Goal: Task Accomplishment & Management: Manage account settings

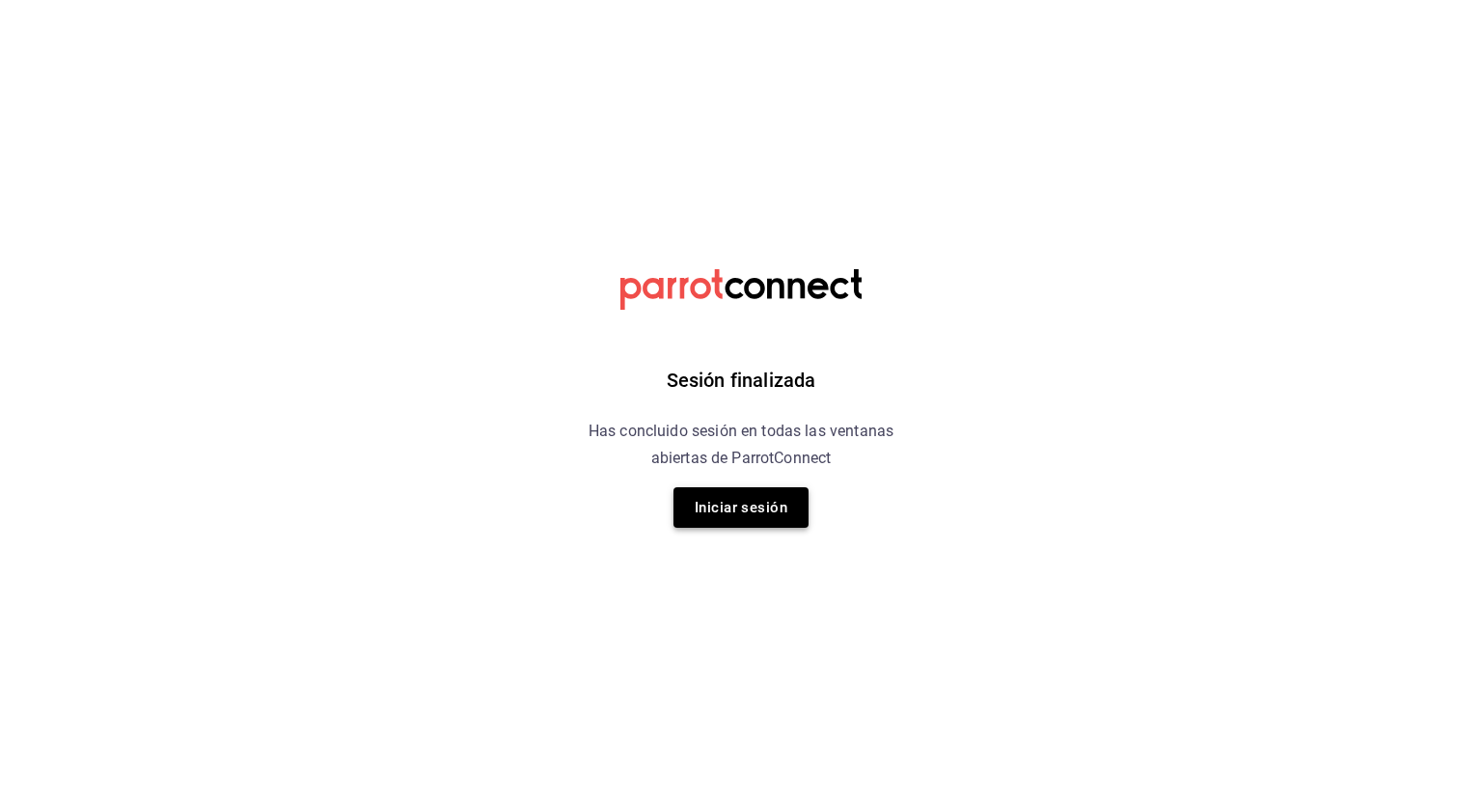
click at [728, 503] on button "Iniciar sesión" at bounding box center [740, 507] width 135 height 41
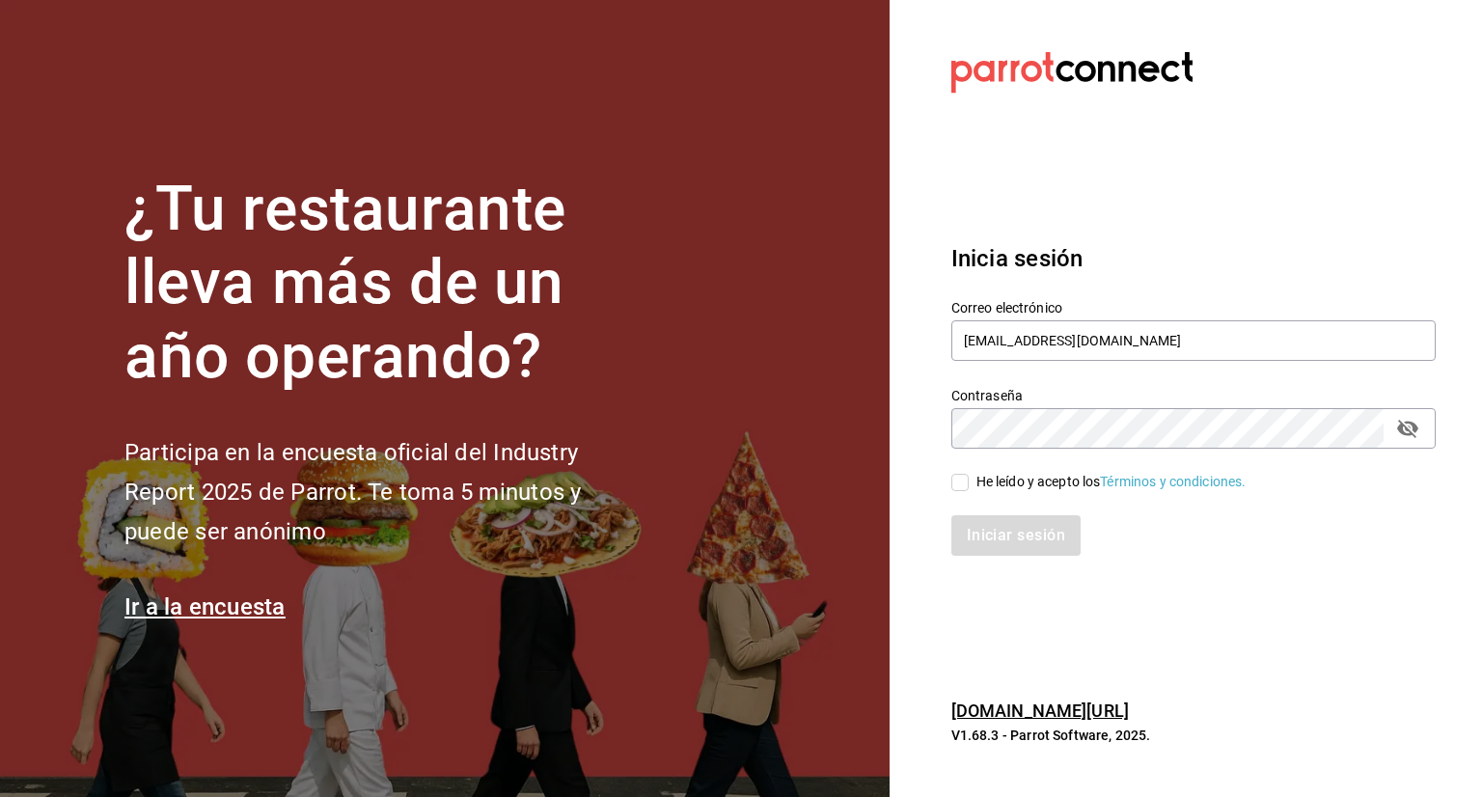
click at [961, 485] on input "He leído y acepto los Términos y condiciones." at bounding box center [959, 482] width 17 height 17
checkbox input "true"
click at [1030, 539] on button "Iniciar sesión" at bounding box center [1016, 535] width 131 height 41
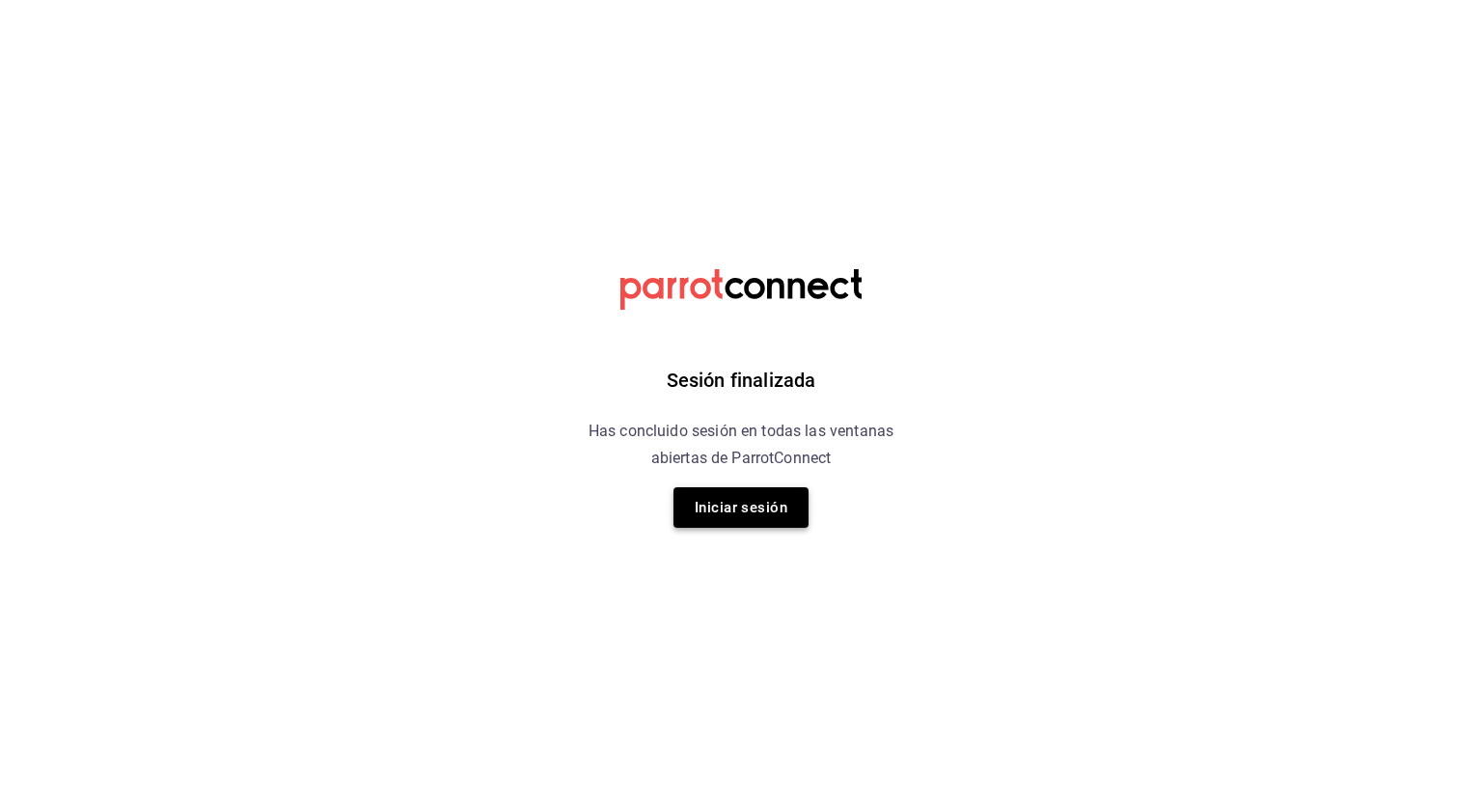
click at [747, 507] on button "Iniciar sesión" at bounding box center [740, 507] width 135 height 41
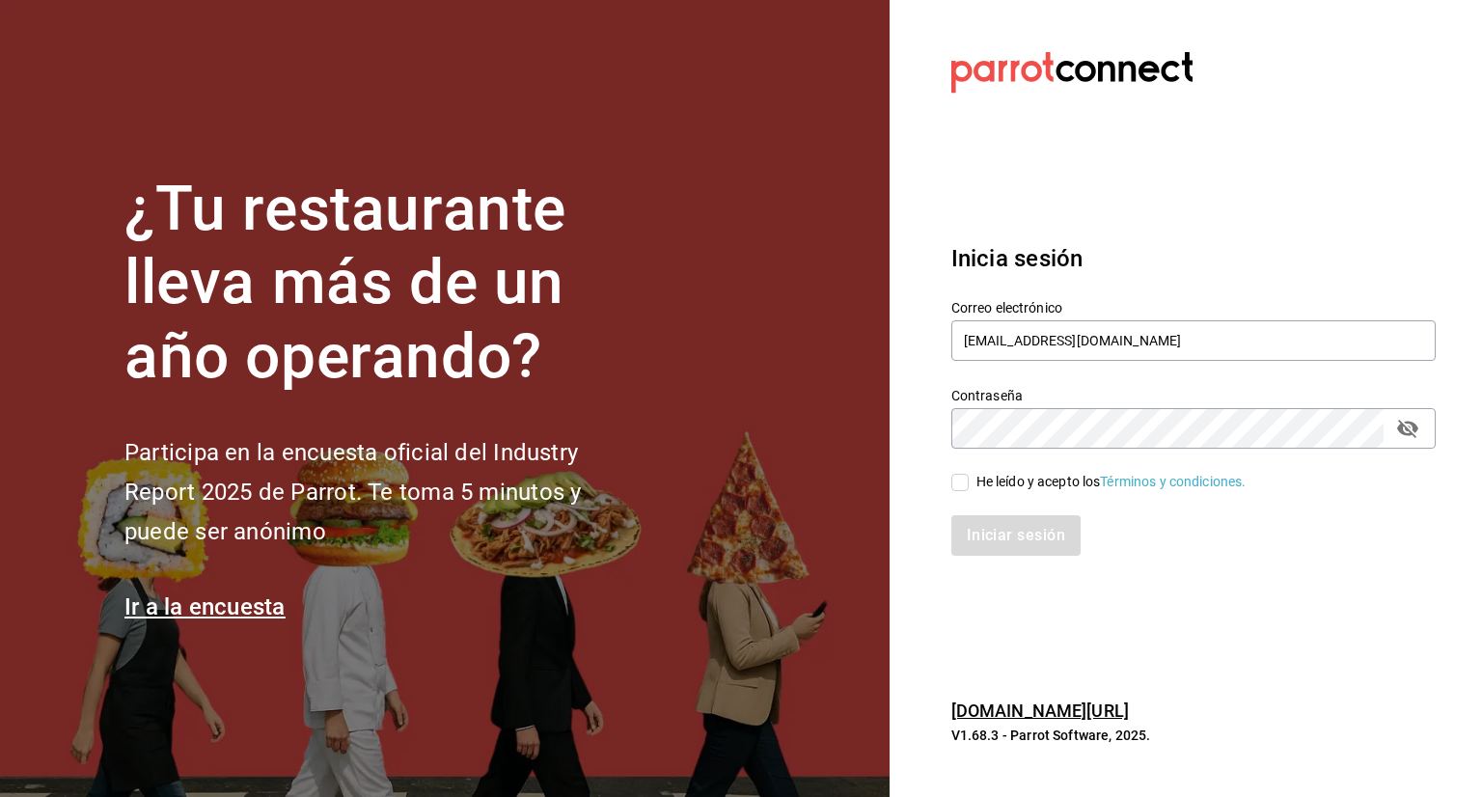
click at [953, 483] on input "He leído y acepto los Términos y condiciones." at bounding box center [959, 482] width 17 height 17
checkbox input "true"
click at [1006, 547] on button "Iniciar sesión" at bounding box center [1016, 535] width 131 height 41
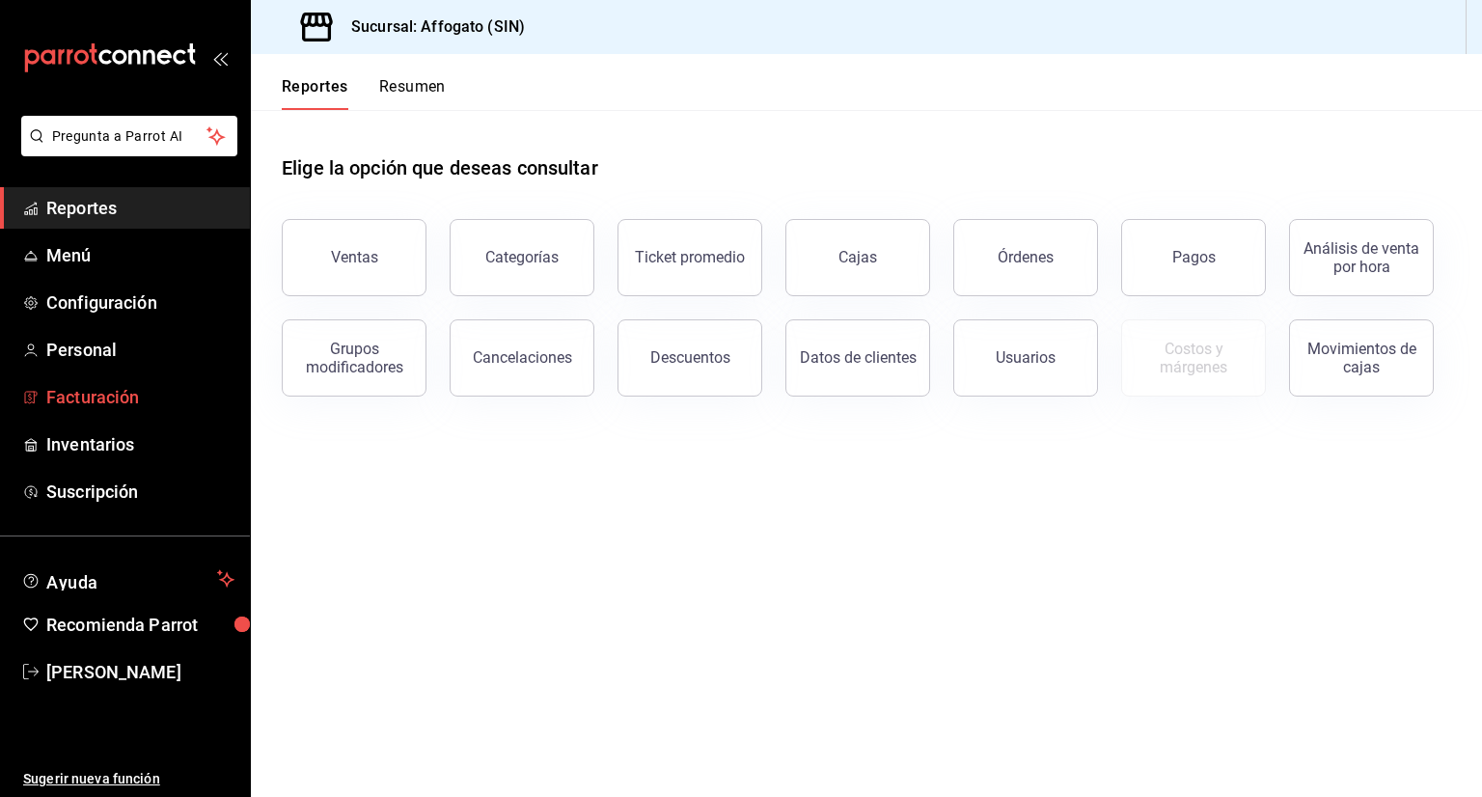
click at [128, 395] on span "Facturación" at bounding box center [140, 397] width 188 height 26
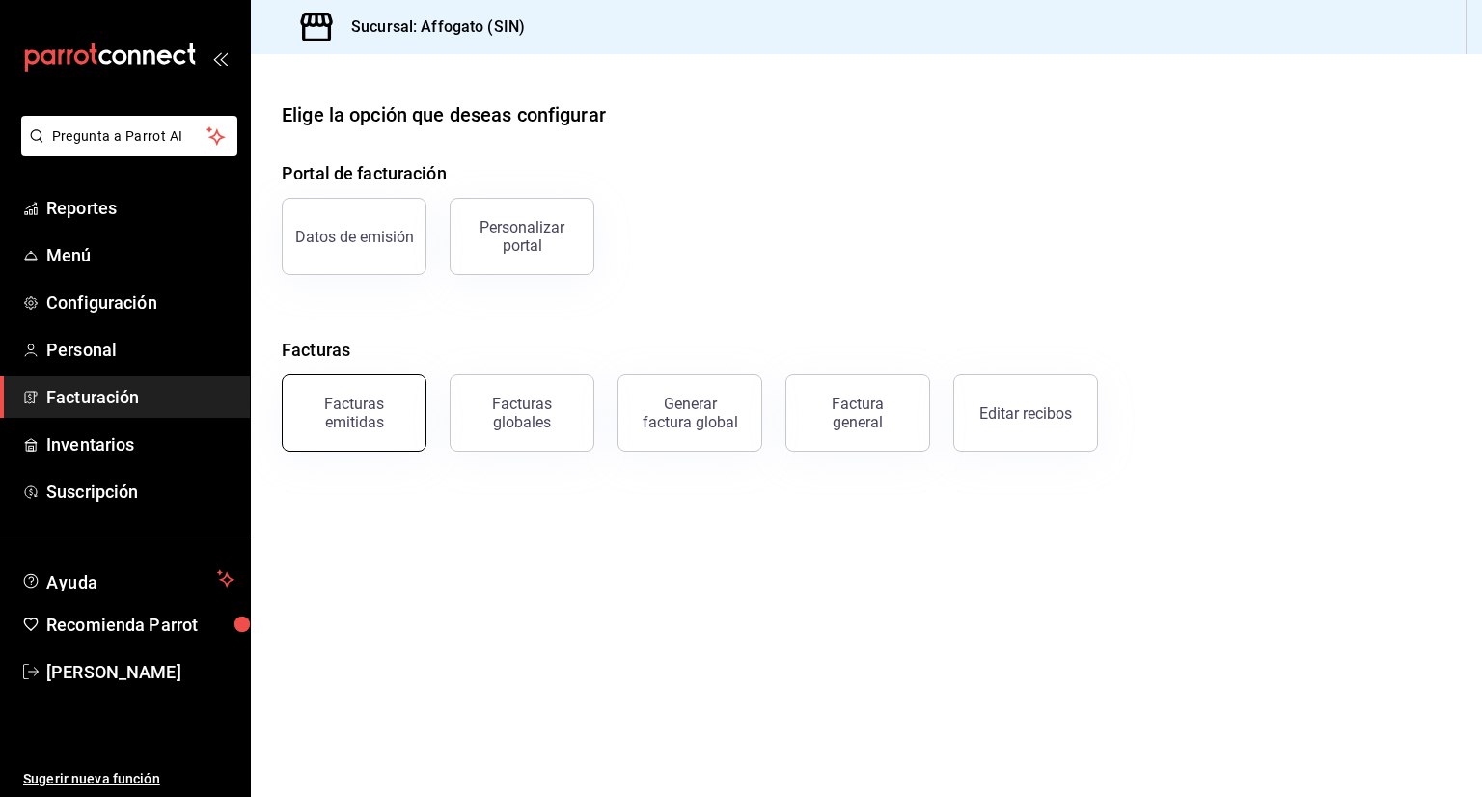
click at [390, 410] on div "Facturas emitidas" at bounding box center [354, 413] width 120 height 37
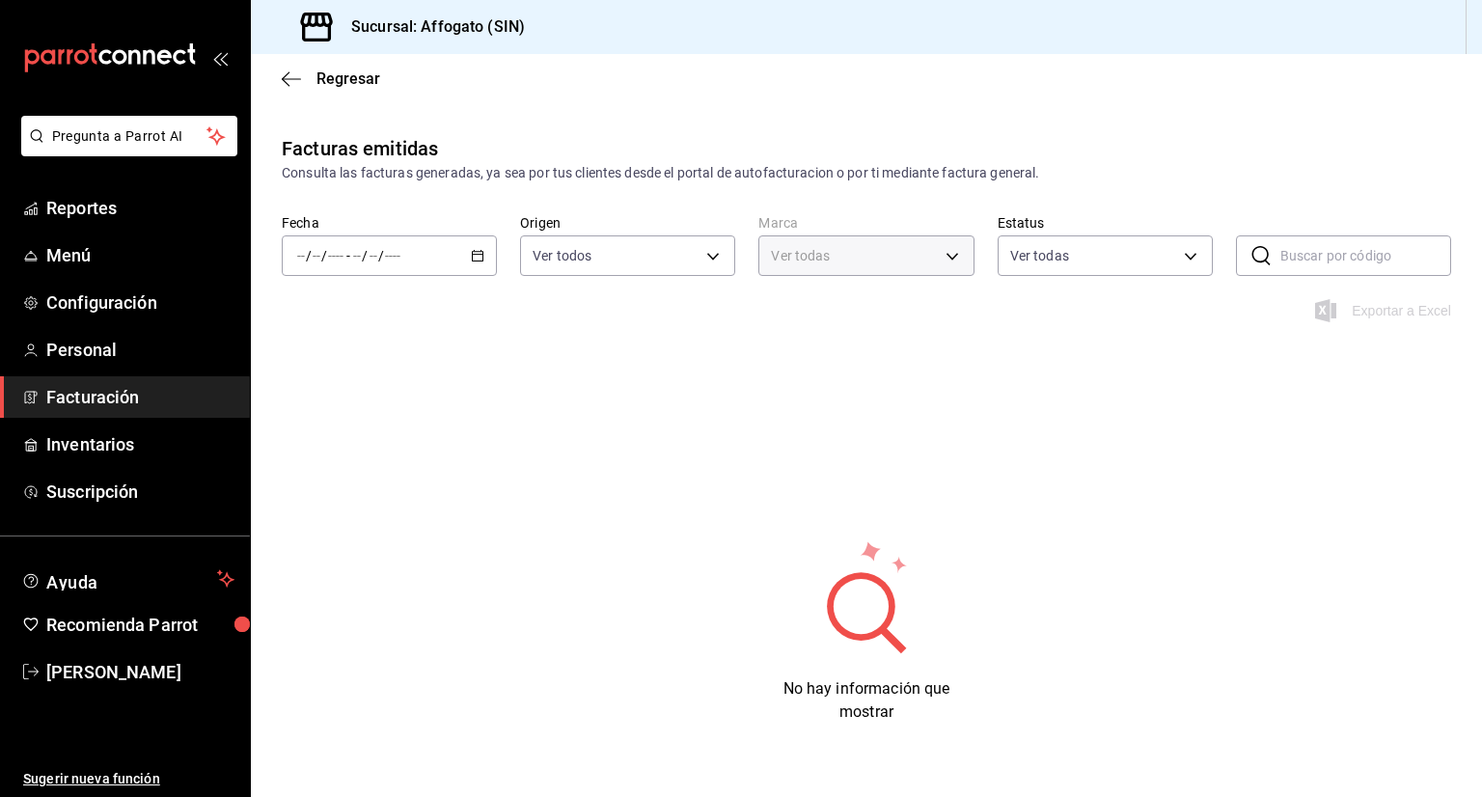
type input "bbc168be-d95f-4a83-8cf4-7438ee6b39ac"
click at [473, 254] on \(Stroke\) "button" at bounding box center [478, 254] width 11 height 1
click at [336, 443] on span "Mes actual" at bounding box center [373, 444] width 150 height 20
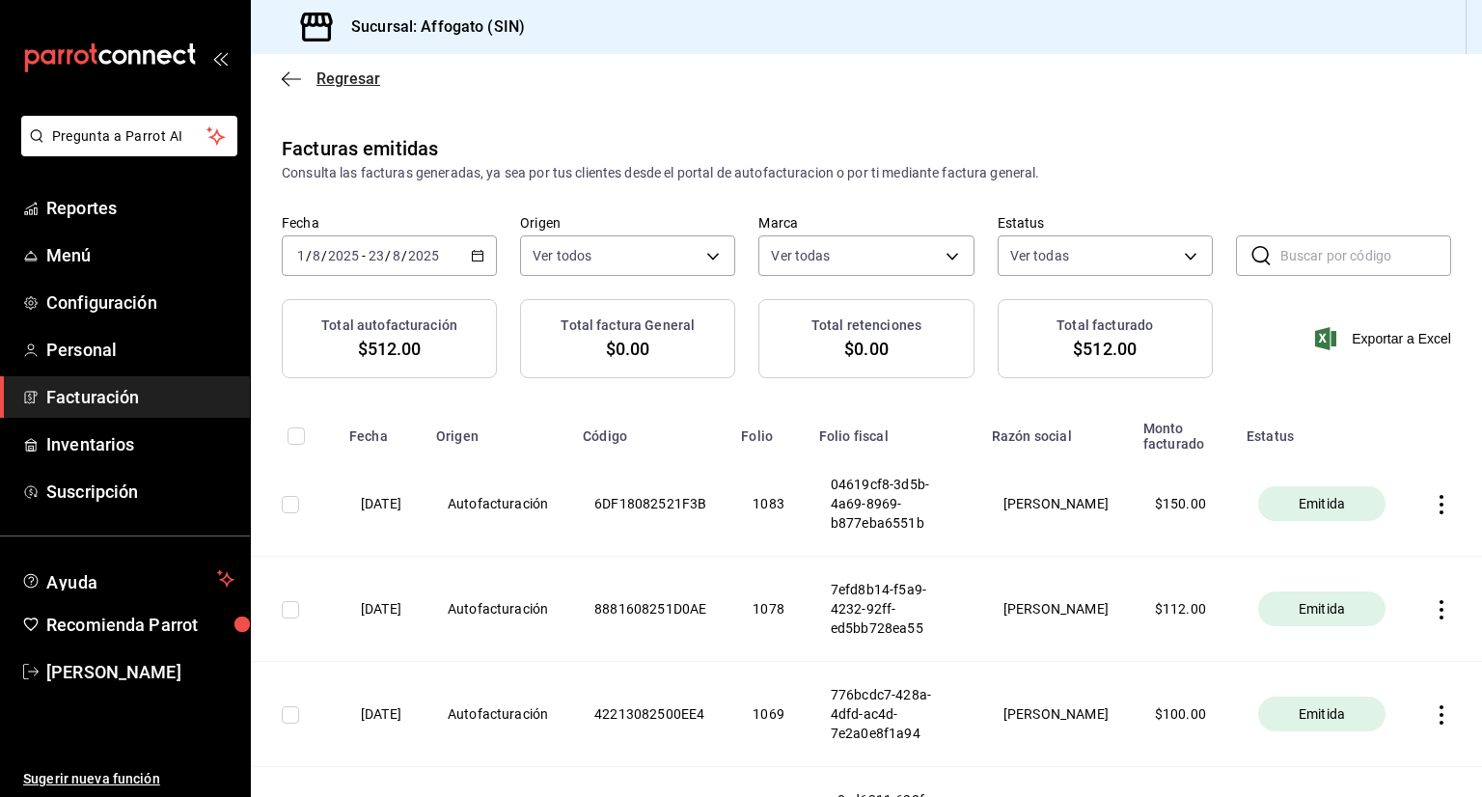
click at [286, 82] on icon "button" at bounding box center [291, 78] width 19 height 17
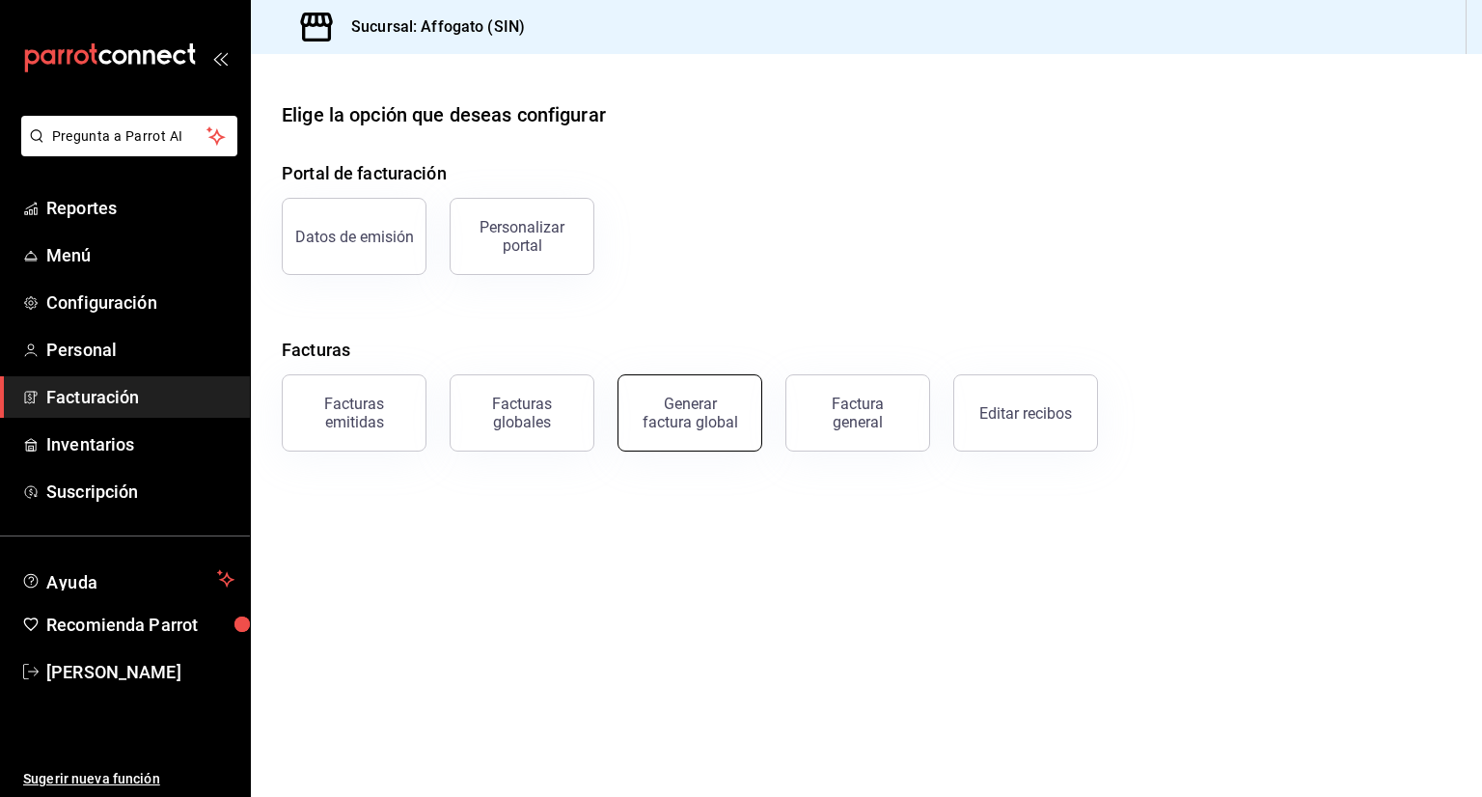
click at [707, 421] on div "Generar factura global" at bounding box center [689, 413] width 96 height 37
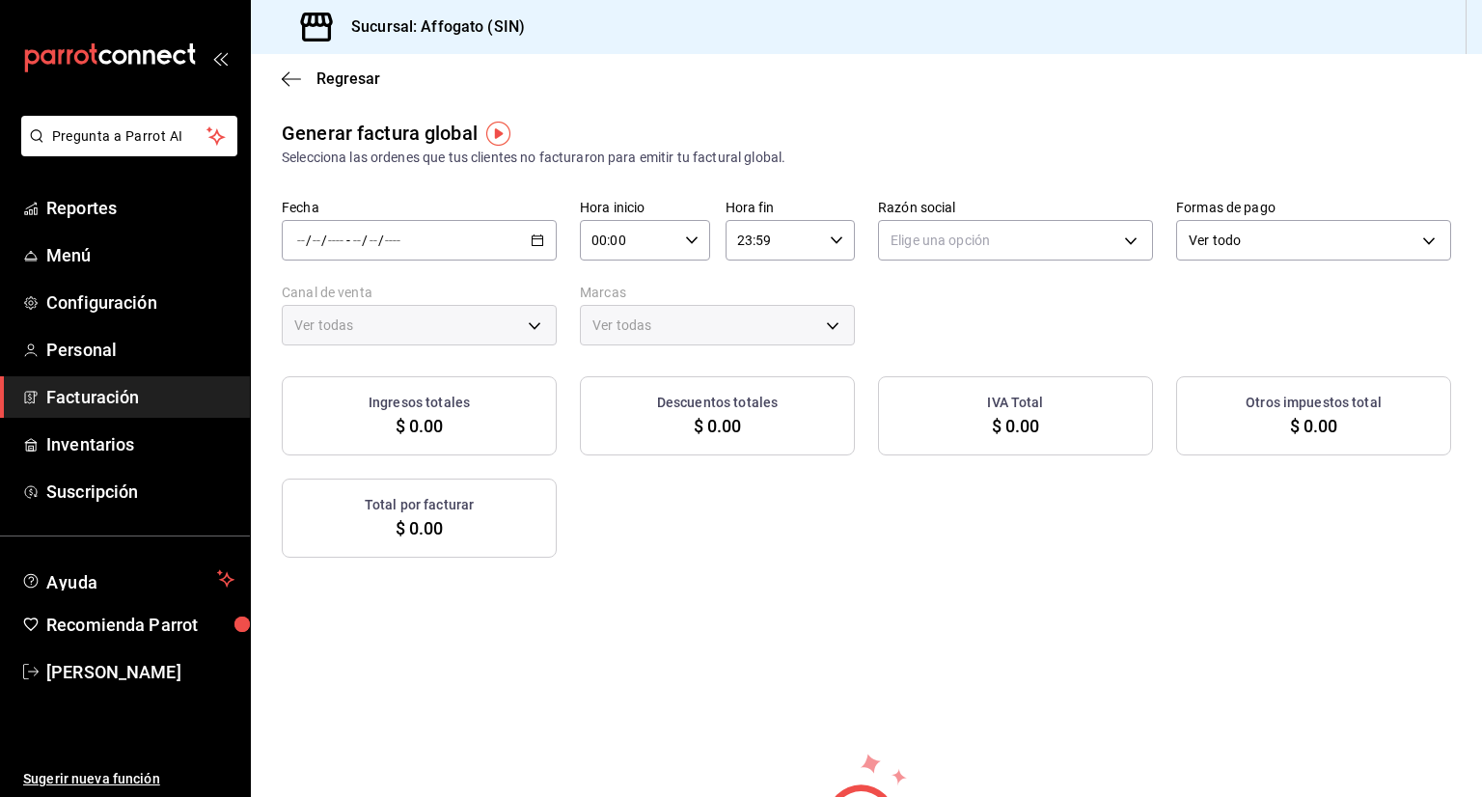
type input "PARROT,UBER_EATS,RAPPI,DIDI_FOOD,ONLINE"
click at [534, 225] on div "/ / - / /" at bounding box center [419, 240] width 275 height 41
click at [340, 296] on span "Rango de fechas" at bounding box center [373, 298] width 150 height 20
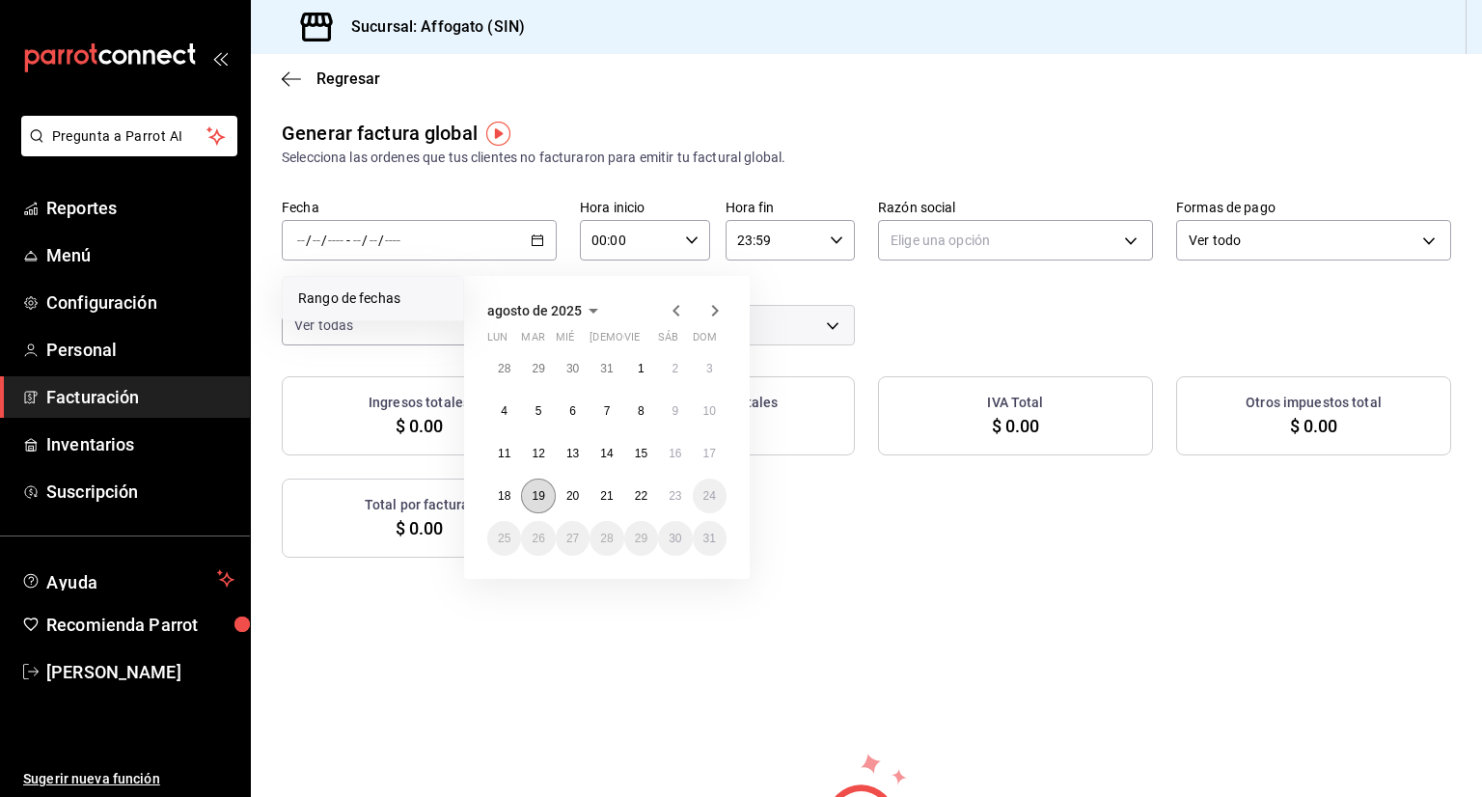
click at [540, 495] on abbr "19" at bounding box center [537, 496] width 13 height 14
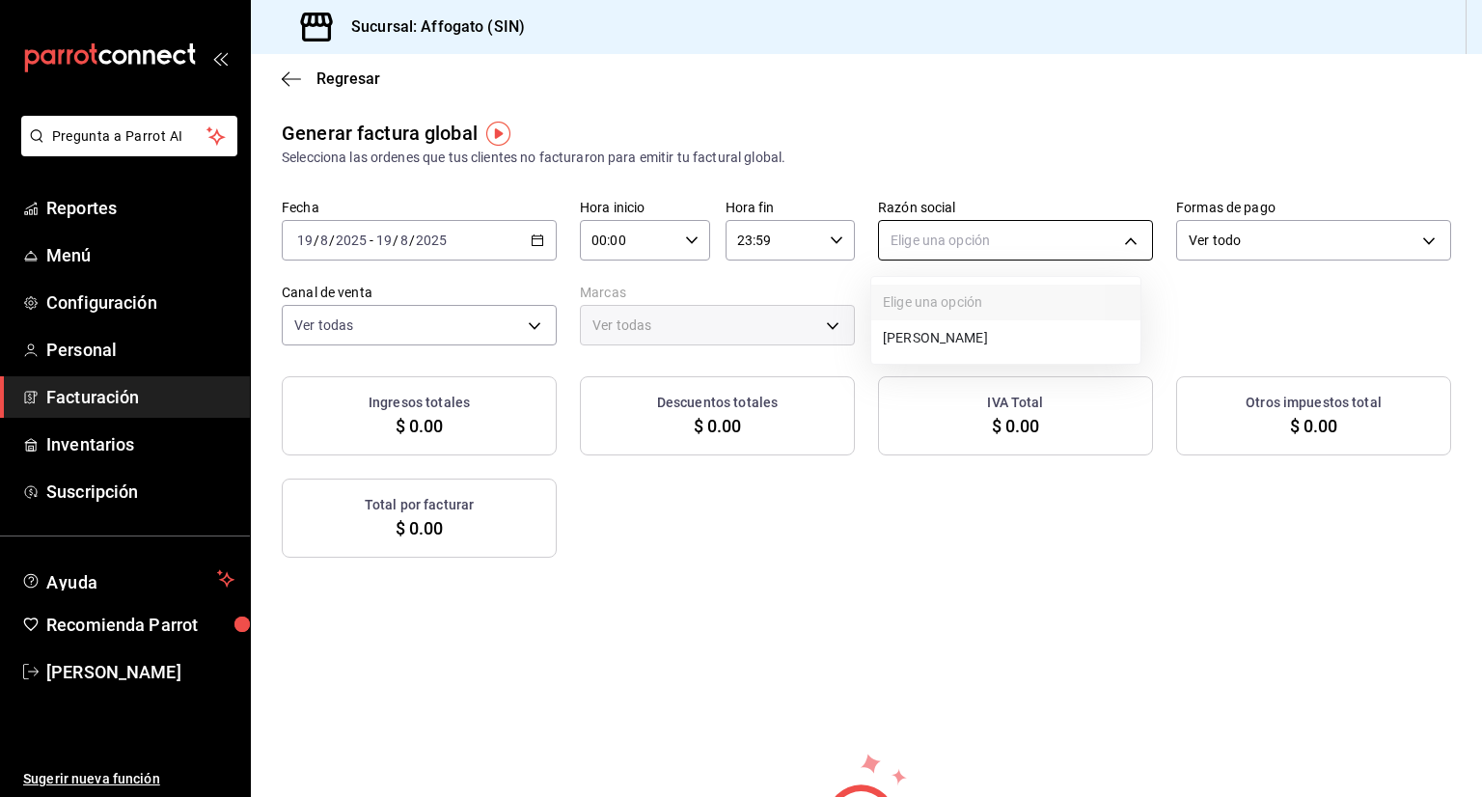
click at [1116, 243] on body "Pregunta a Parrot AI Reportes Menú Configuración Personal Facturación Inventari…" at bounding box center [741, 398] width 1482 height 797
click at [1024, 332] on li "[PERSON_NAME]" at bounding box center [1005, 338] width 269 height 36
type input "75c015e8-5138-4c17-886d-1abe1406d2d4"
type input "bbc168be-d95f-4a83-8cf4-7438ee6b39ac"
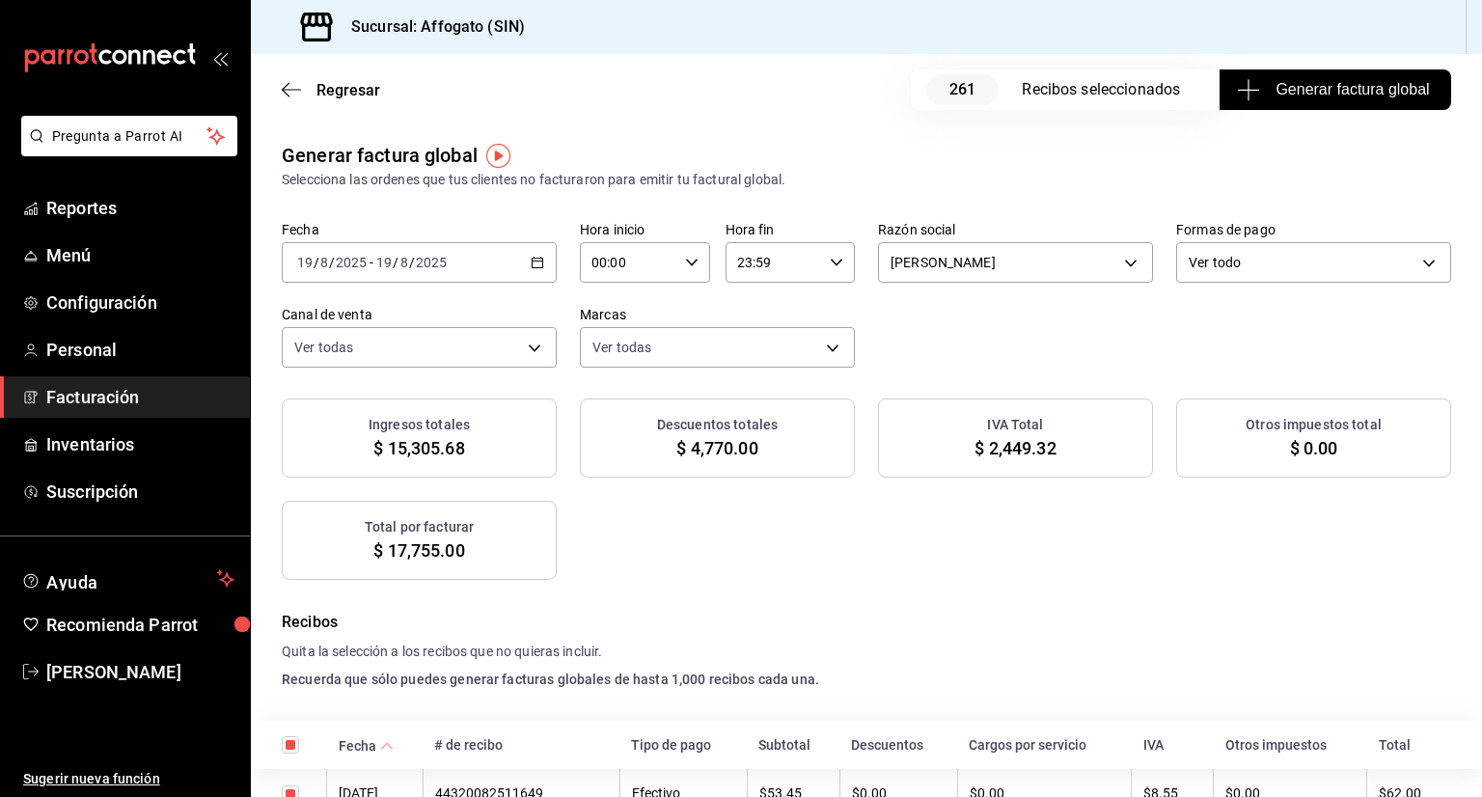
click at [1361, 89] on span "Generar factura global" at bounding box center [1334, 89] width 188 height 23
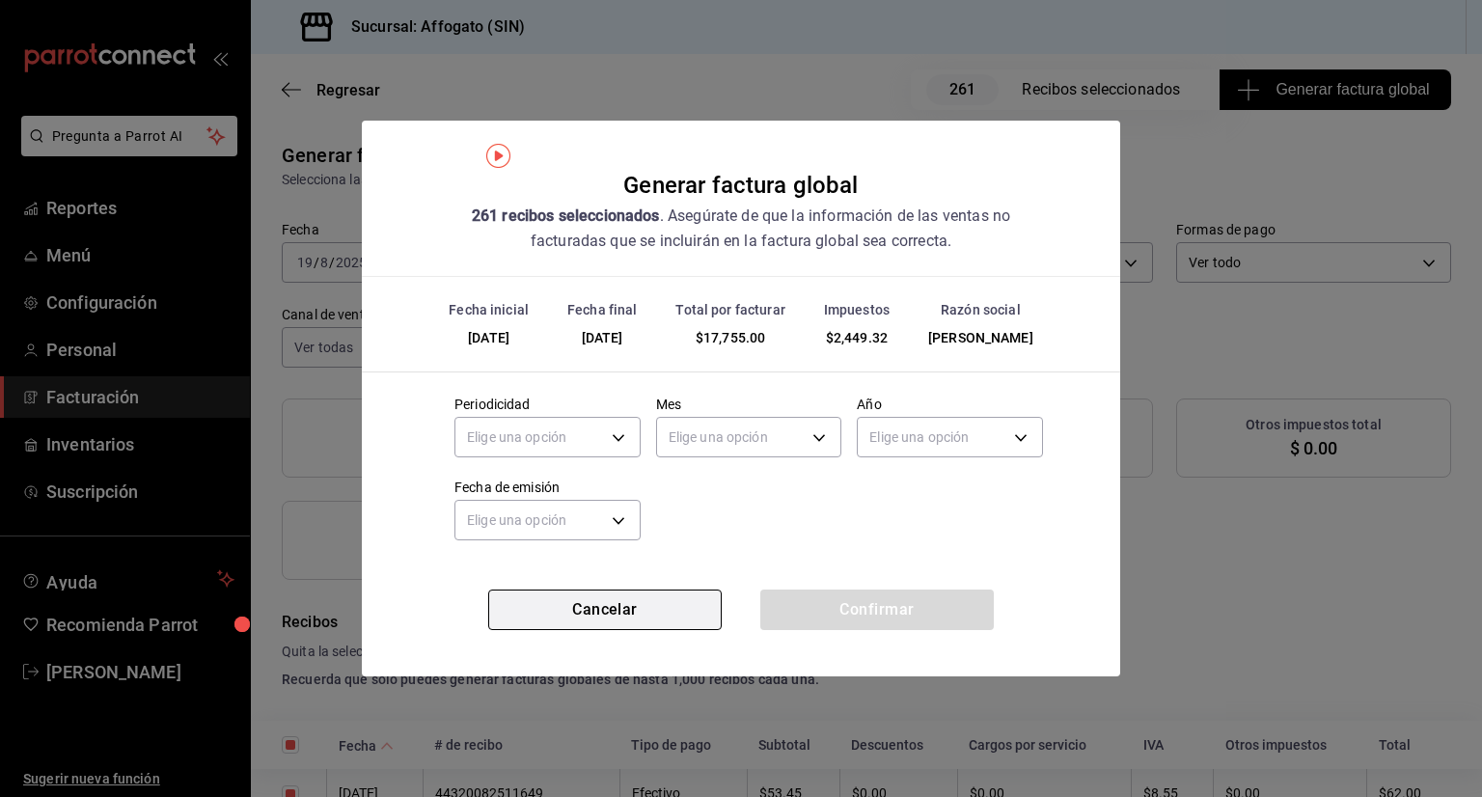
click at [616, 608] on button "Cancelar" at bounding box center [604, 609] width 233 height 41
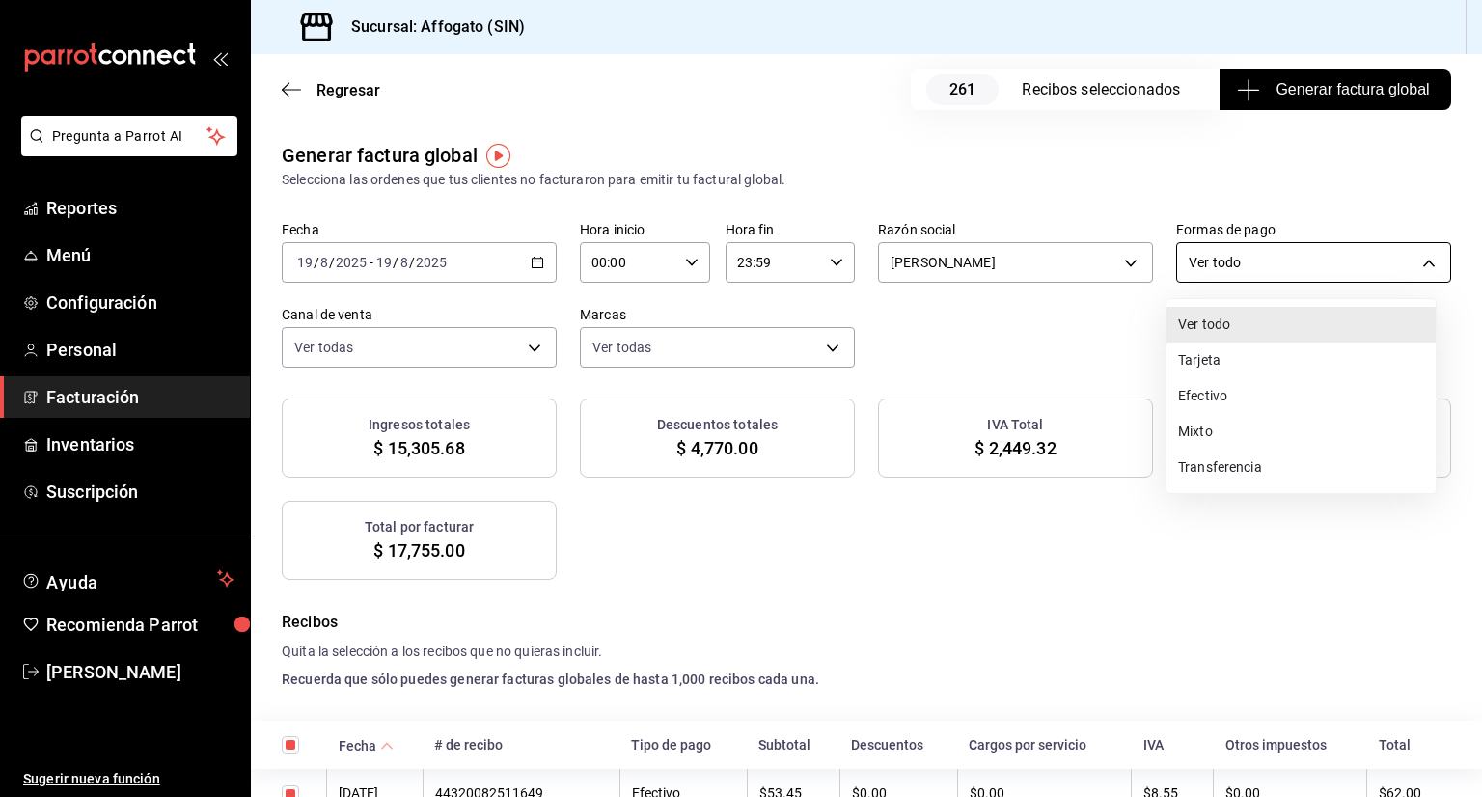
click at [1370, 269] on body "Pregunta a Parrot AI Reportes Menú Configuración Personal Facturación Inventari…" at bounding box center [741, 398] width 1482 height 797
click at [1212, 395] on li "Efectivo" at bounding box center [1300, 396] width 269 height 36
type input "CASH"
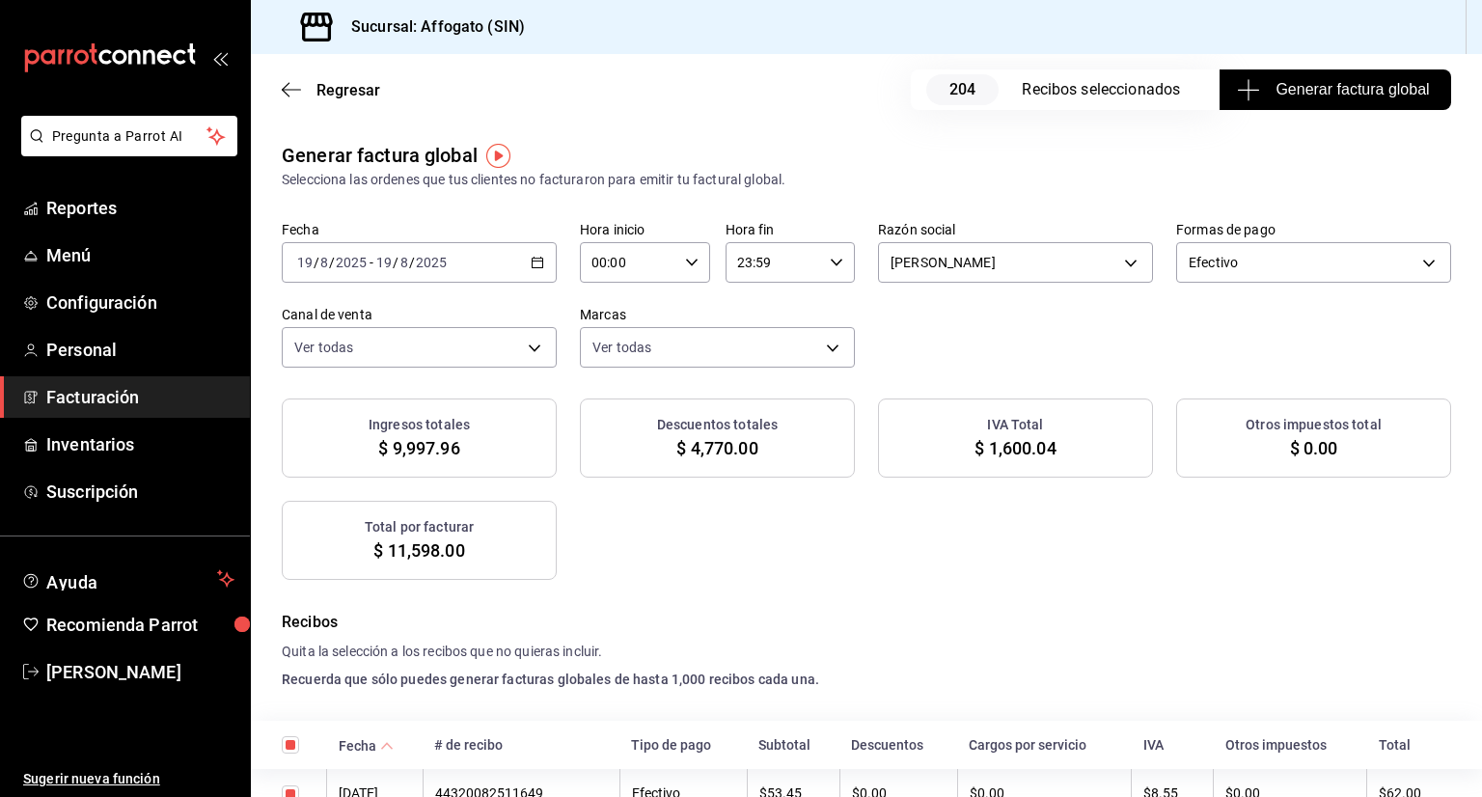
click at [1303, 103] on button "Generar factura global" at bounding box center [1334, 89] width 231 height 41
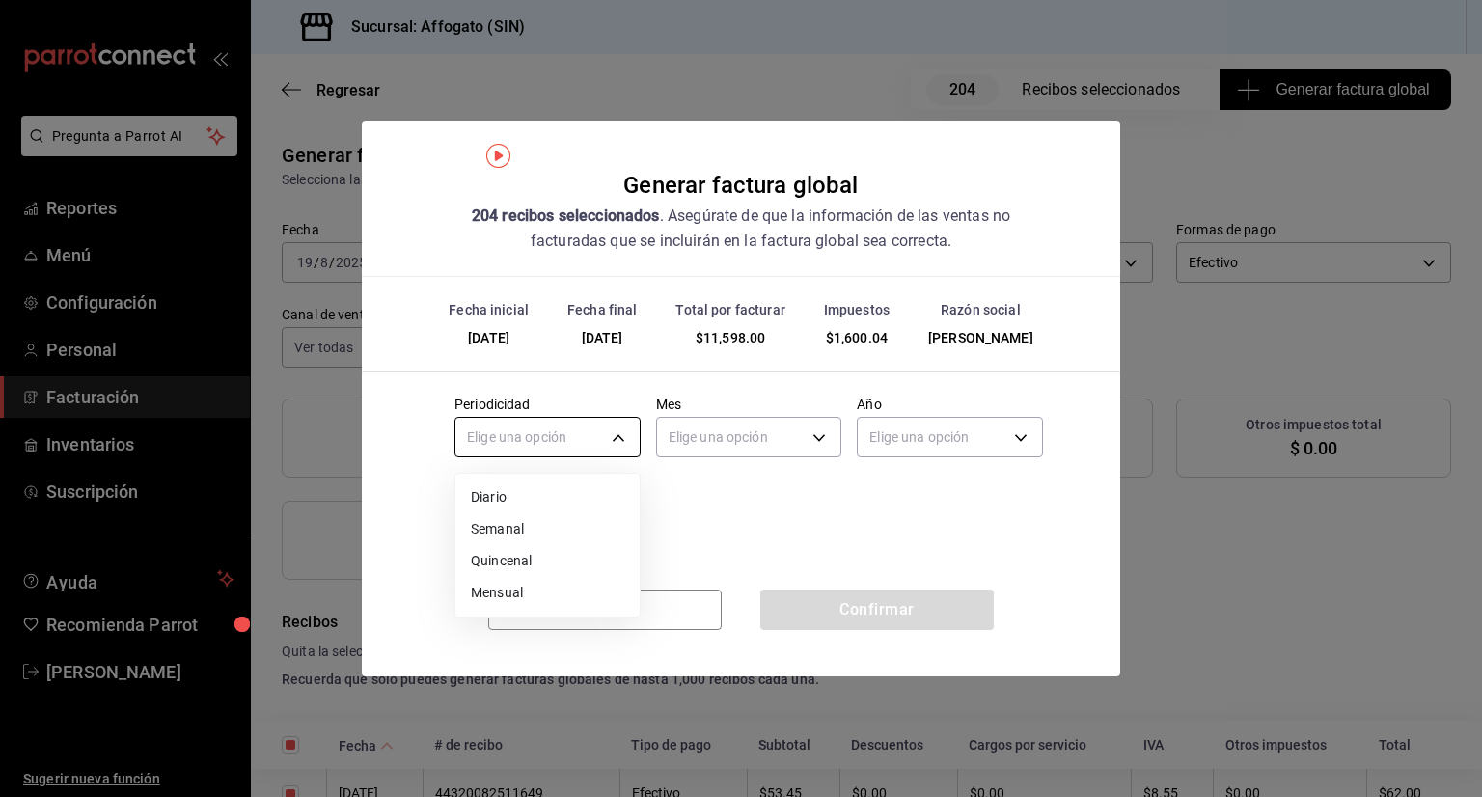
click at [608, 438] on body "Pregunta a Parrot AI Reportes Menú Configuración Personal Facturación Inventari…" at bounding box center [741, 398] width 1482 height 797
click at [486, 501] on li "Diario" at bounding box center [547, 497] width 184 height 32
type input "DAILY"
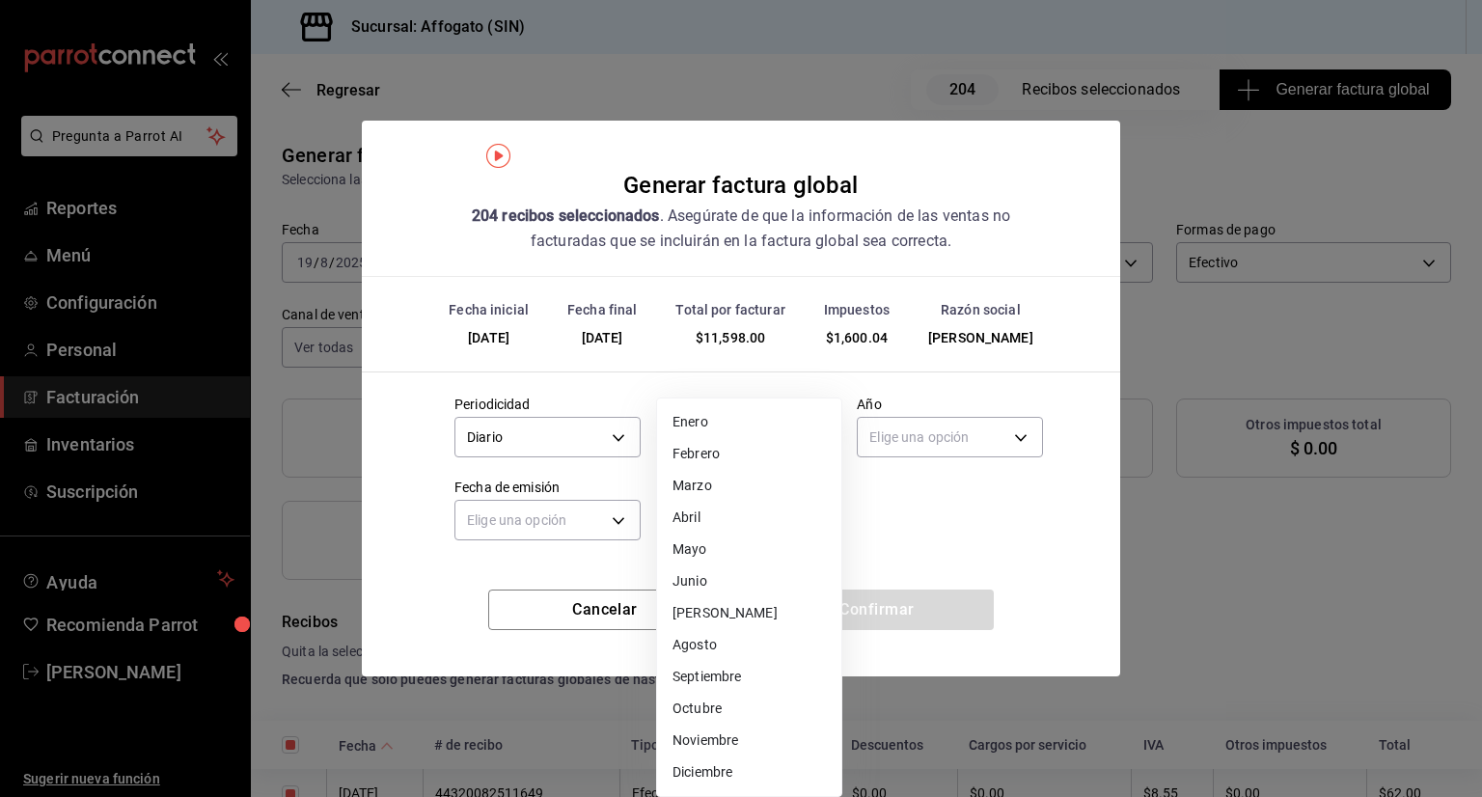
click at [807, 437] on body "Pregunta a Parrot AI Reportes Menú Configuración Personal Facturación Inventari…" at bounding box center [741, 398] width 1482 height 797
click at [694, 643] on li "Agosto" at bounding box center [749, 645] width 184 height 32
type input "8"
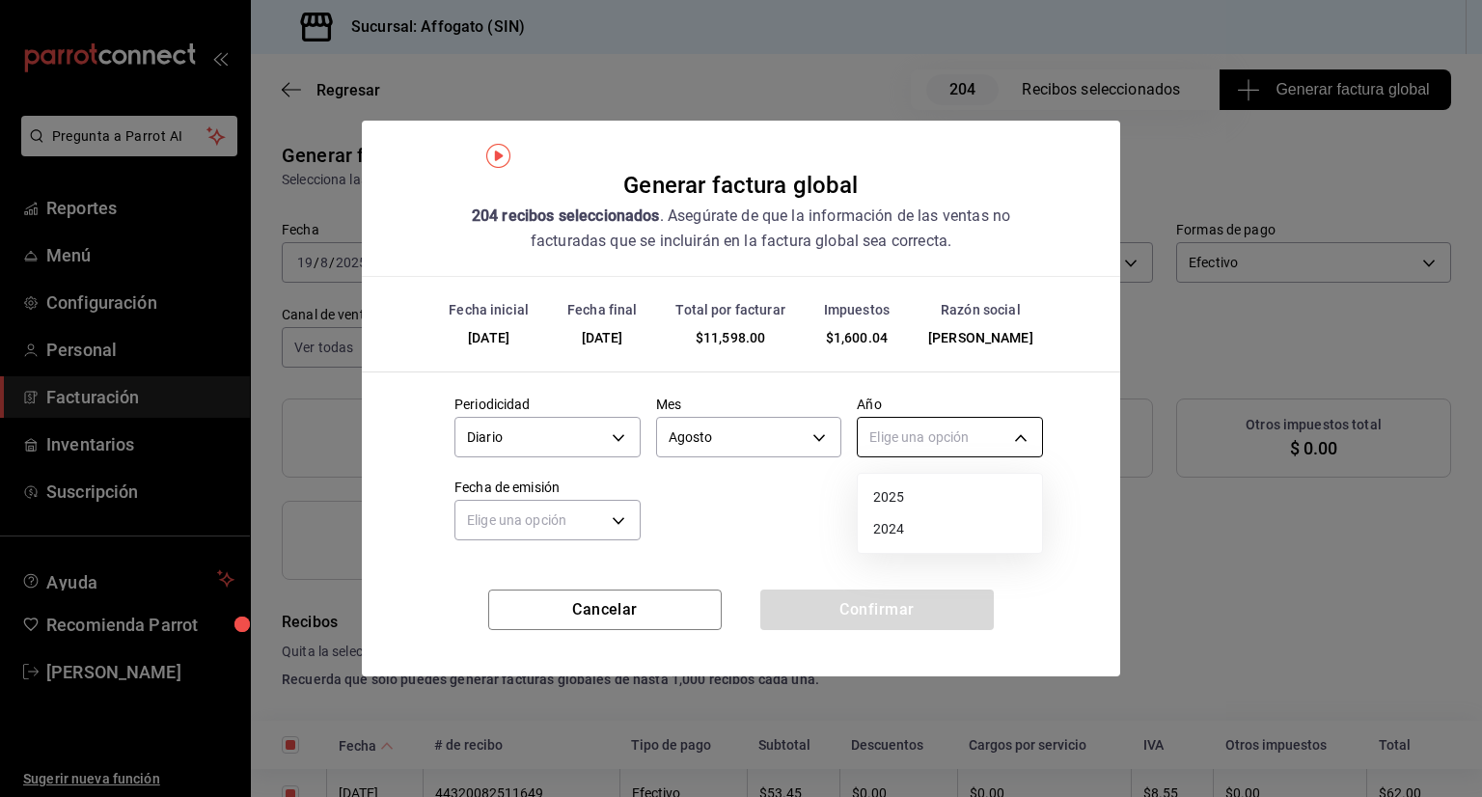
click at [997, 431] on body "Pregunta a Parrot AI Reportes Menú Configuración Personal Facturación Inventari…" at bounding box center [741, 398] width 1482 height 797
click at [885, 495] on li "2025" at bounding box center [950, 497] width 184 height 32
type input "2025"
click at [617, 516] on body "Pregunta a Parrot AI Reportes Menú Configuración Personal Facturación Inventari…" at bounding box center [741, 398] width 1482 height 797
click at [481, 614] on li "Ayer" at bounding box center [547, 612] width 184 height 32
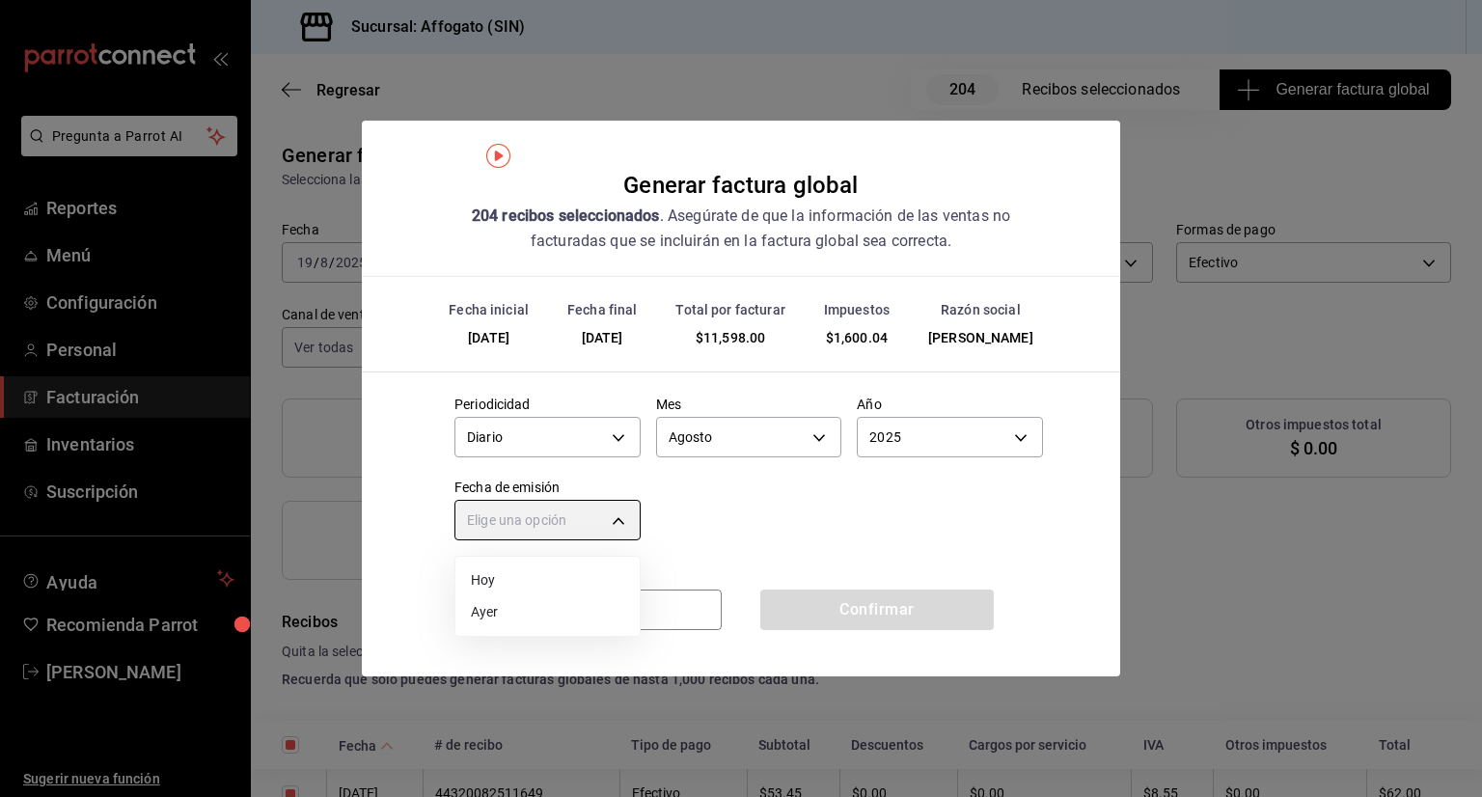
type input "[DATE]"
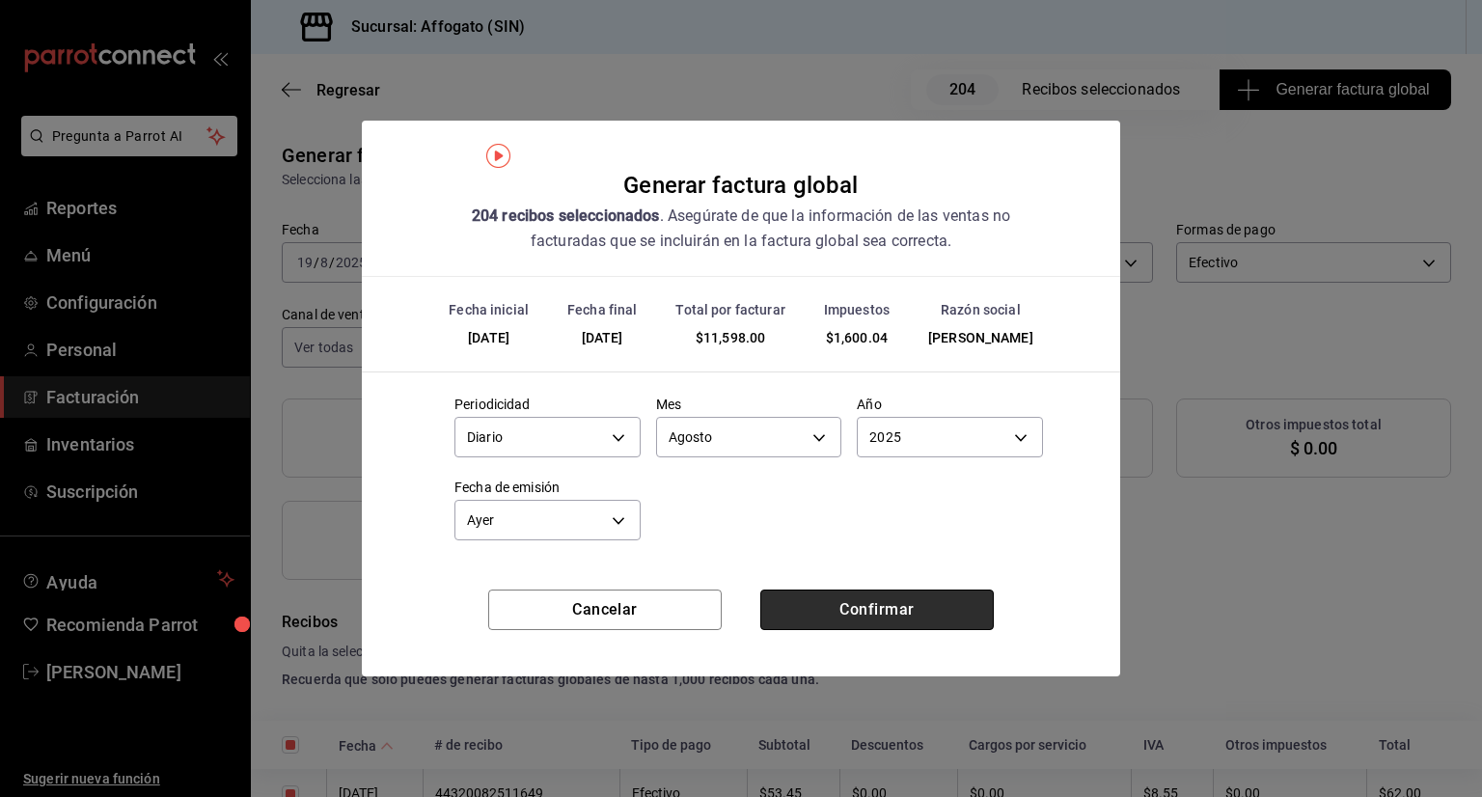
click at [839, 602] on button "Confirmar" at bounding box center [876, 609] width 233 height 41
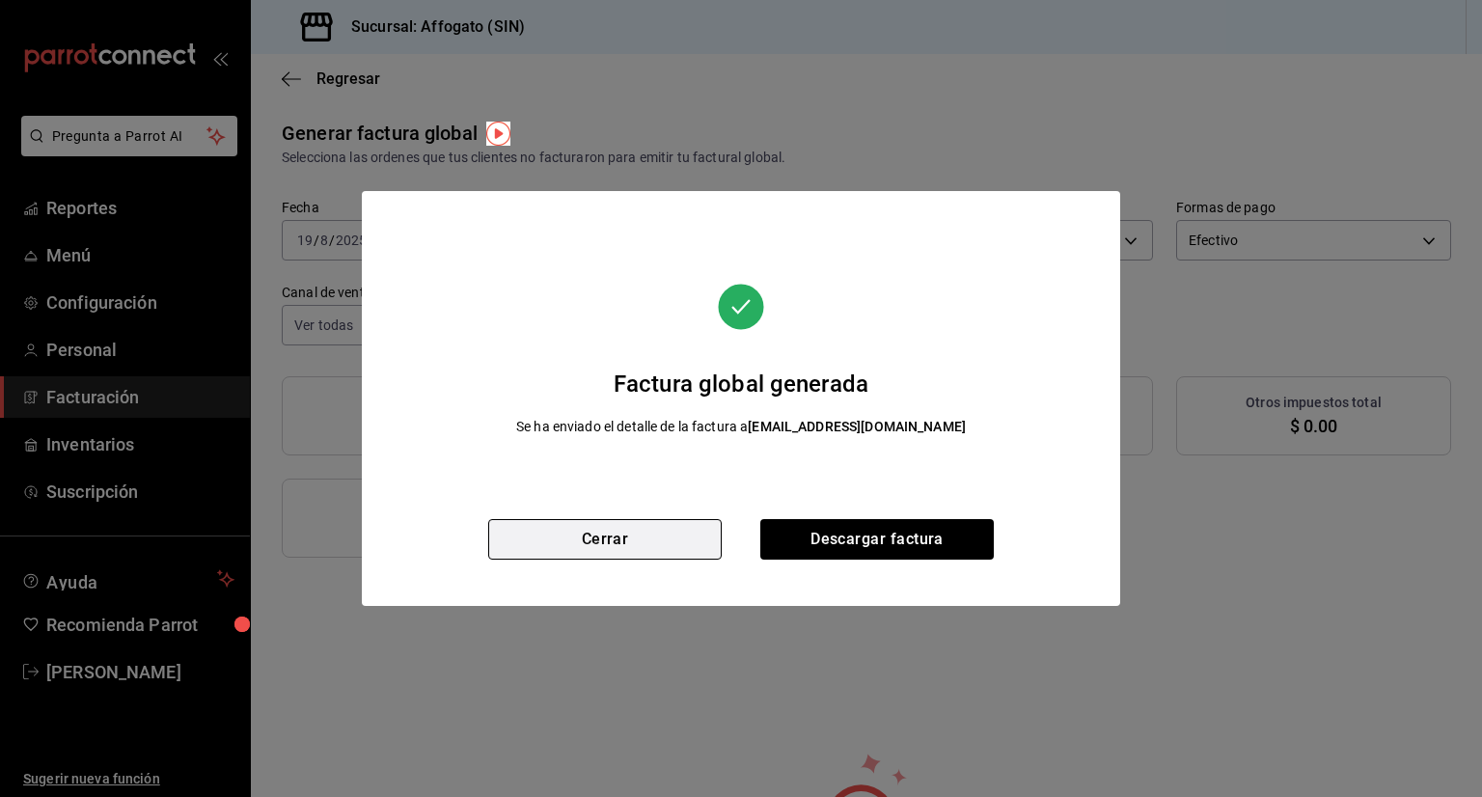
click at [622, 537] on button "Cerrar" at bounding box center [604, 539] width 233 height 41
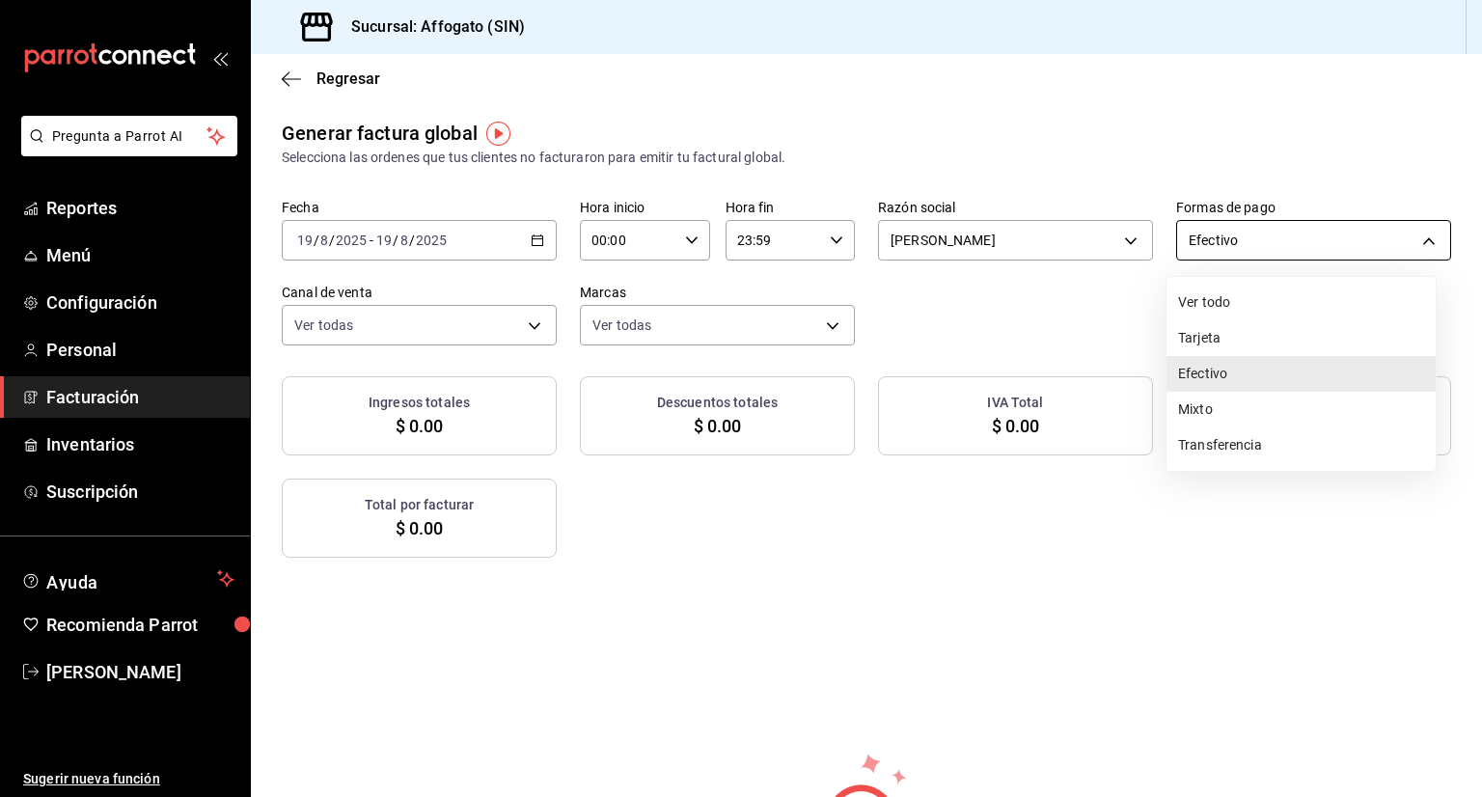
click at [1417, 232] on body "Pregunta a Parrot AI Reportes Menú Configuración Personal Facturación Inventari…" at bounding box center [741, 398] width 1482 height 797
click at [1216, 338] on li "Tarjeta" at bounding box center [1300, 338] width 269 height 36
type input "CARD"
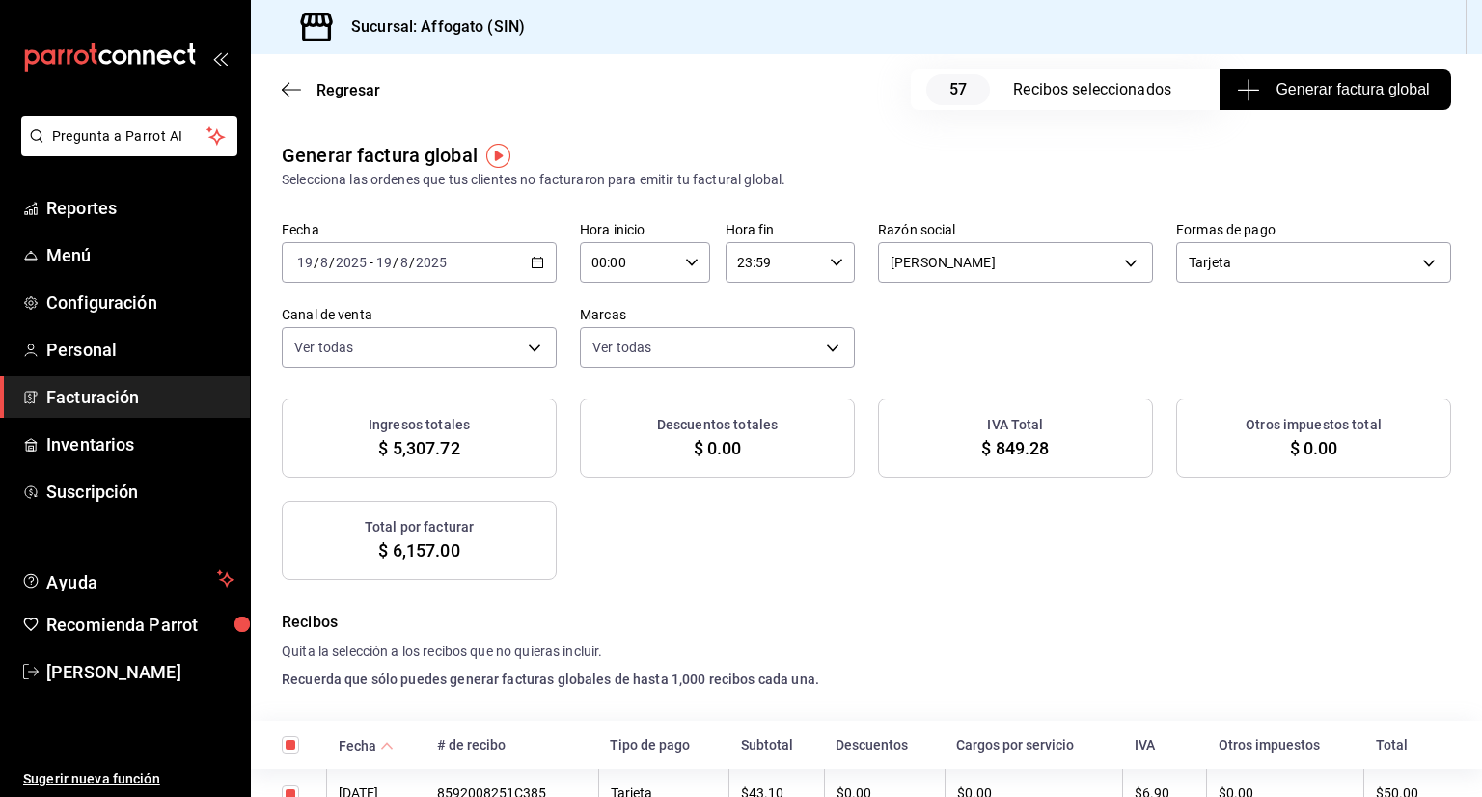
click at [480, 526] on div "Total por facturar" at bounding box center [419, 527] width 258 height 20
click at [1296, 88] on span "Generar factura global" at bounding box center [1334, 89] width 188 height 23
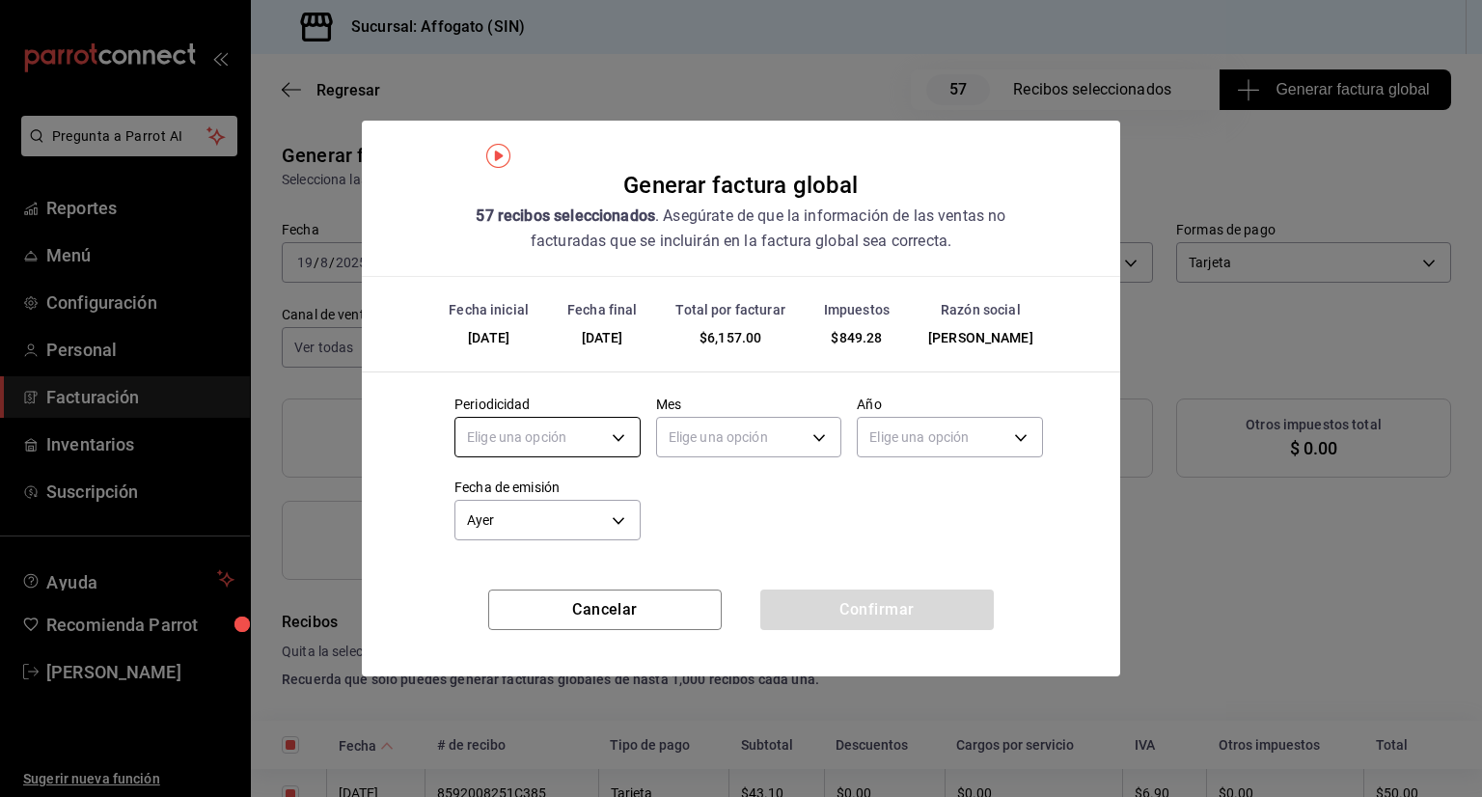
click at [626, 441] on body "Pregunta a Parrot AI Reportes Menú Configuración Personal Facturación Inventari…" at bounding box center [741, 398] width 1482 height 797
click at [505, 498] on li "Diario" at bounding box center [547, 497] width 184 height 32
type input "DAILY"
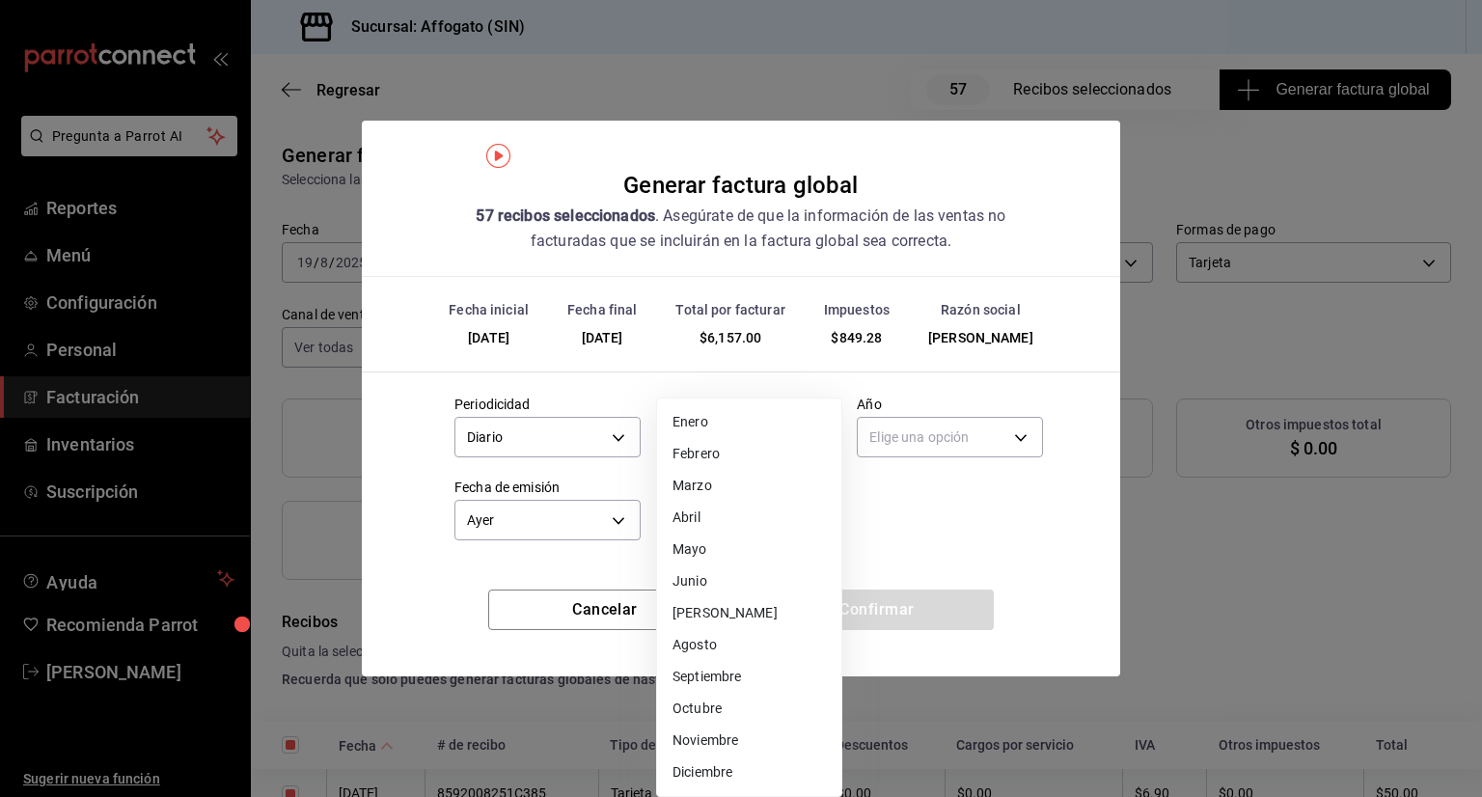
click at [818, 426] on body "Pregunta a Parrot AI Reportes Menú Configuración Personal Facturación Inventari…" at bounding box center [741, 398] width 1482 height 797
click at [705, 640] on li "Agosto" at bounding box center [749, 645] width 184 height 32
type input "8"
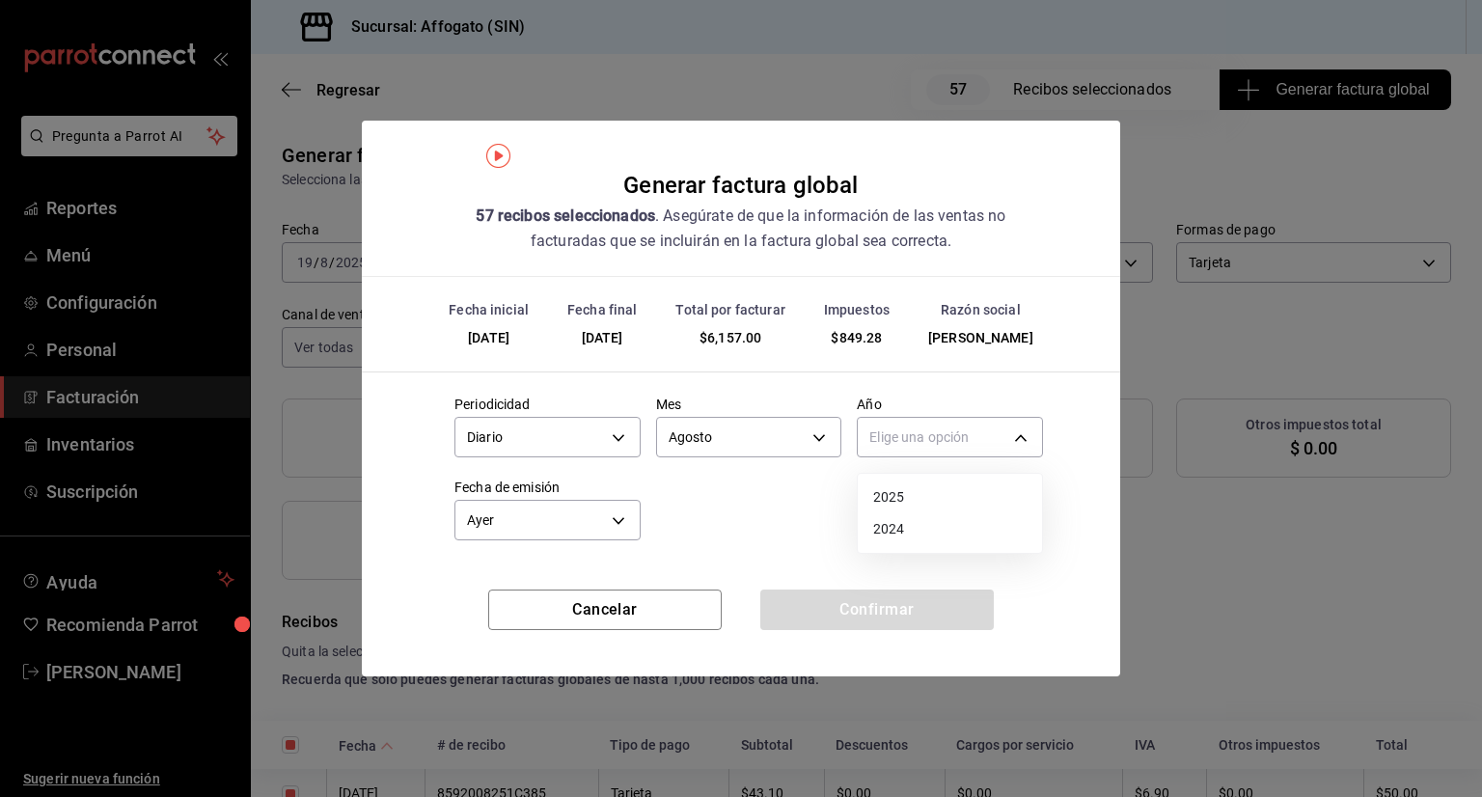
drag, startPoint x: 984, startPoint y: 441, endPoint x: 887, endPoint y: 499, distance: 112.5
click at [887, 499] on body "Pregunta a Parrot AI Reportes Menú Configuración Personal Facturación Inventari…" at bounding box center [741, 398] width 1482 height 797
click at [887, 499] on li "2025" at bounding box center [950, 497] width 184 height 32
type input "2025"
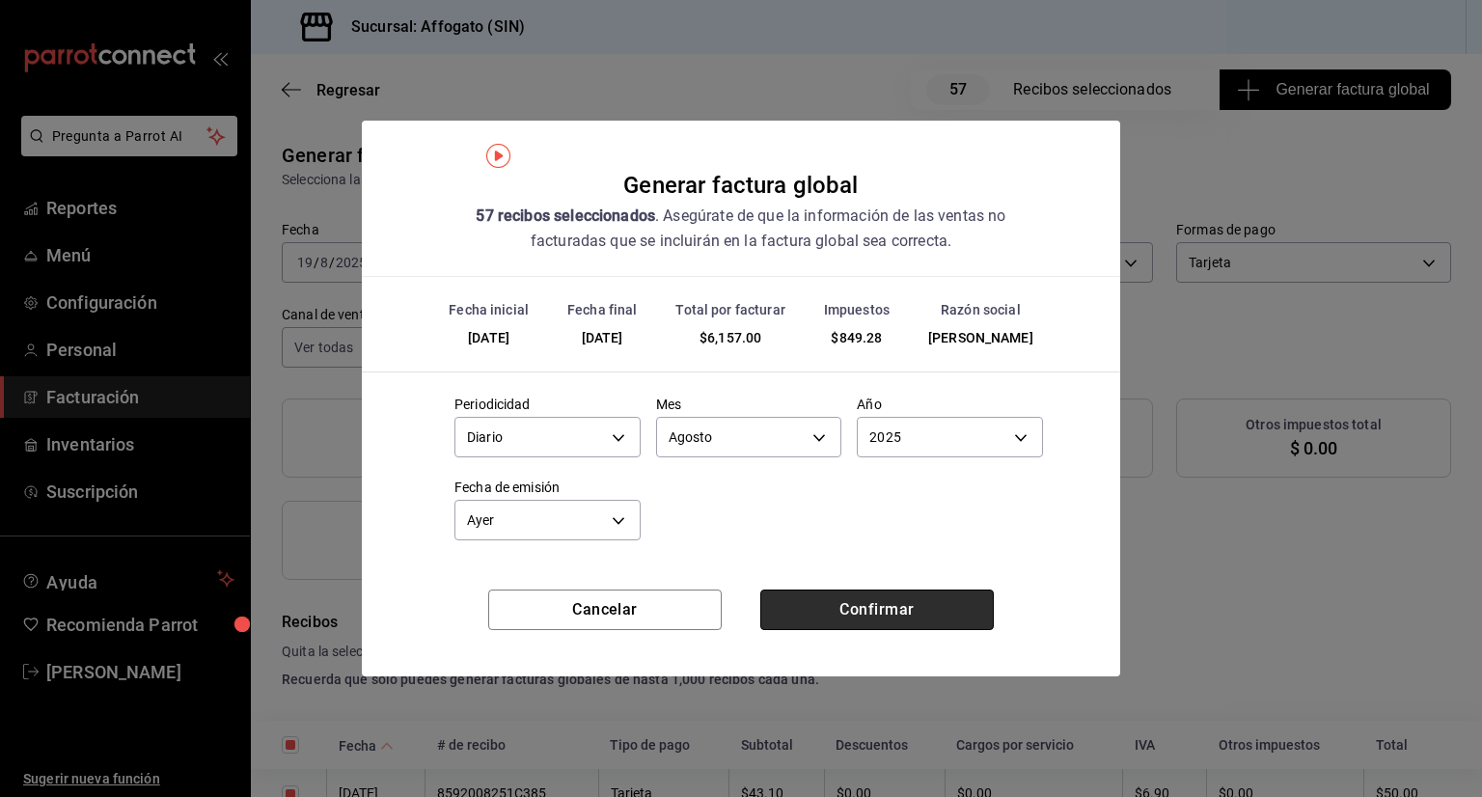
click at [826, 608] on button "Confirmar" at bounding box center [876, 609] width 233 height 41
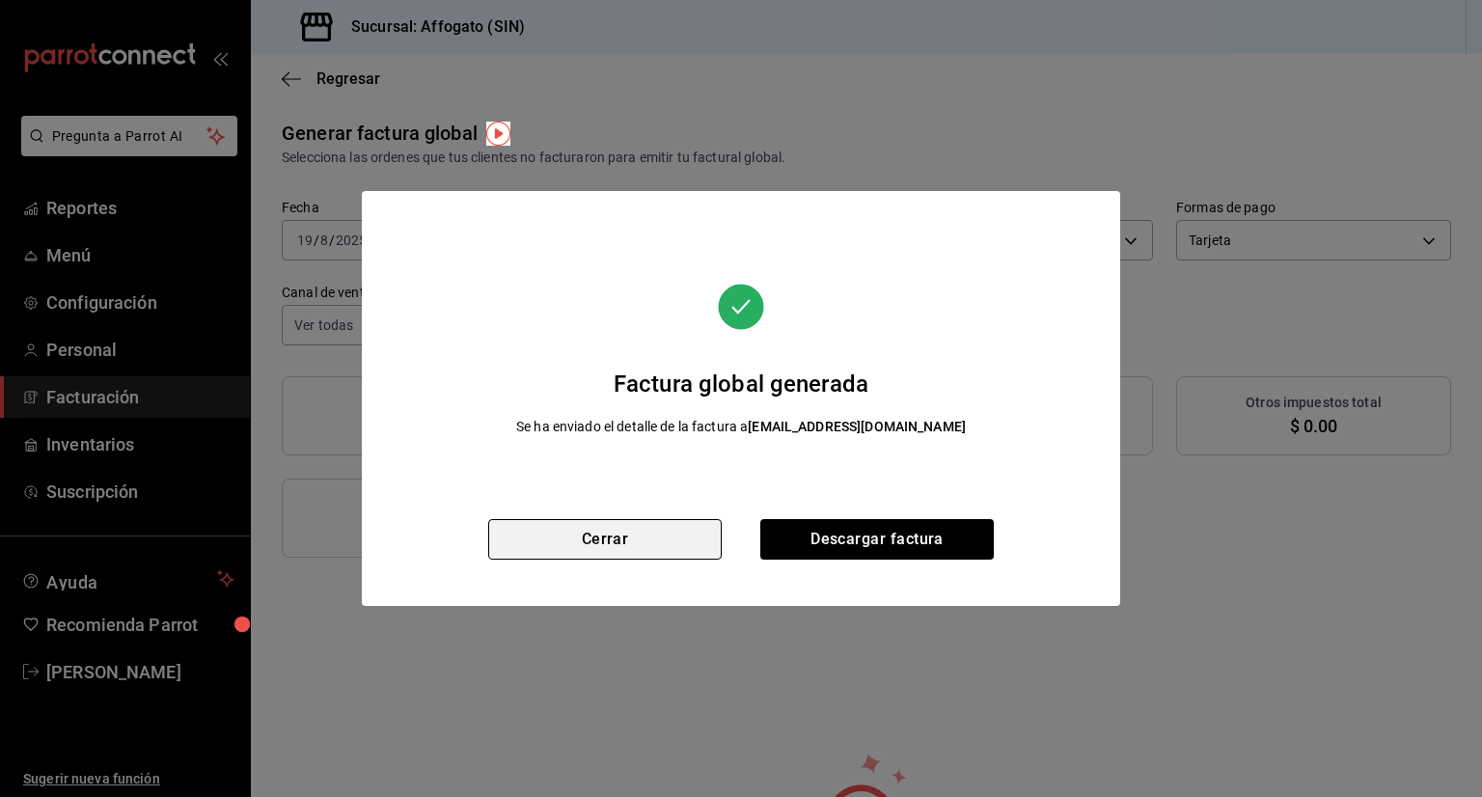
click at [630, 532] on button "Cerrar" at bounding box center [604, 539] width 233 height 41
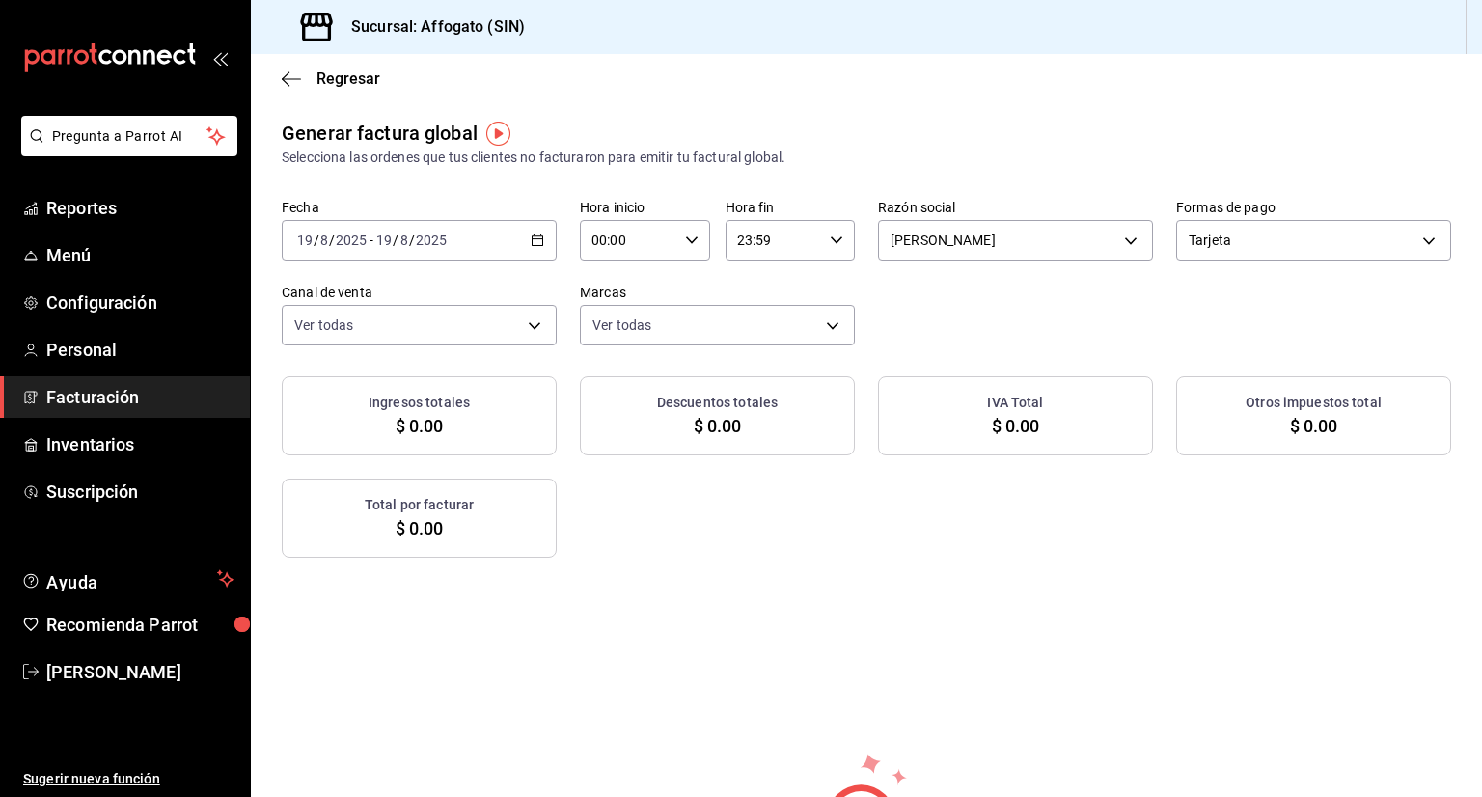
click at [531, 243] on icon "button" at bounding box center [538, 240] width 14 height 14
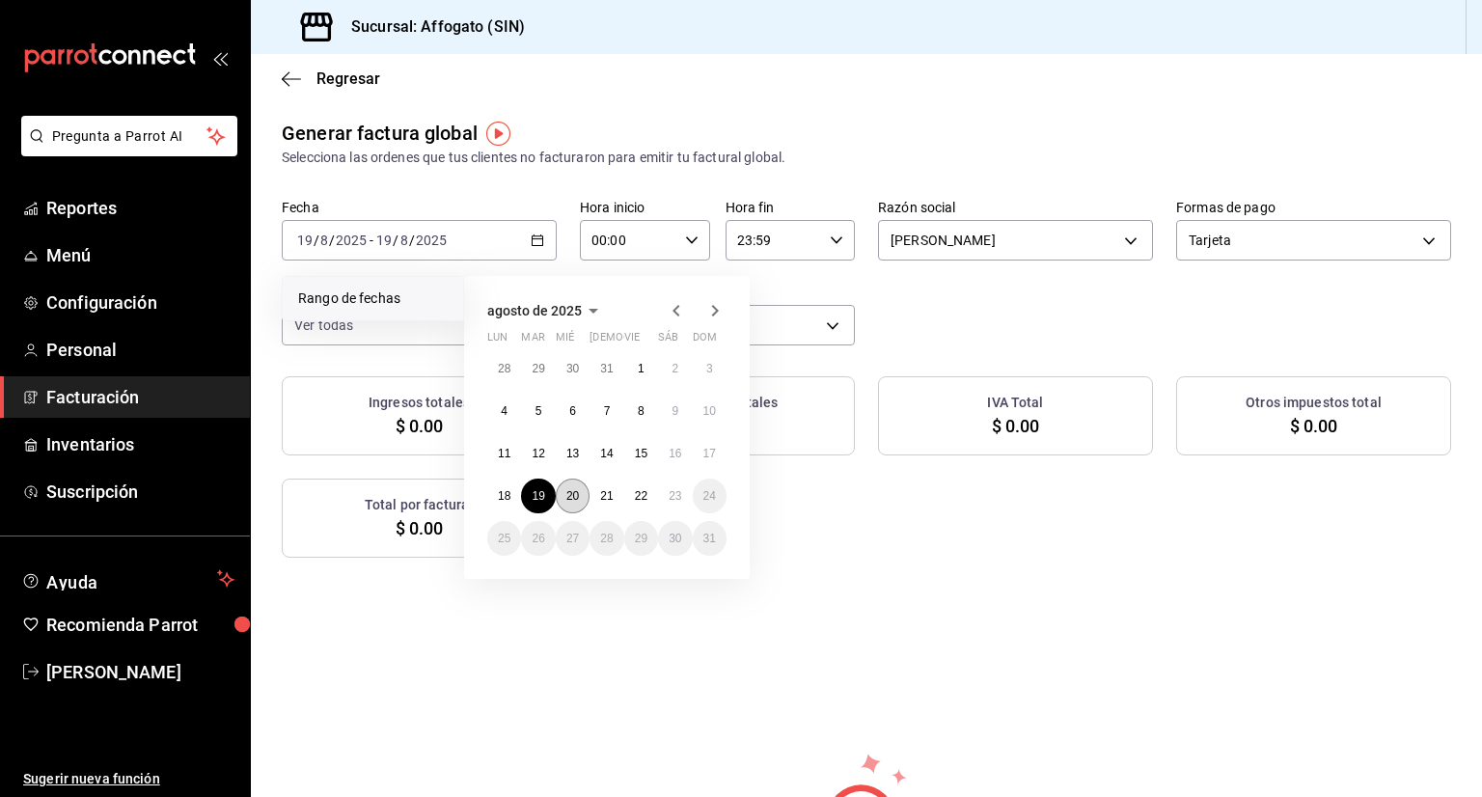
click at [577, 497] on abbr "20" at bounding box center [572, 496] width 13 height 14
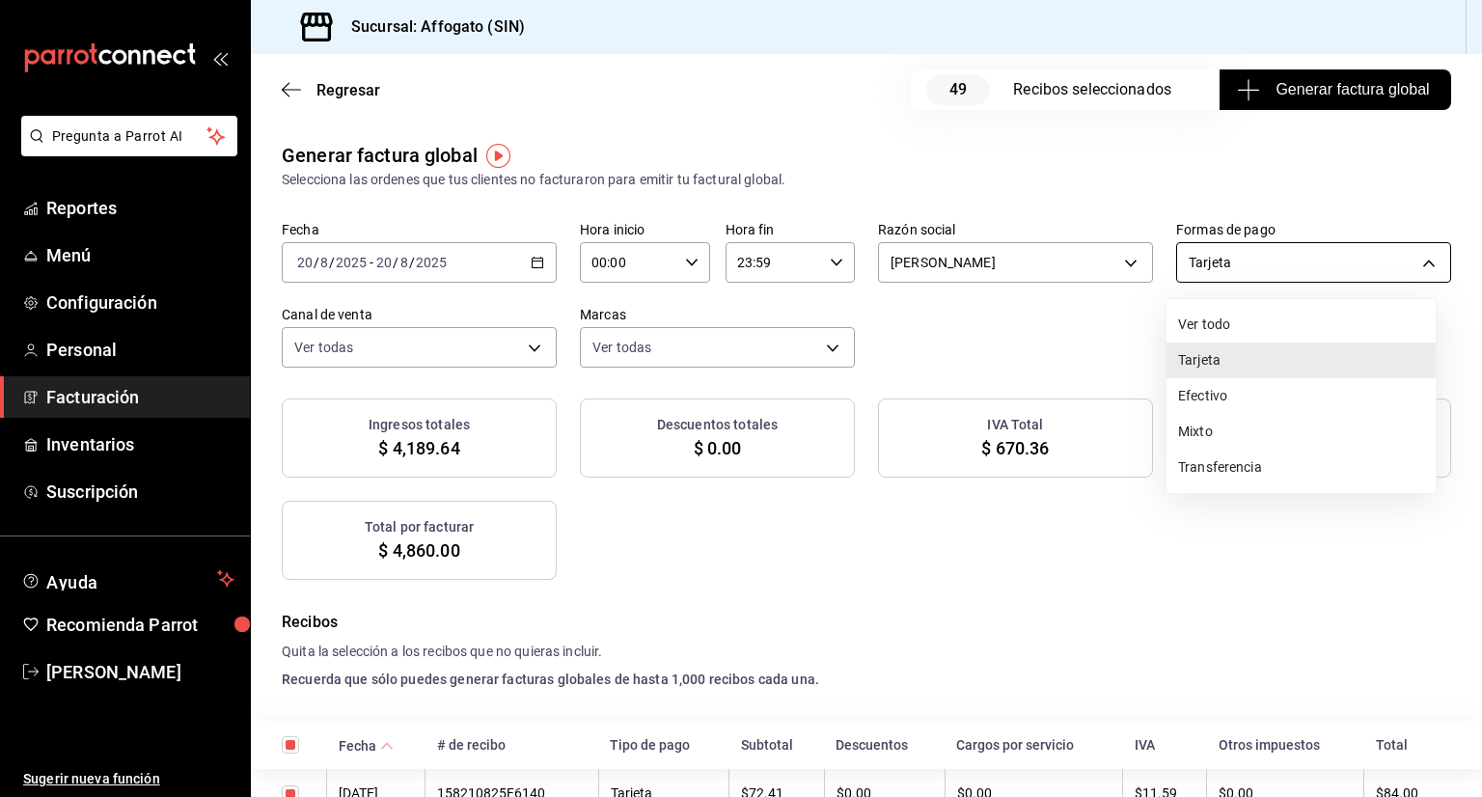
click at [1417, 261] on body "Pregunta a Parrot AI Reportes Menú Configuración Personal Facturación Inventari…" at bounding box center [741, 398] width 1482 height 797
click at [1223, 400] on li "Efectivo" at bounding box center [1300, 396] width 269 height 36
type input "CASH"
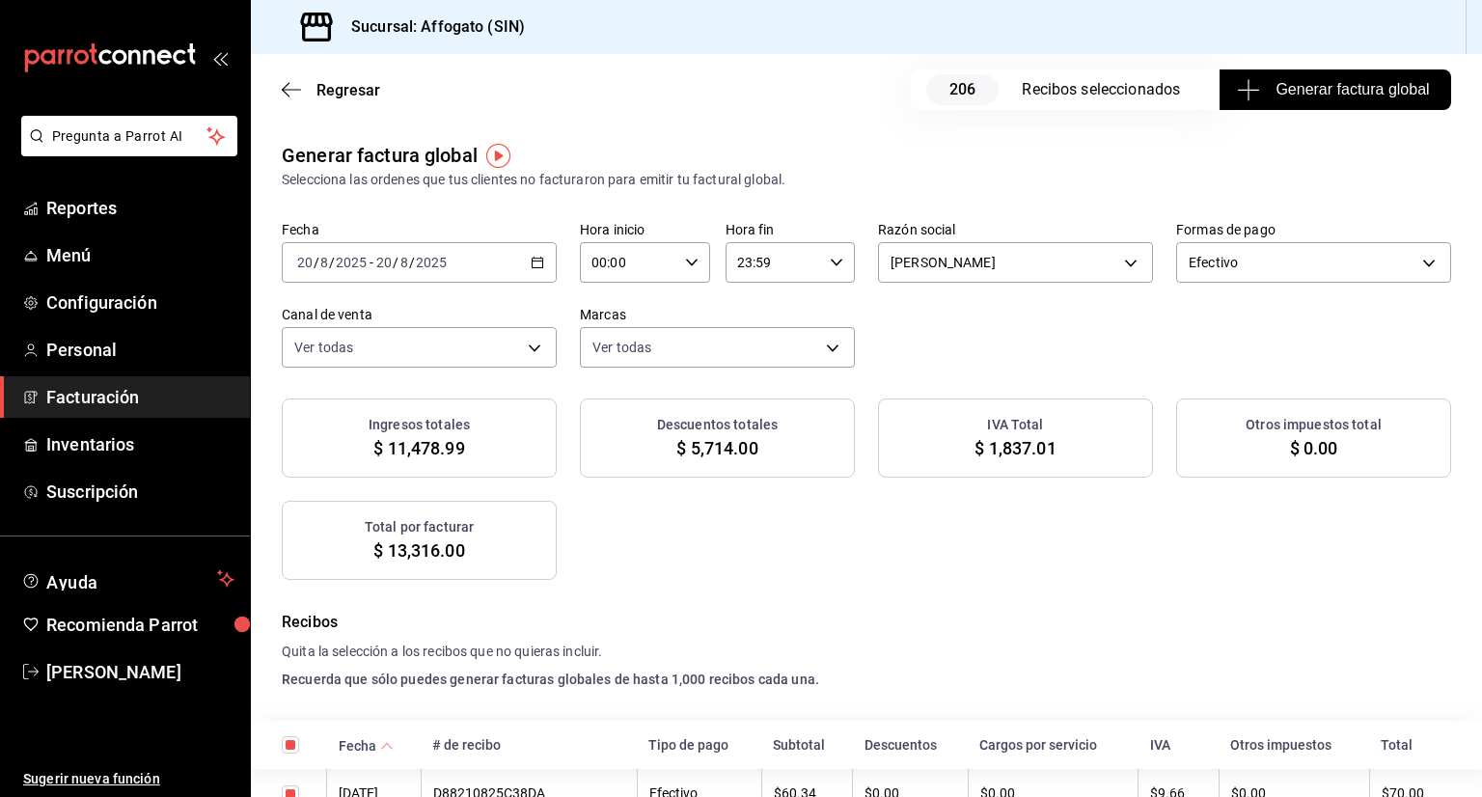
click at [1285, 101] on button "Generar factura global" at bounding box center [1334, 89] width 231 height 41
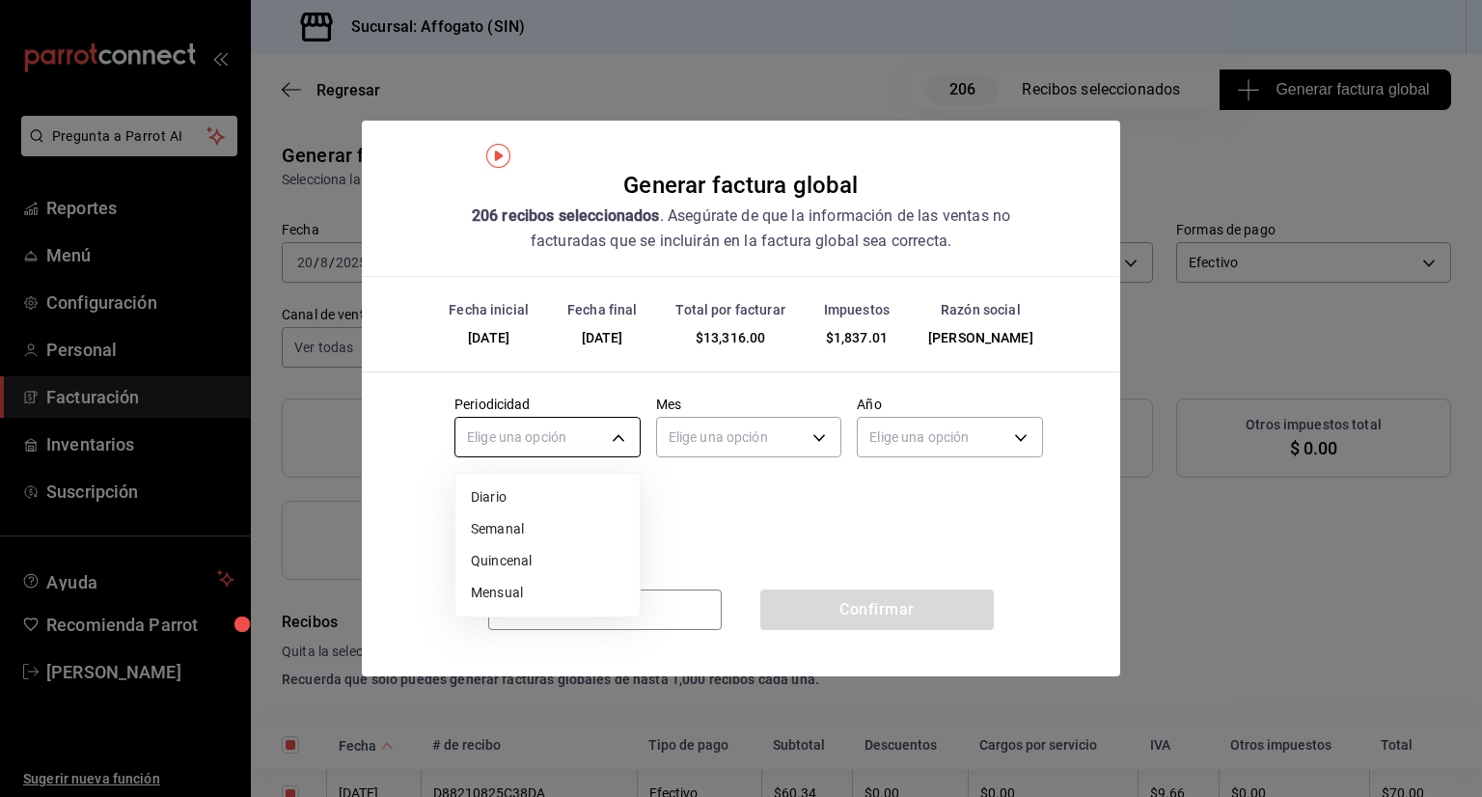
click at [621, 435] on body "Pregunta a Parrot AI Reportes Menú Configuración Personal Facturación Inventari…" at bounding box center [741, 398] width 1482 height 797
click at [501, 500] on li "Diario" at bounding box center [547, 497] width 184 height 32
type input "DAILY"
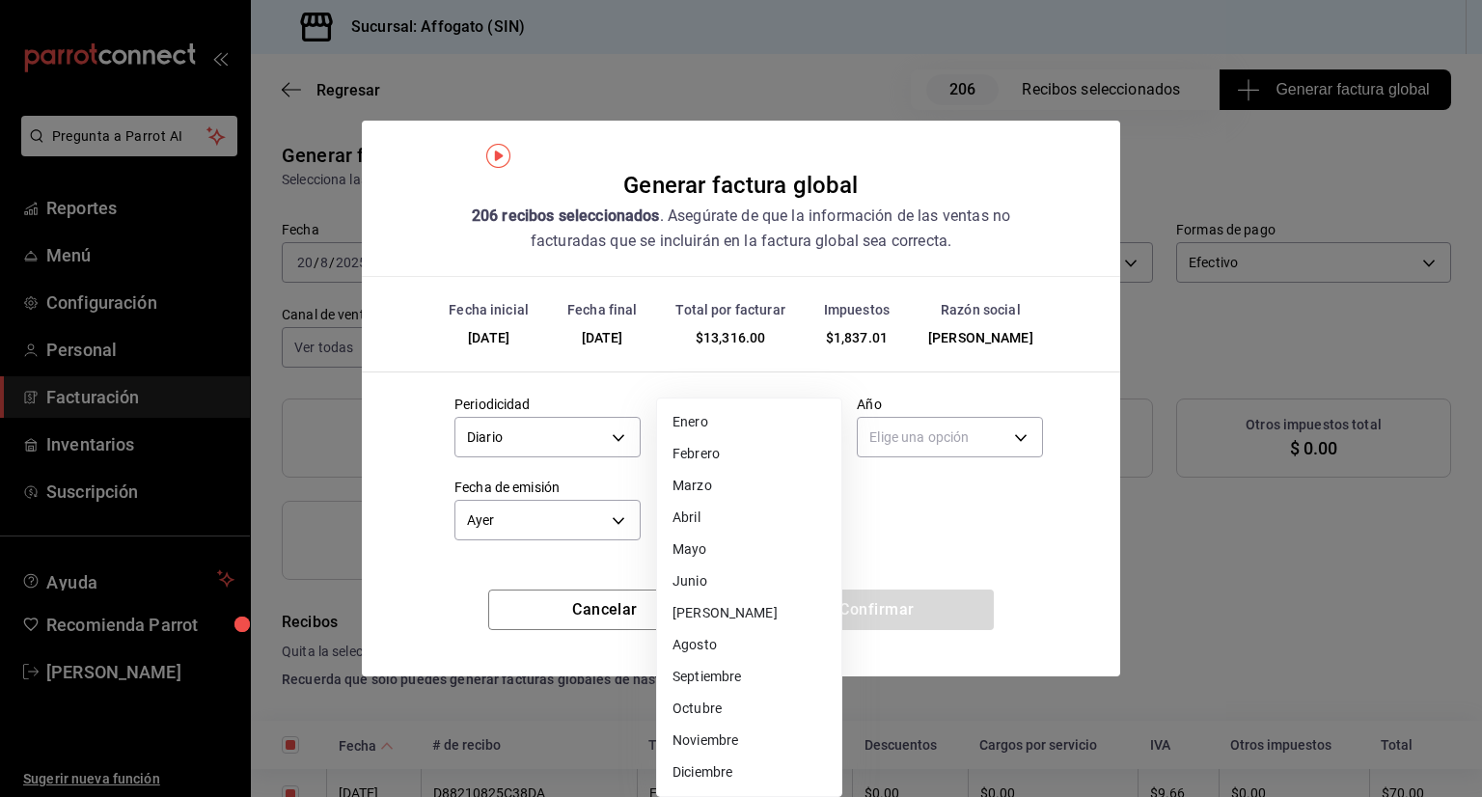
click at [811, 444] on body "Pregunta a Parrot AI Reportes Menú Configuración Personal Facturación Inventari…" at bounding box center [741, 398] width 1482 height 797
click at [703, 651] on li "Agosto" at bounding box center [749, 645] width 184 height 32
type input "8"
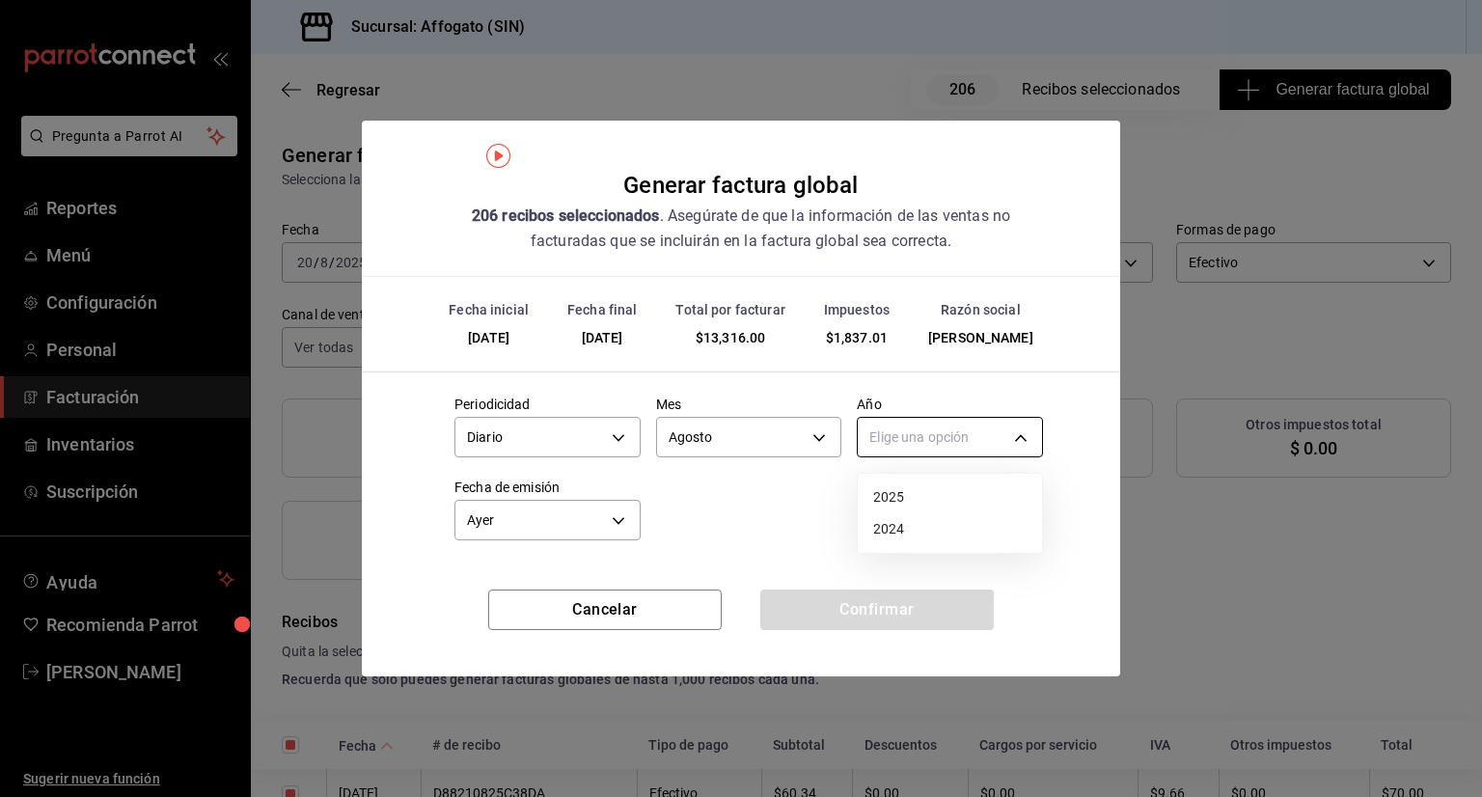
click at [1003, 425] on body "Pregunta a Parrot AI Reportes Menú Configuración Personal Facturación Inventari…" at bounding box center [741, 398] width 1482 height 797
click at [894, 496] on li "2025" at bounding box center [950, 497] width 184 height 32
type input "2025"
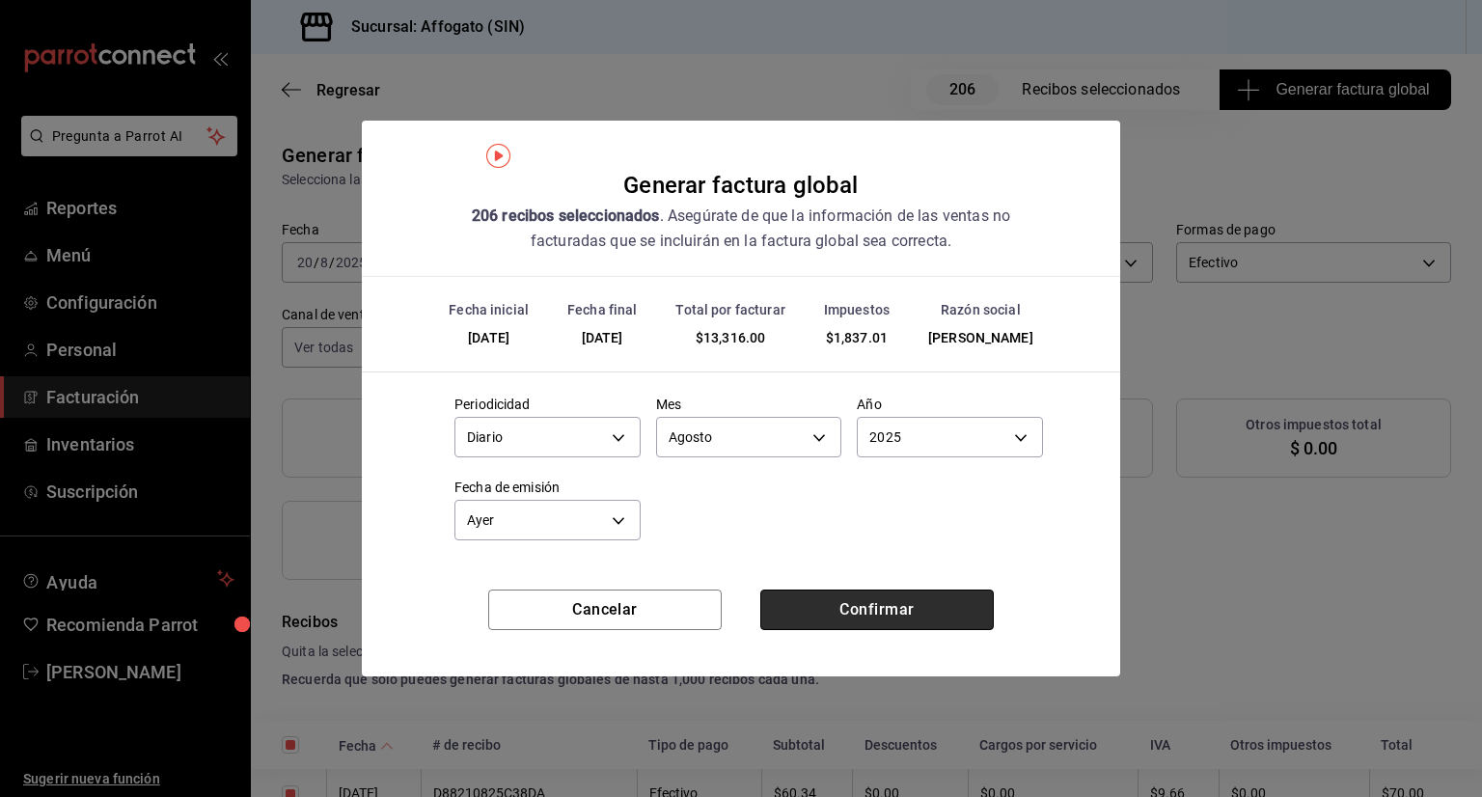
click at [891, 616] on button "Confirmar" at bounding box center [876, 609] width 233 height 41
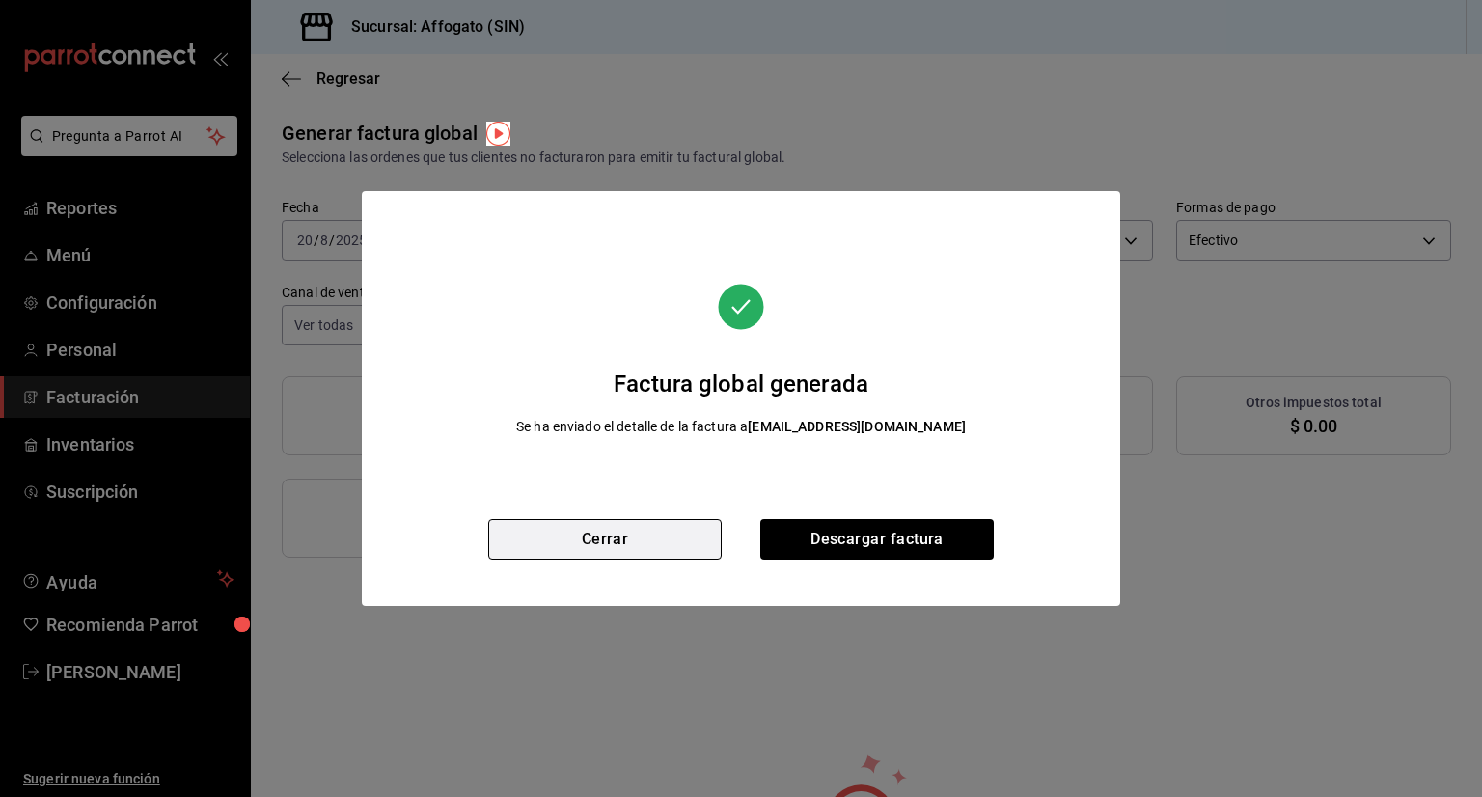
click at [594, 545] on button "Cerrar" at bounding box center [604, 539] width 233 height 41
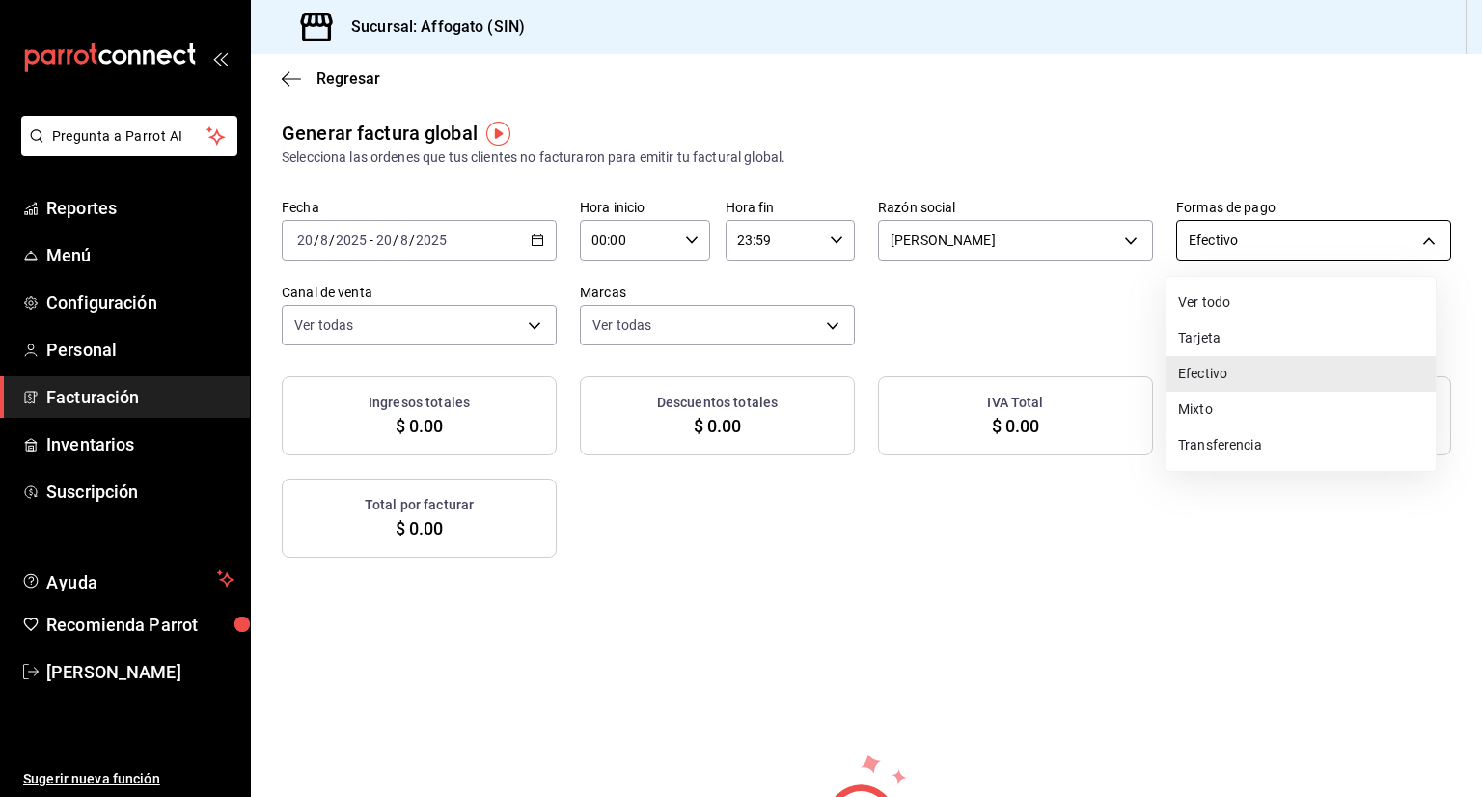
click at [1420, 236] on body "Pregunta a Parrot AI Reportes Menú Configuración Personal Facturación Inventari…" at bounding box center [741, 398] width 1482 height 797
click at [1218, 346] on li "Tarjeta" at bounding box center [1300, 338] width 269 height 36
type input "CARD"
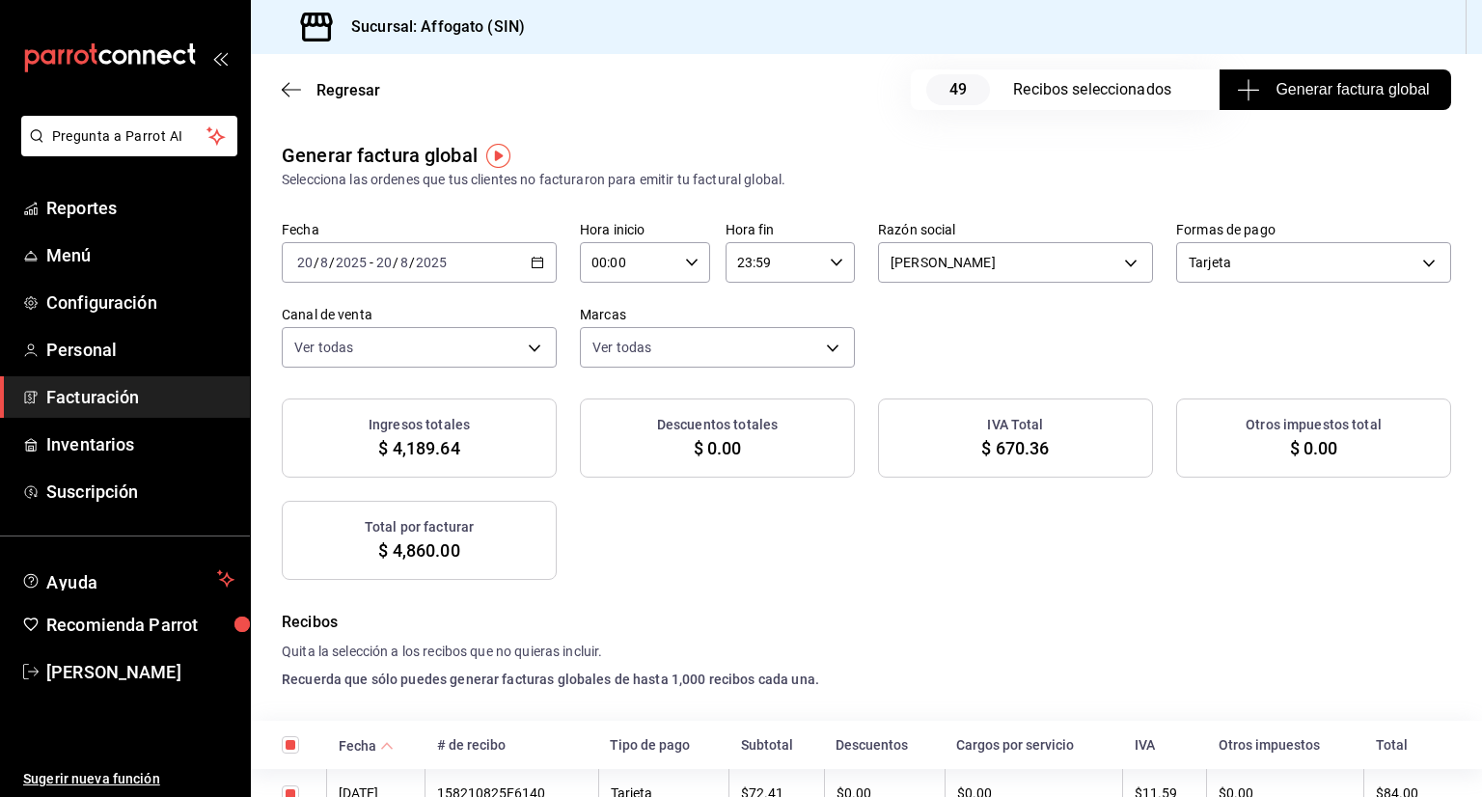
click at [1293, 76] on button "Generar factura global" at bounding box center [1334, 89] width 231 height 41
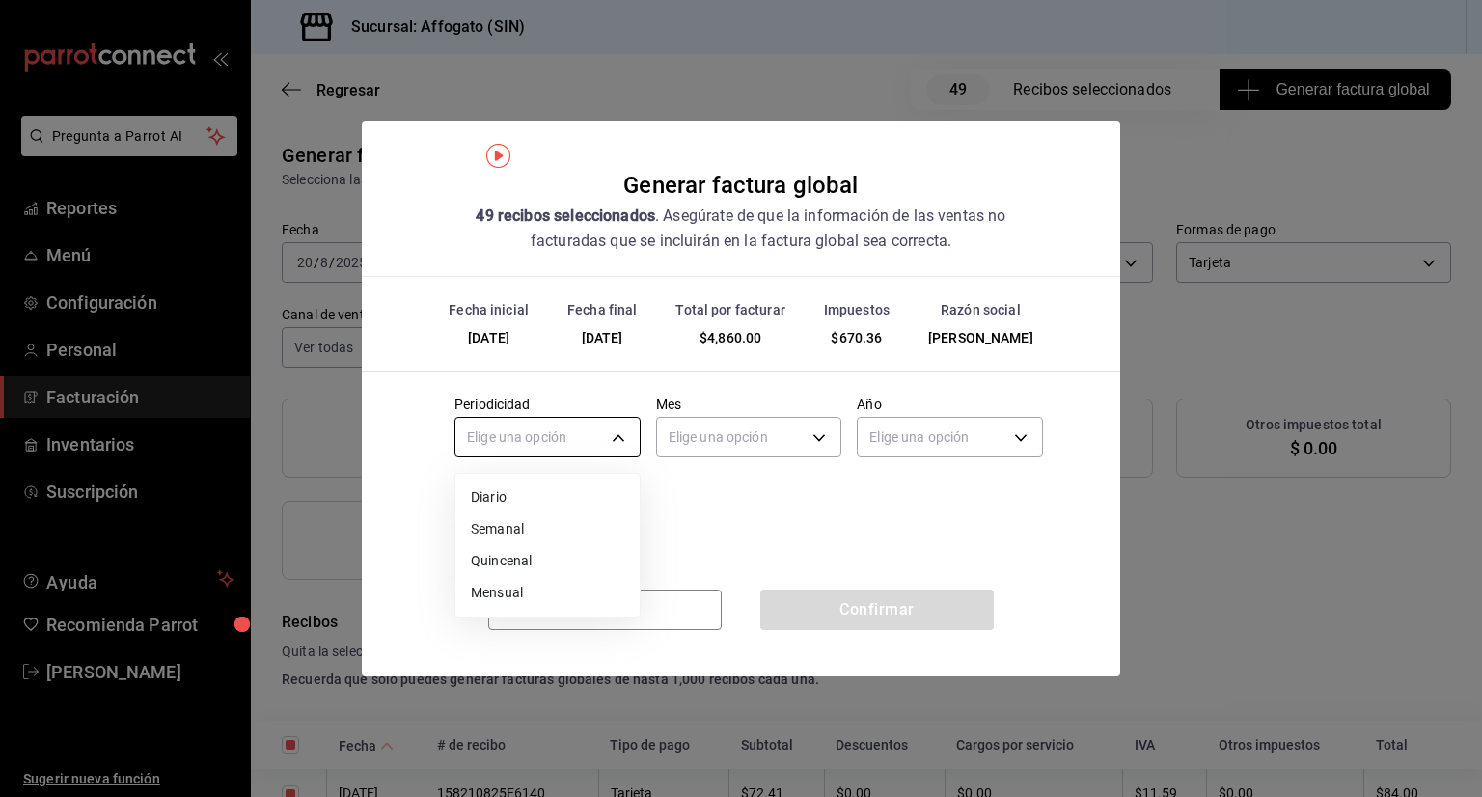
click at [613, 445] on body "Pregunta a Parrot AI Reportes Menú Configuración Personal Facturación Inventari…" at bounding box center [741, 398] width 1482 height 797
click at [482, 495] on li "Diario" at bounding box center [547, 497] width 184 height 32
type input "DAILY"
click at [824, 439] on body "Pregunta a Parrot AI Reportes Menú Configuración Personal Facturación Inventari…" at bounding box center [741, 398] width 1482 height 797
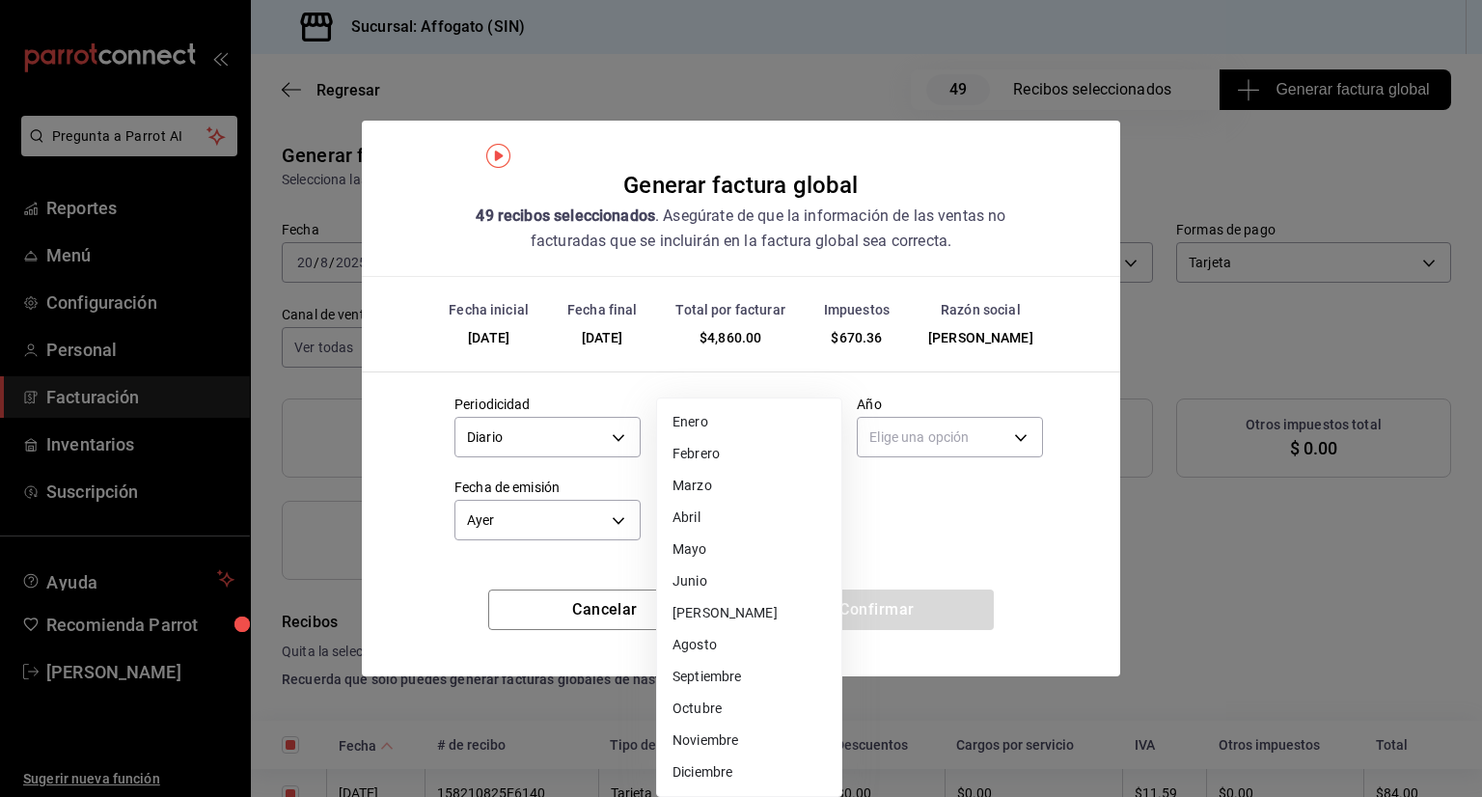
click at [700, 641] on li "Agosto" at bounding box center [749, 645] width 184 height 32
type input "8"
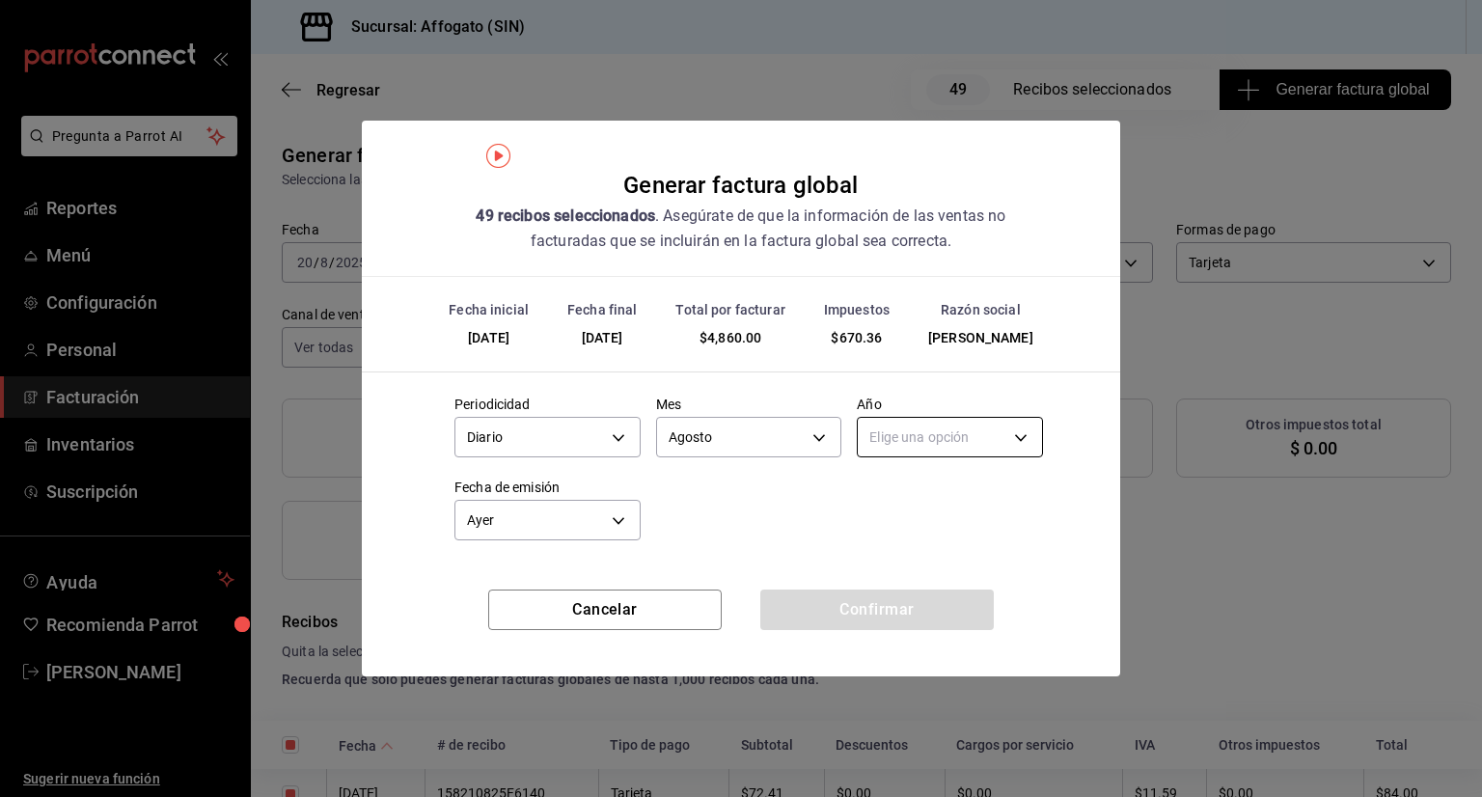
click at [970, 438] on body "Pregunta a Parrot AI Reportes Menú Configuración Personal Facturación Inventari…" at bounding box center [741, 398] width 1482 height 797
click at [887, 494] on li "2025" at bounding box center [950, 497] width 184 height 32
type input "2025"
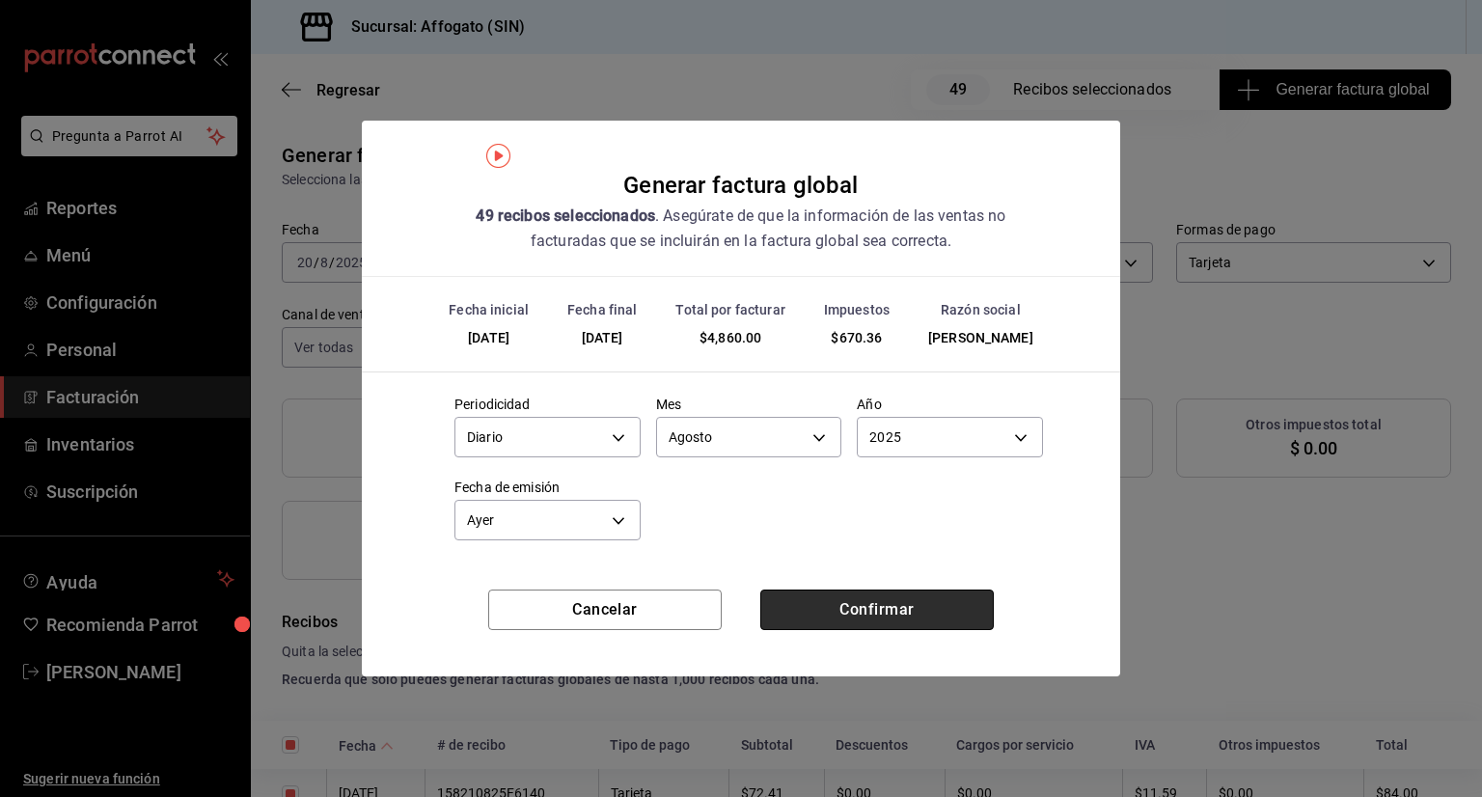
click at [868, 616] on button "Confirmar" at bounding box center [876, 609] width 233 height 41
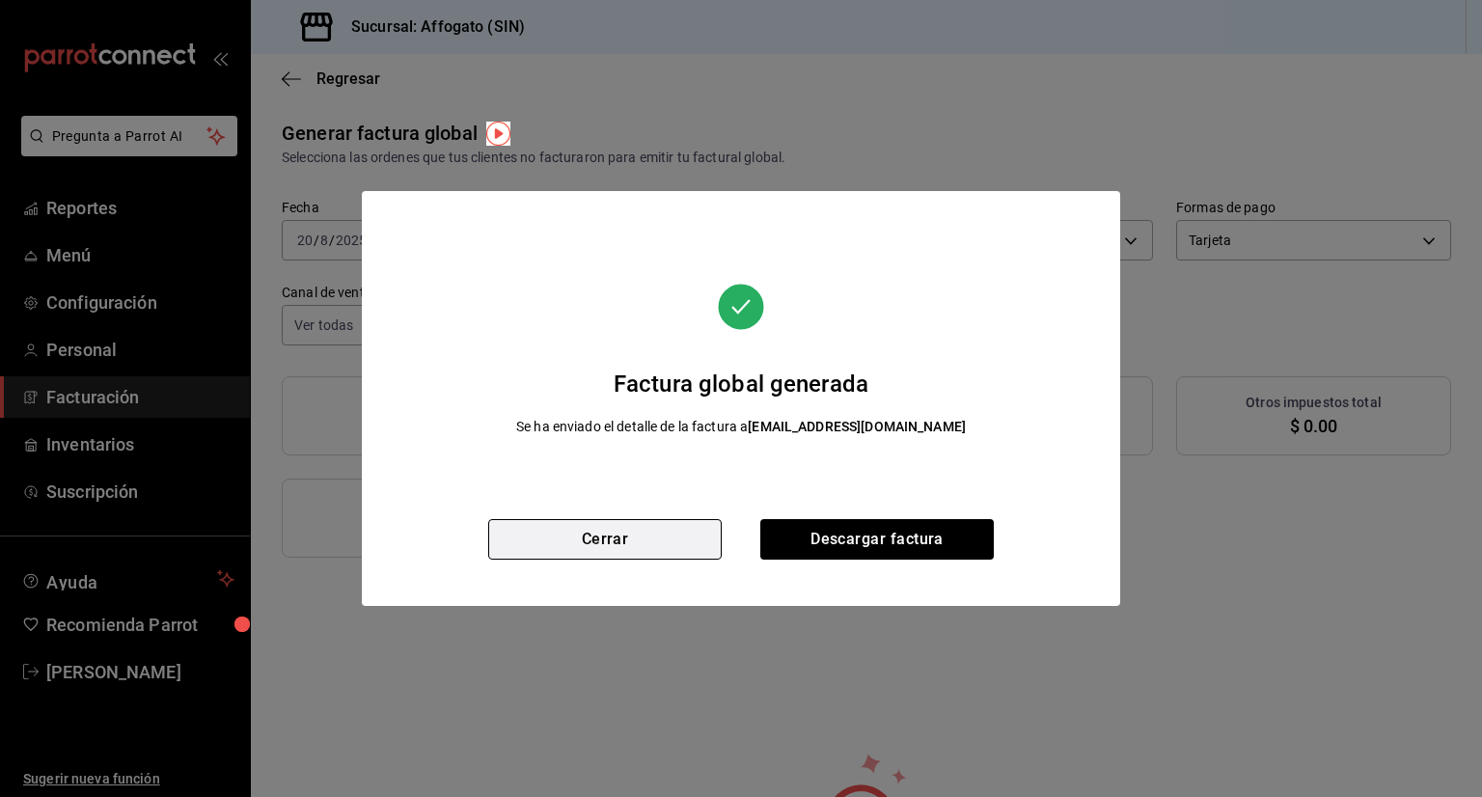
click at [635, 530] on button "Cerrar" at bounding box center [604, 539] width 233 height 41
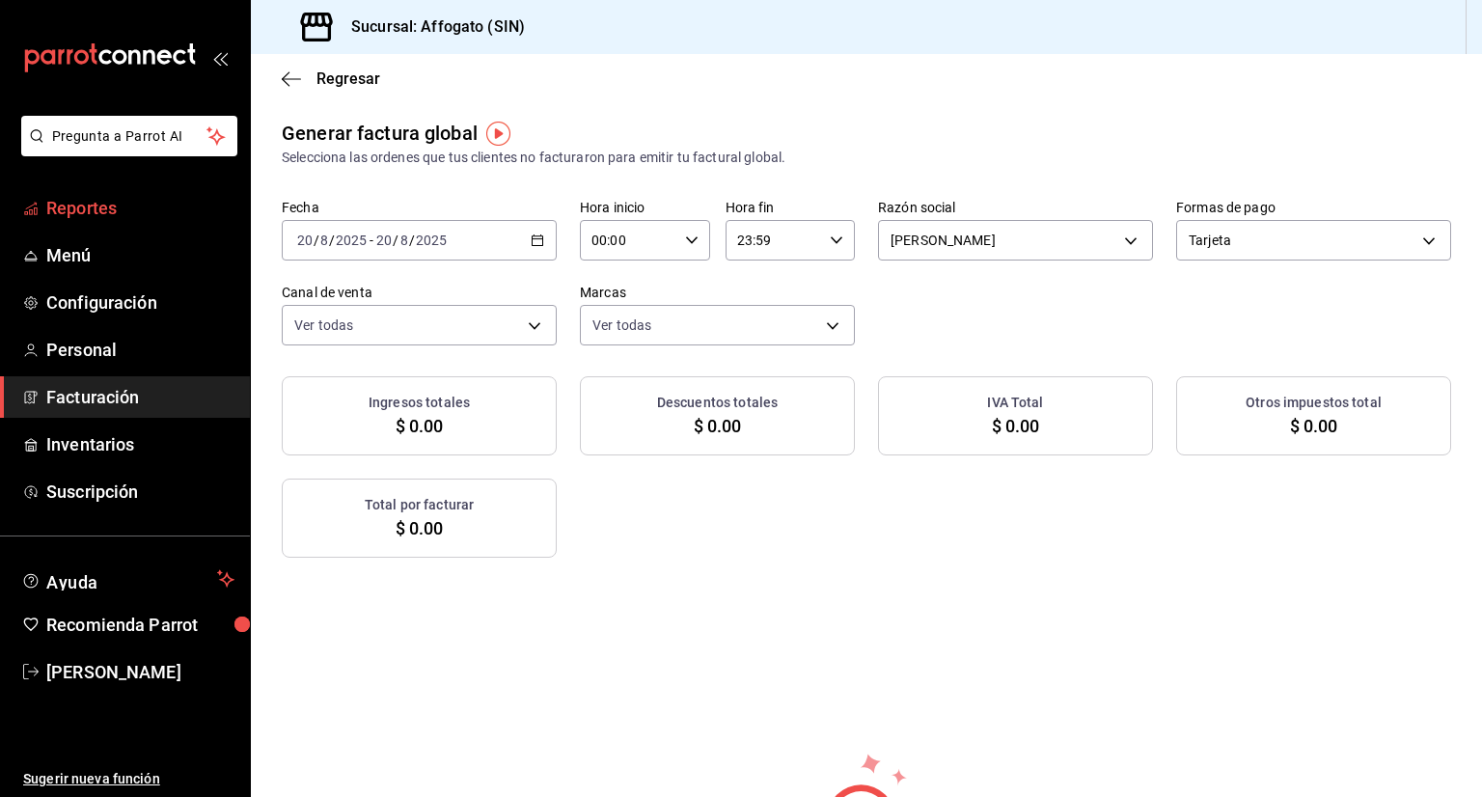
click at [123, 205] on span "Reportes" at bounding box center [140, 208] width 188 height 26
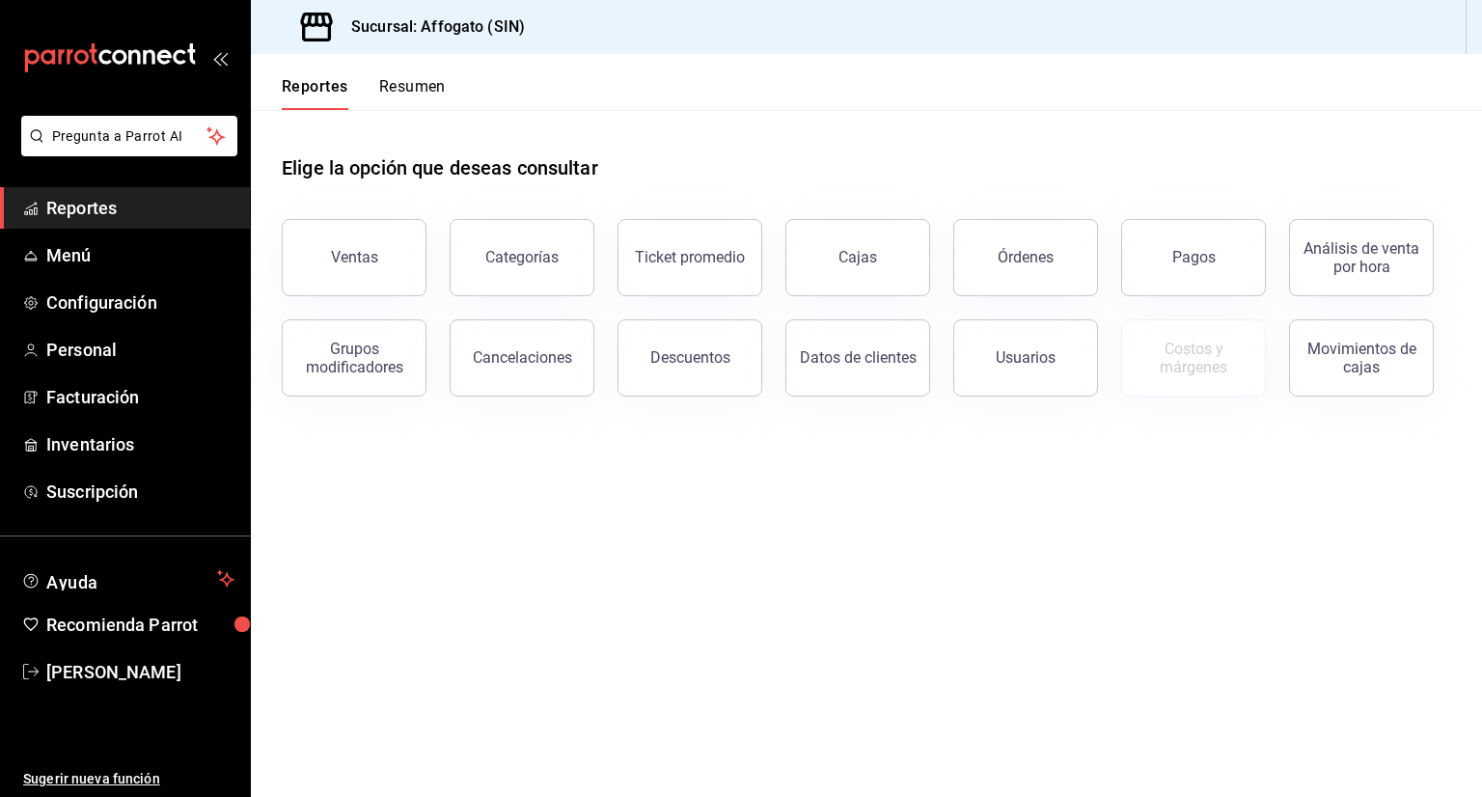
click at [417, 85] on button "Resumen" at bounding box center [412, 93] width 67 height 33
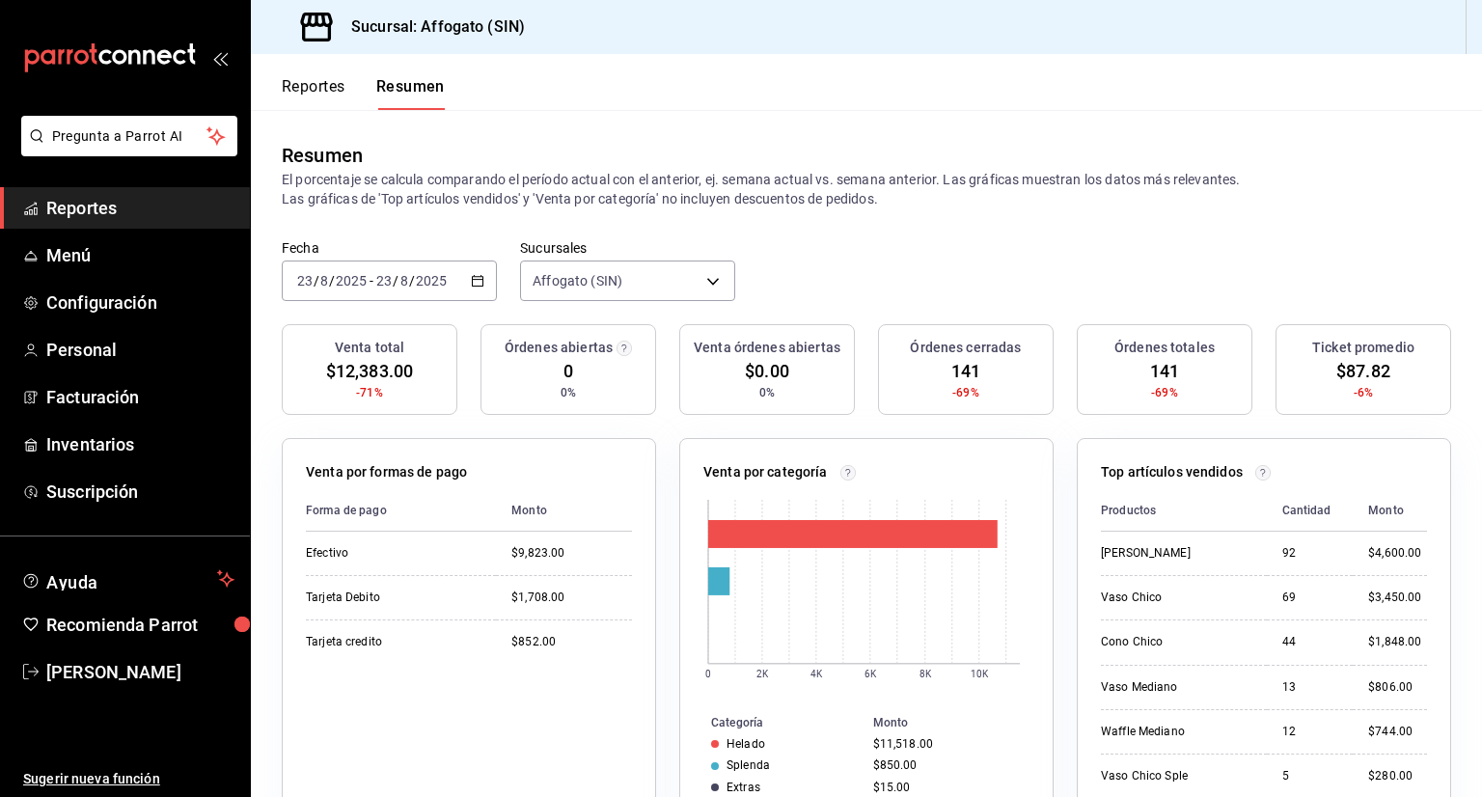
click at [472, 281] on \(Stroke\) "button" at bounding box center [478, 281] width 12 height 11
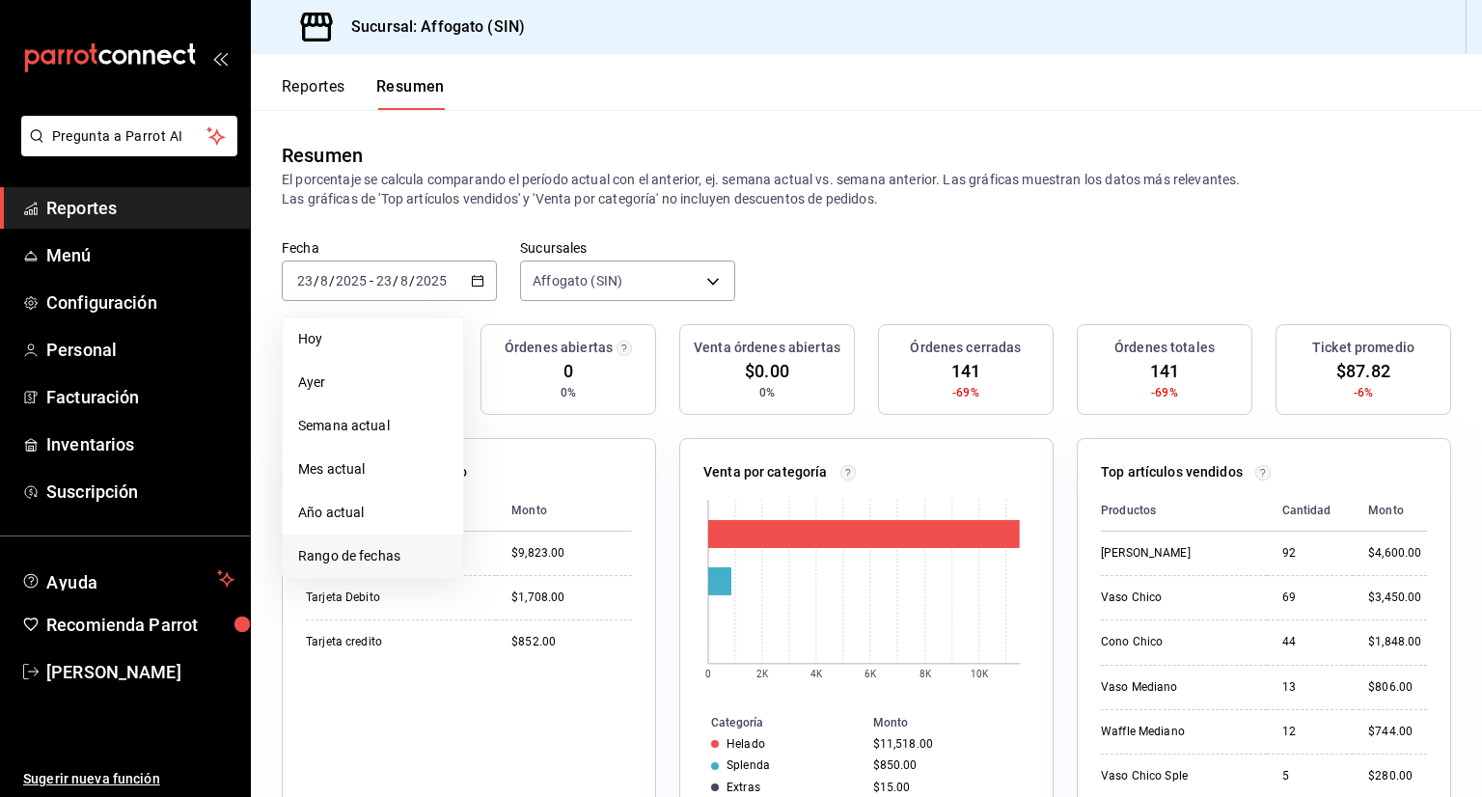
click at [340, 558] on span "Rango de fechas" at bounding box center [373, 556] width 150 height 20
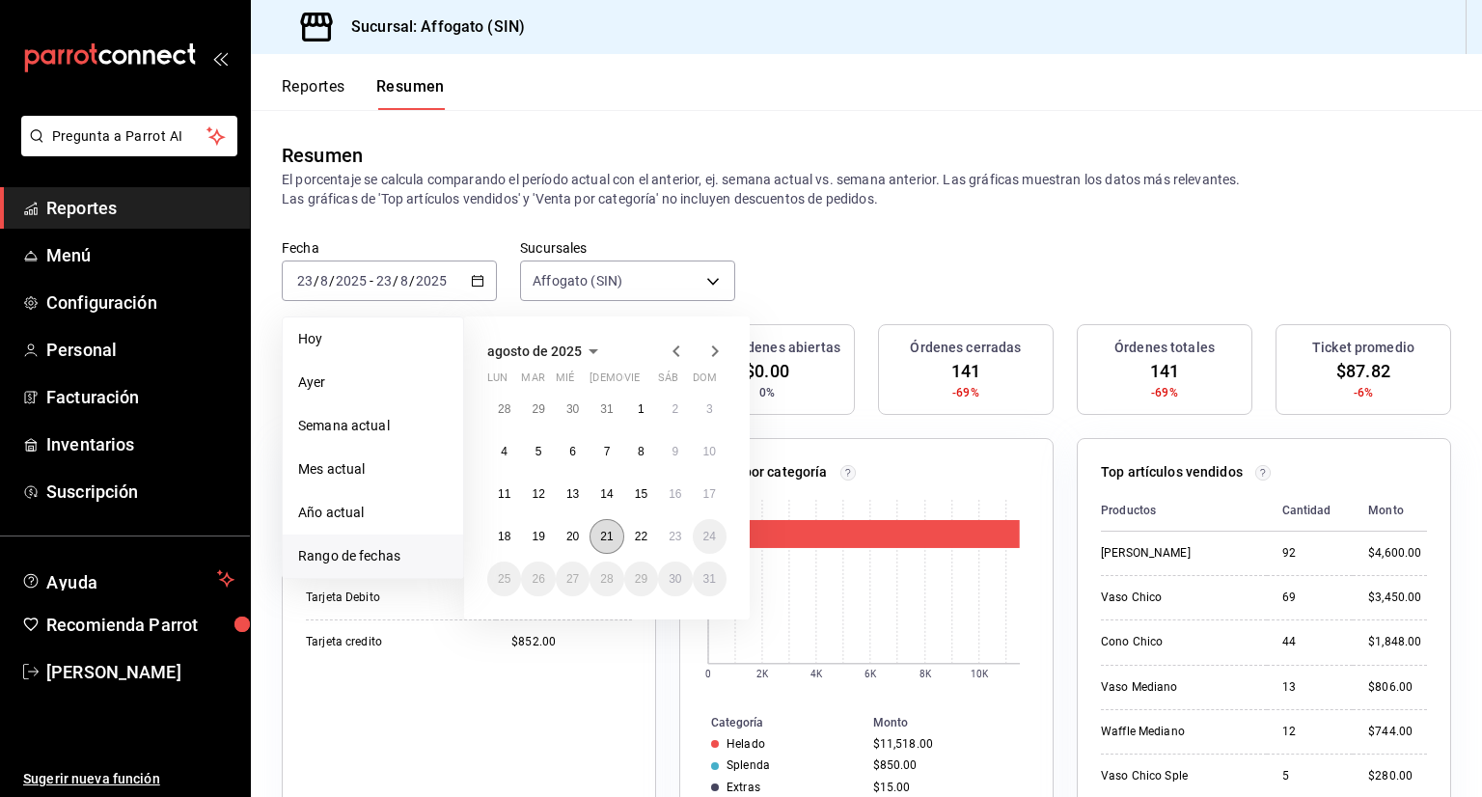
click at [610, 533] on abbr "21" at bounding box center [606, 537] width 13 height 14
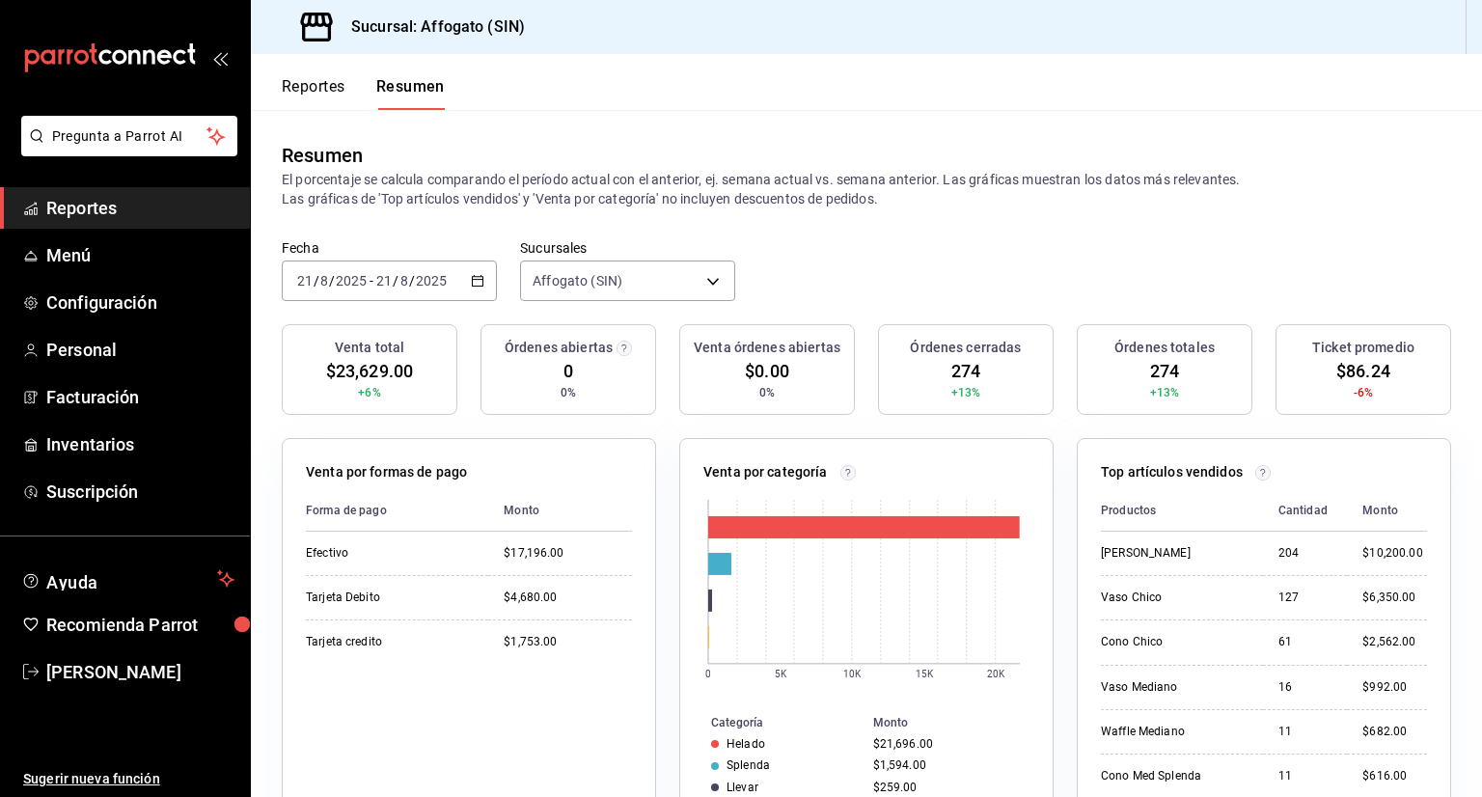
click at [477, 283] on icon "button" at bounding box center [478, 281] width 14 height 14
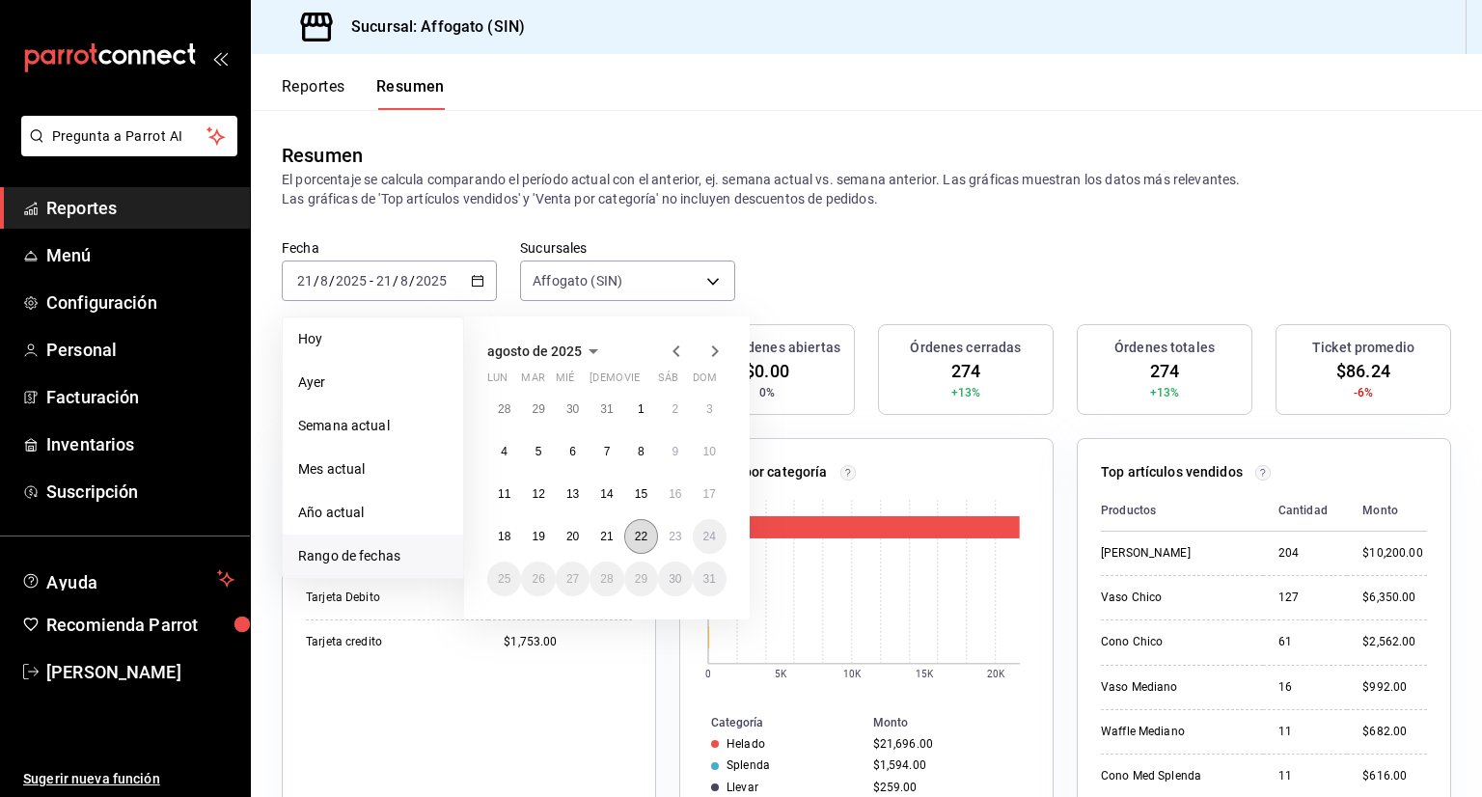
click at [637, 541] on abbr "22" at bounding box center [641, 537] width 13 height 14
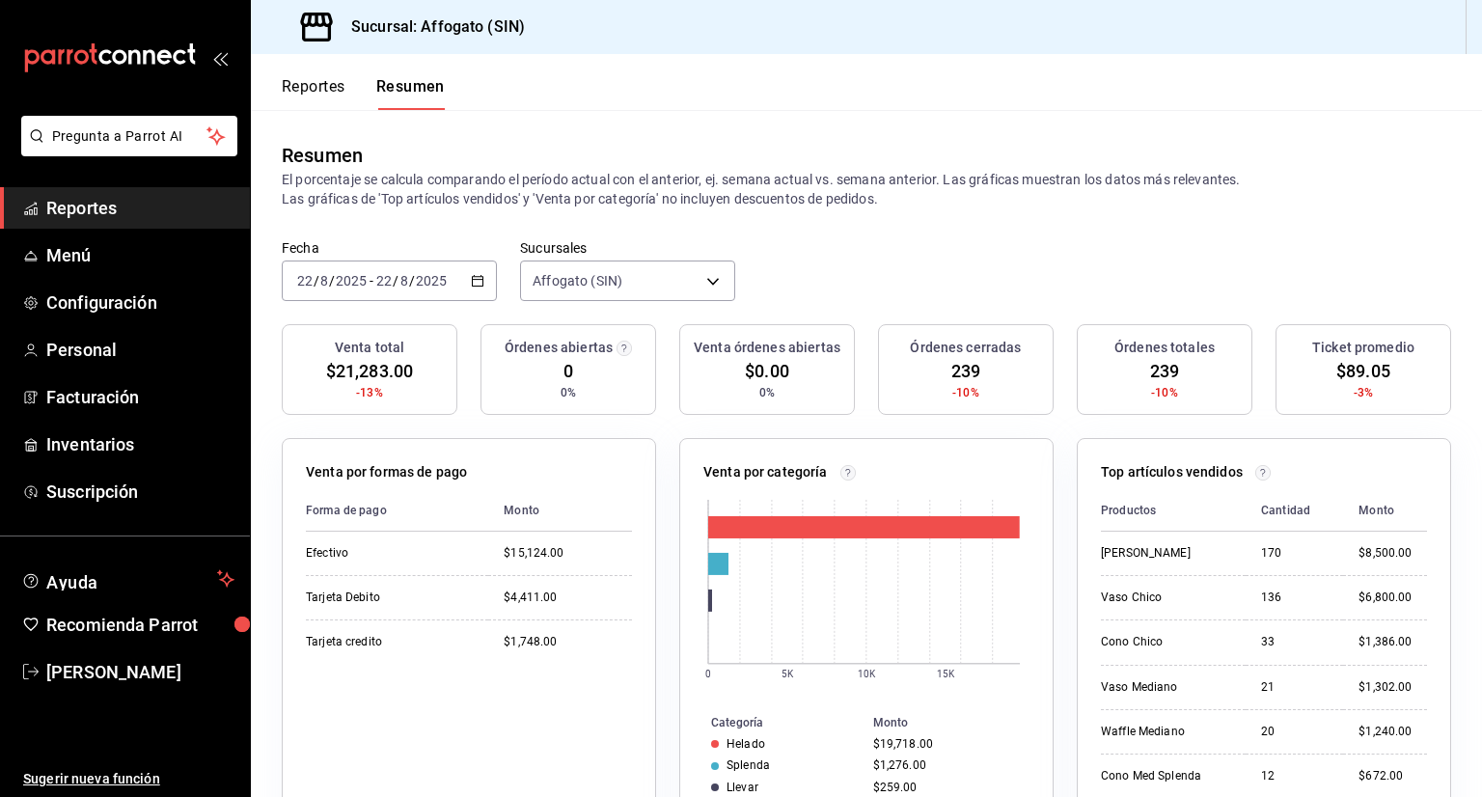
click at [103, 207] on span "Reportes" at bounding box center [140, 208] width 188 height 26
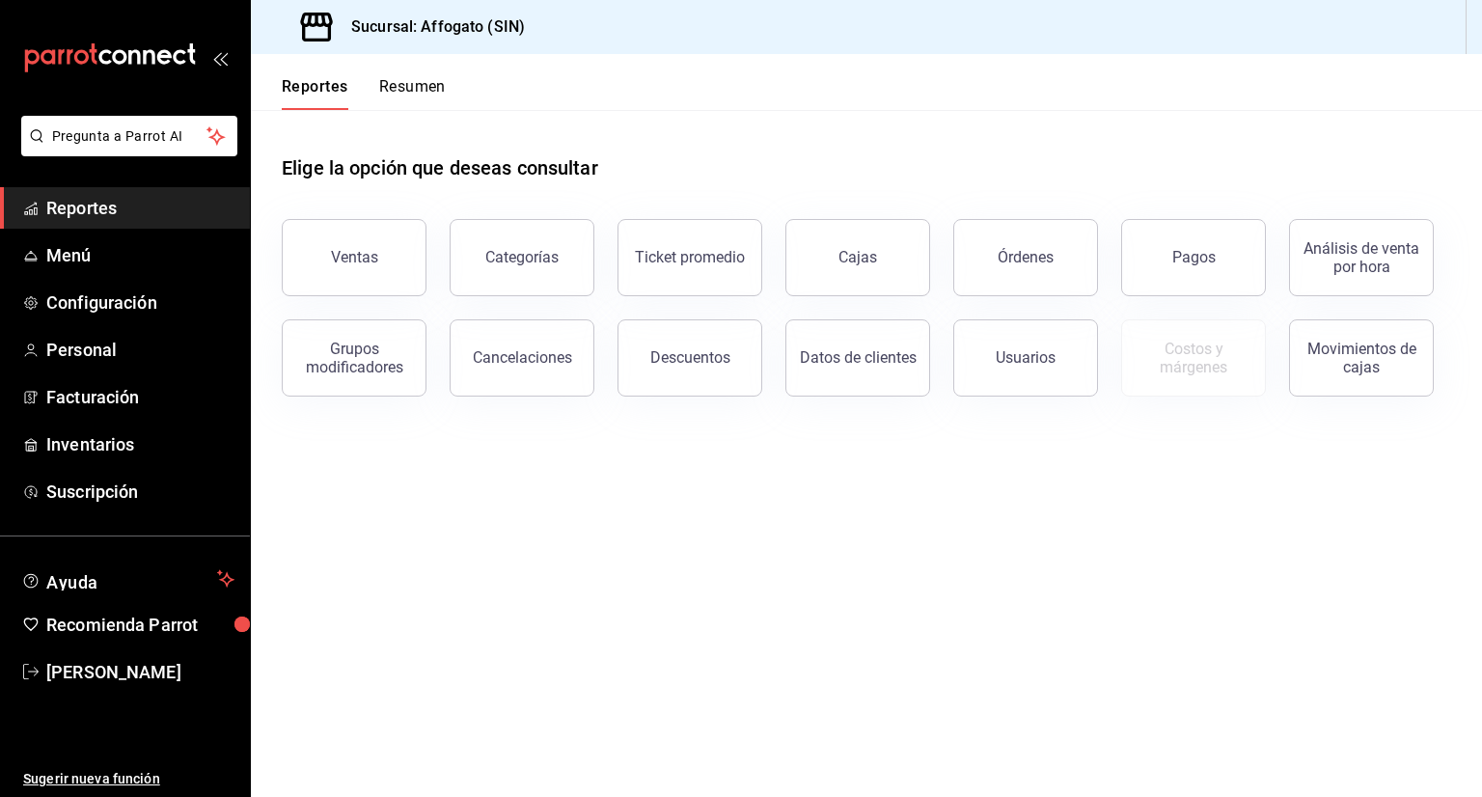
click at [120, 214] on span "Reportes" at bounding box center [140, 208] width 188 height 26
click at [409, 90] on button "Resumen" at bounding box center [412, 93] width 67 height 33
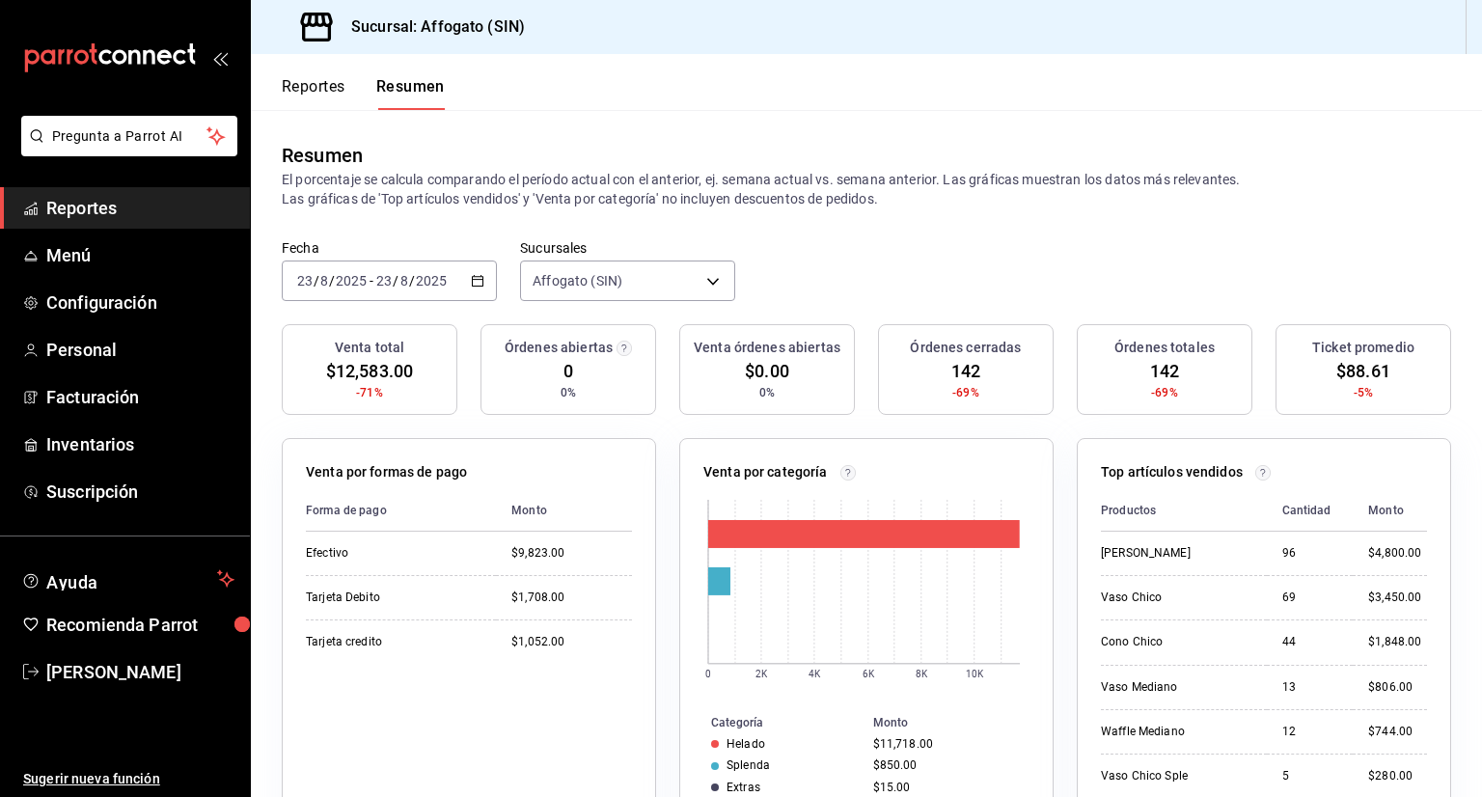
click at [473, 283] on icon "button" at bounding box center [478, 281] width 14 height 14
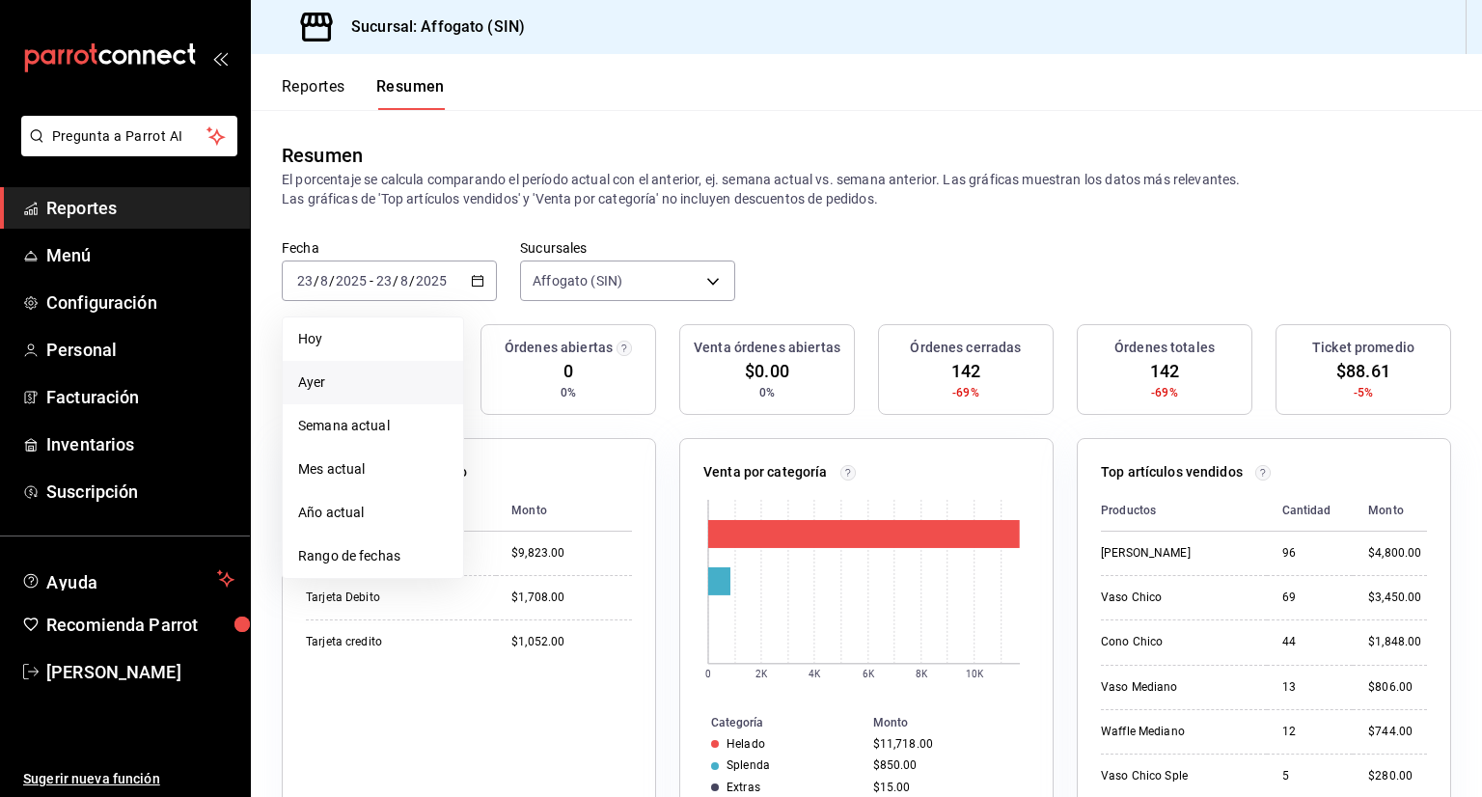
click at [324, 385] on span "Ayer" at bounding box center [373, 382] width 150 height 20
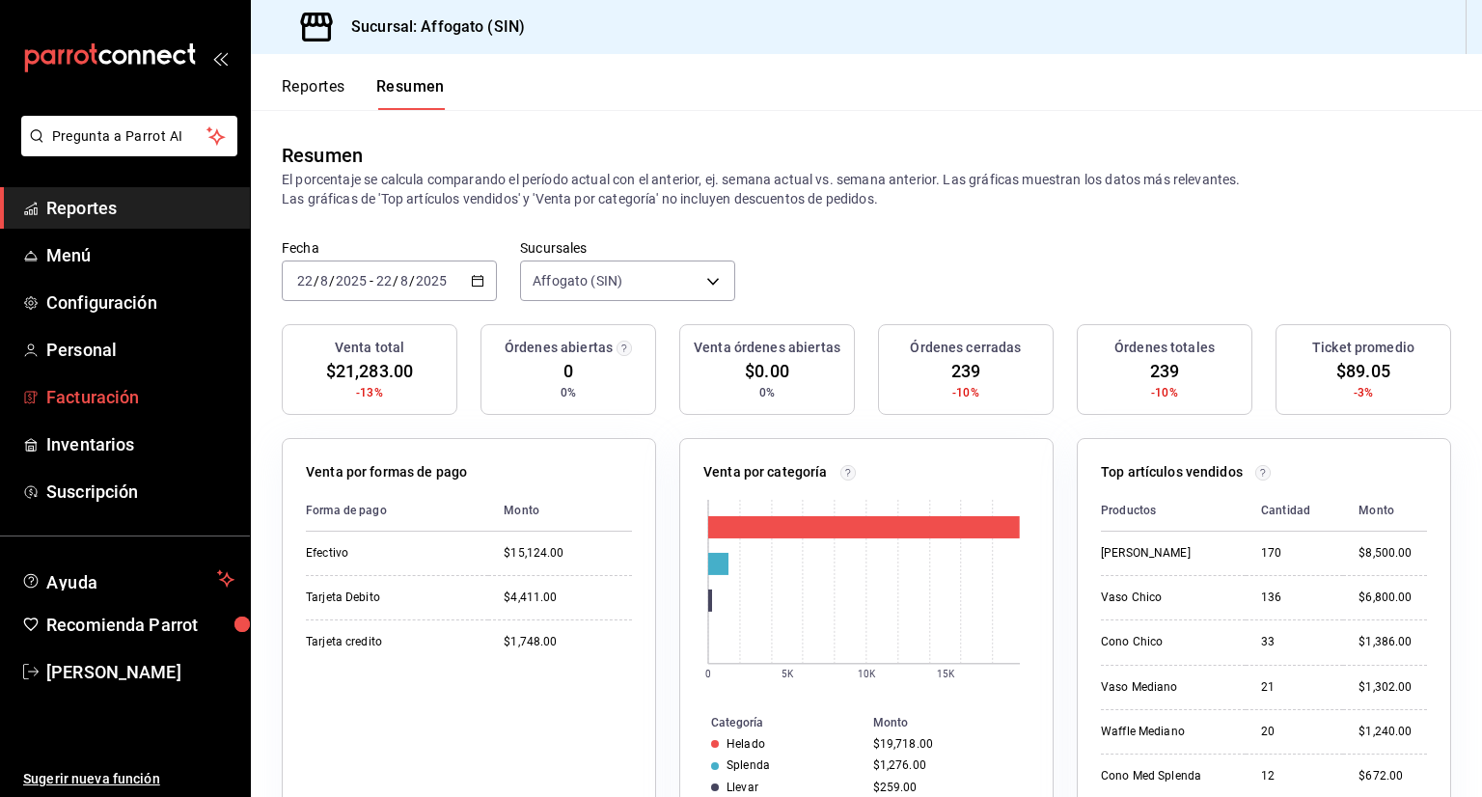
click at [124, 396] on span "Facturación" at bounding box center [140, 397] width 188 height 26
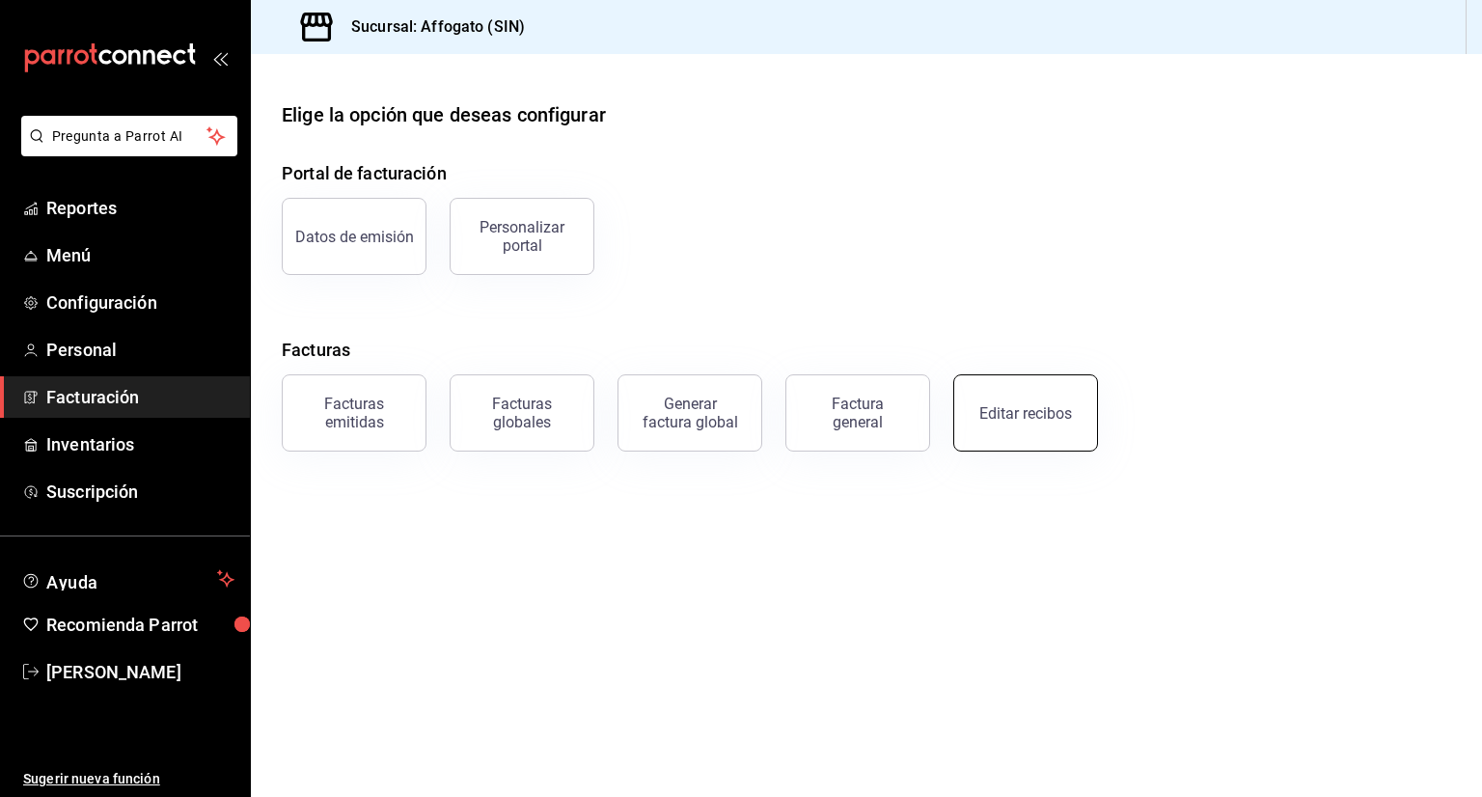
click at [1003, 415] on div "Editar recibos" at bounding box center [1025, 413] width 93 height 18
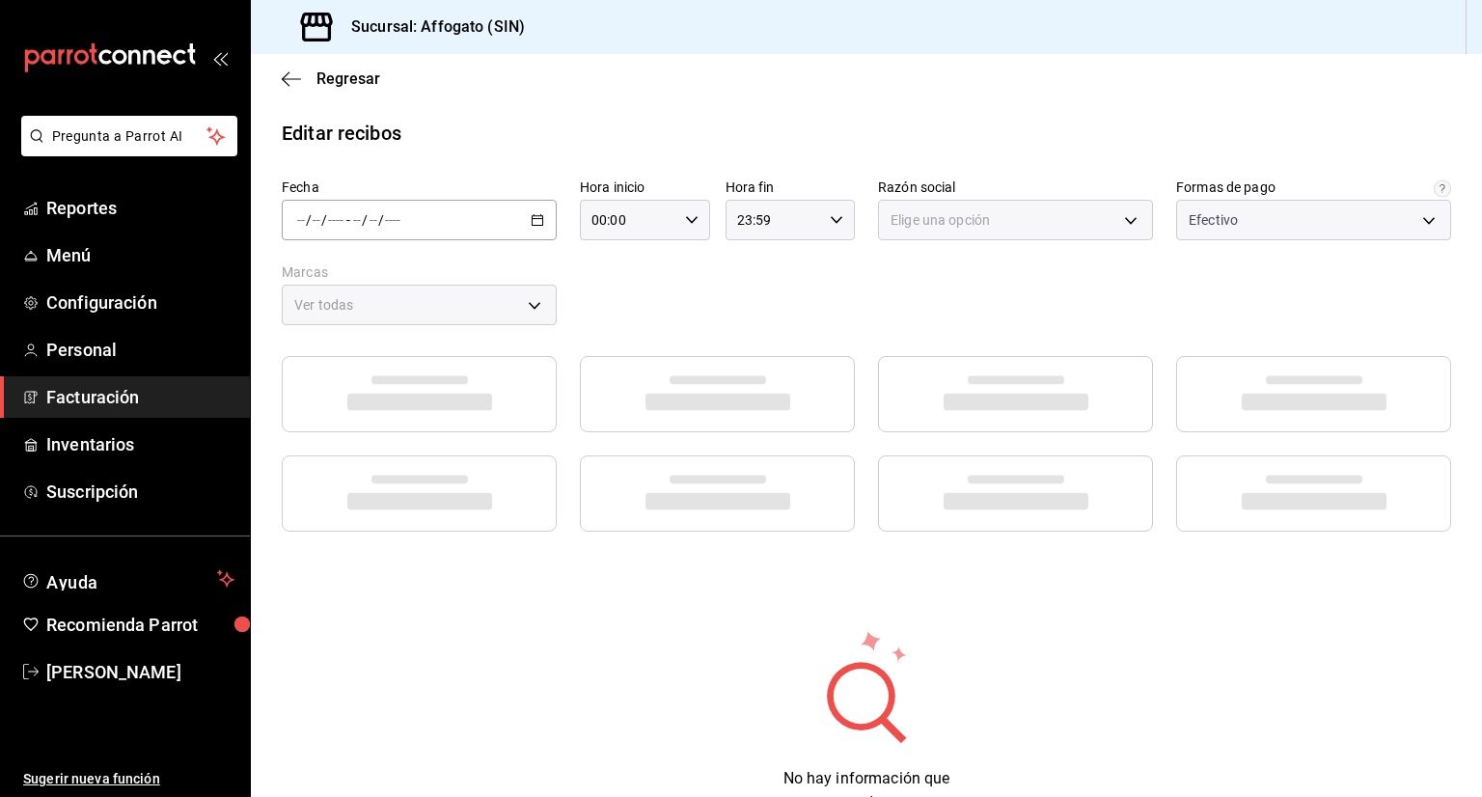
type input "1db67f47-450b-4ae6-8e35-7ef6388c7fc5"
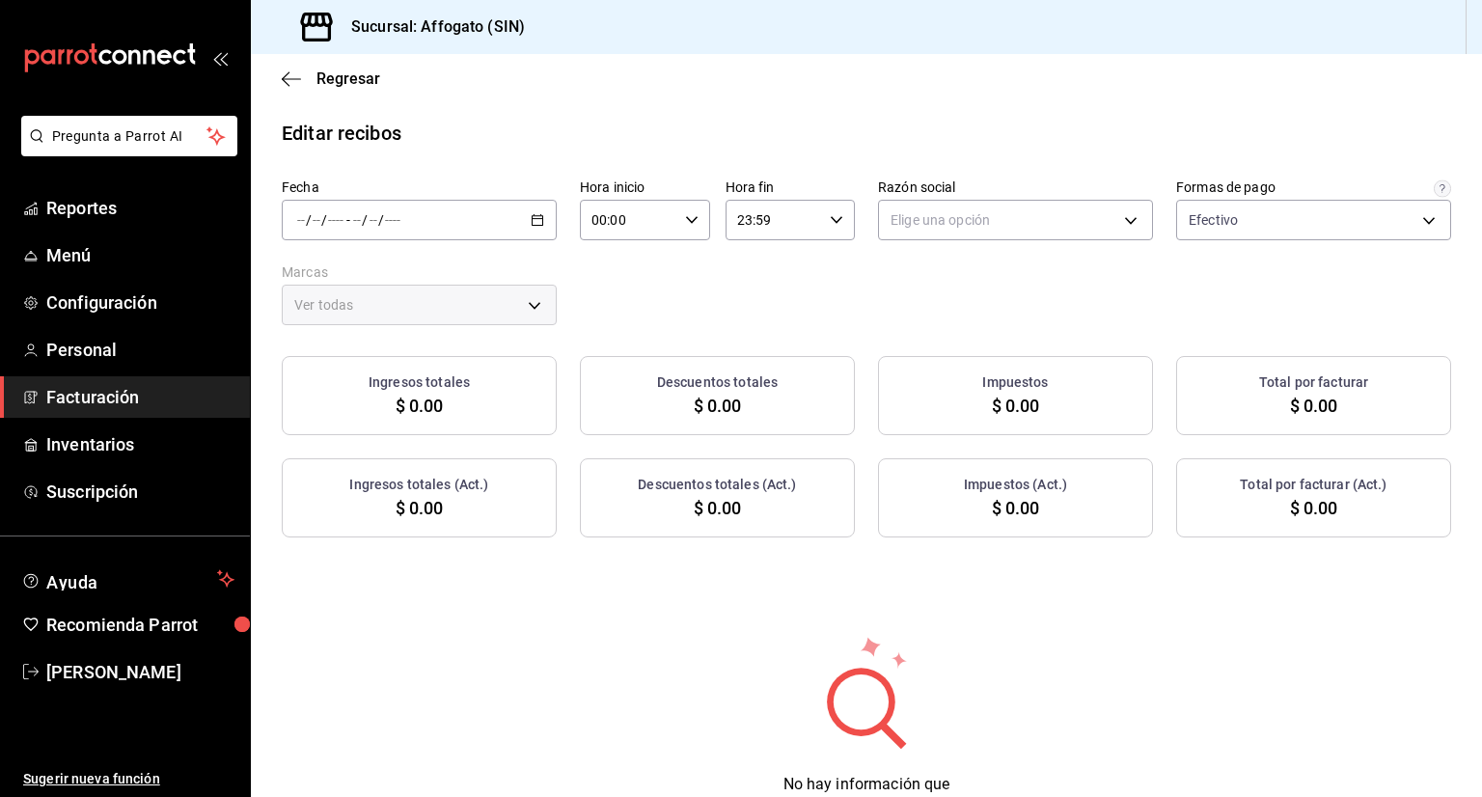
click at [544, 212] on div "/ / - / /" at bounding box center [419, 220] width 275 height 41
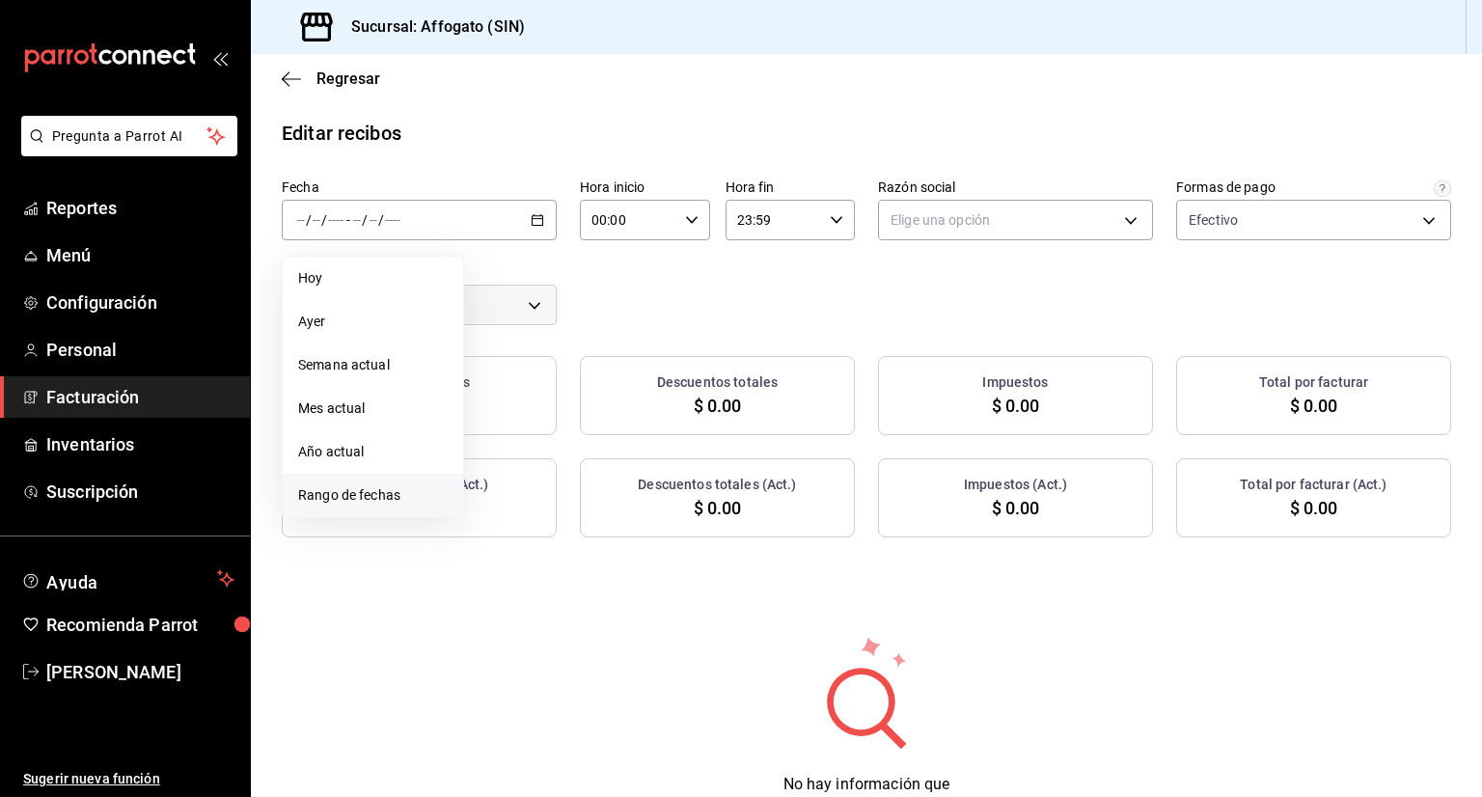
click at [350, 502] on span "Rango de fechas" at bounding box center [373, 495] width 150 height 20
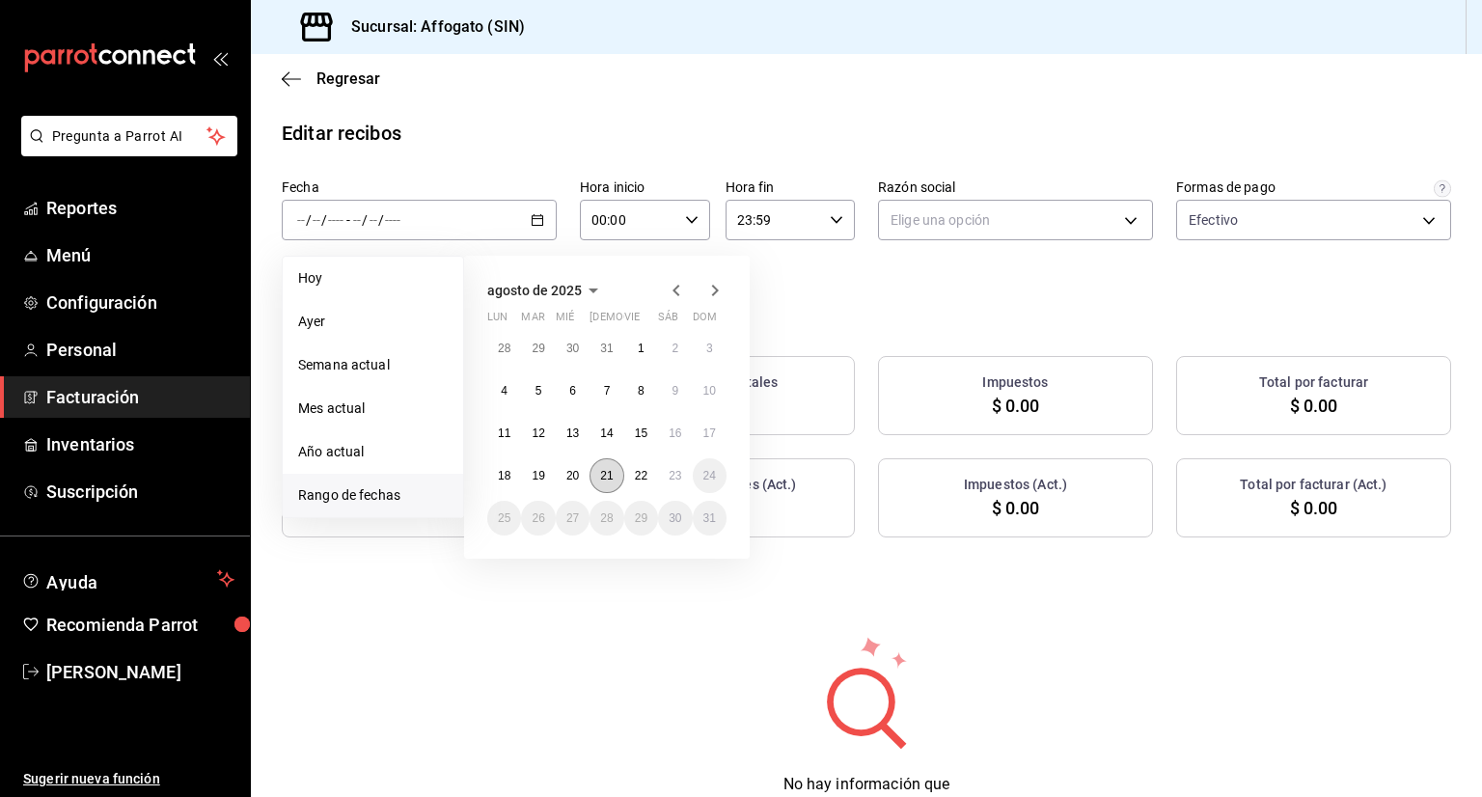
click at [610, 475] on abbr "21" at bounding box center [606, 476] width 13 height 14
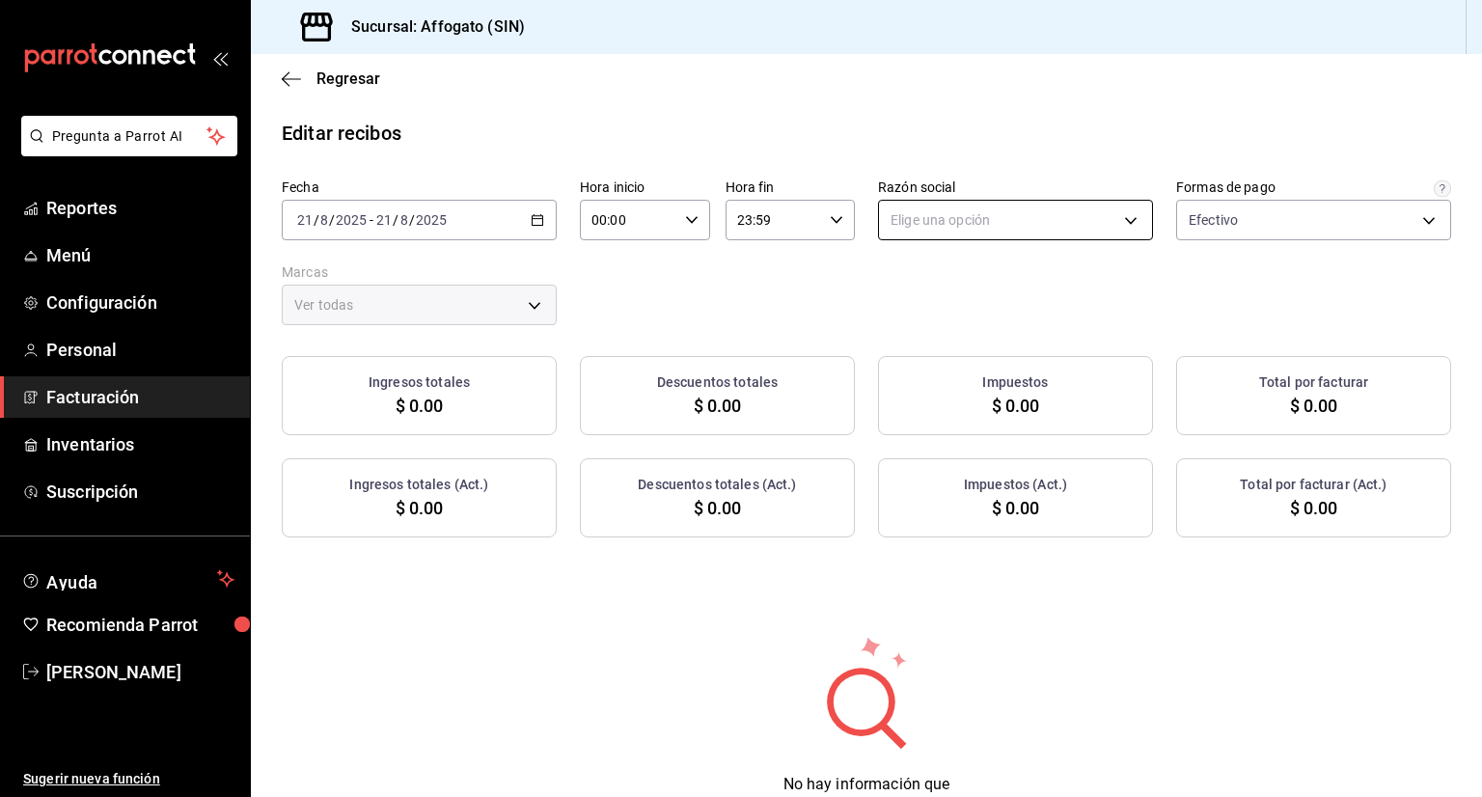
click at [1101, 213] on body "Pregunta a Parrot AI Reportes Menú Configuración Personal Facturación Inventari…" at bounding box center [741, 398] width 1482 height 797
click at [980, 315] on li "[PERSON_NAME]" at bounding box center [1005, 318] width 269 height 36
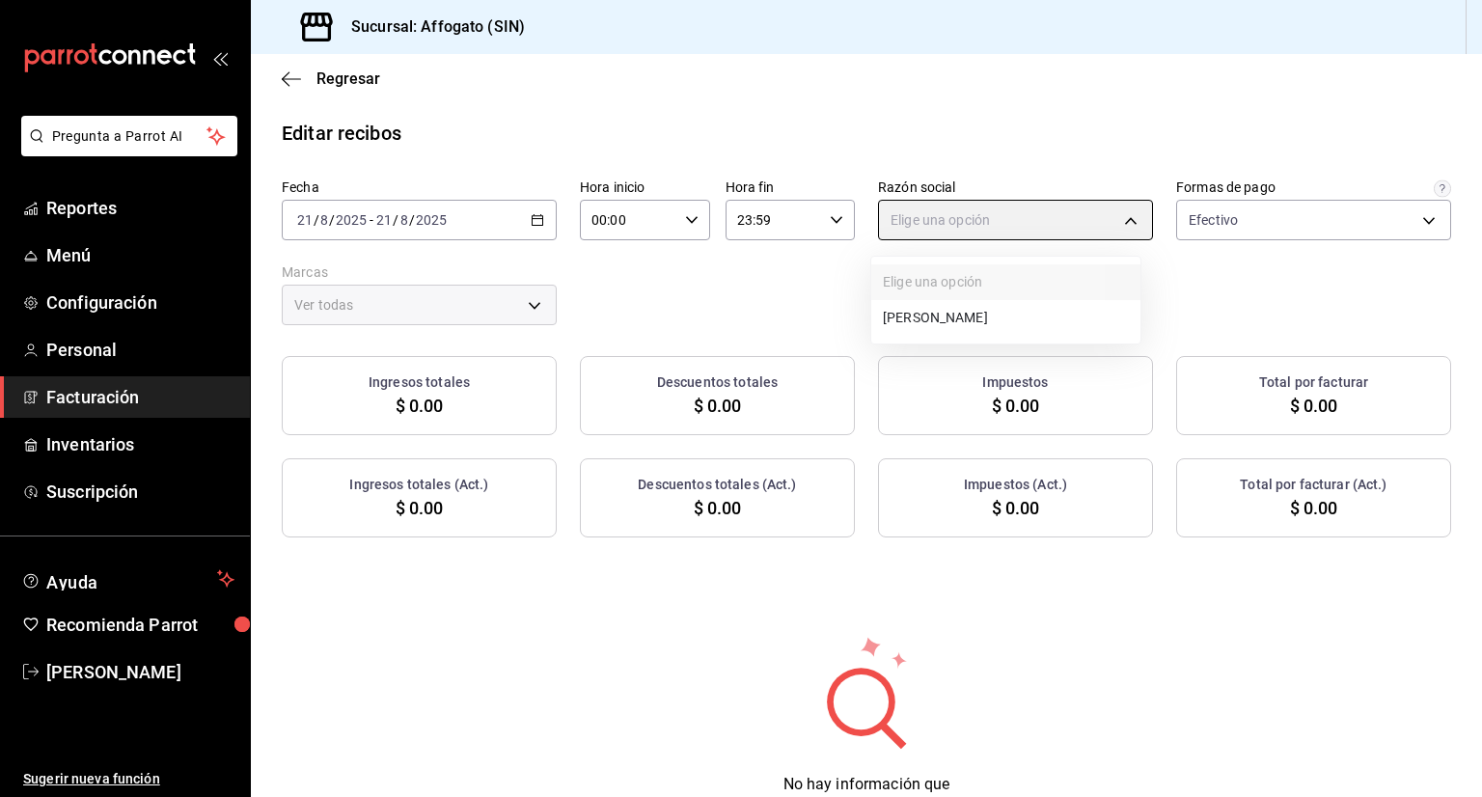
type input "75c015e8-5138-4c17-886d-1abe1406d2d4"
type input "bbc168be-d95f-4a83-8cf4-7438ee6b39ac"
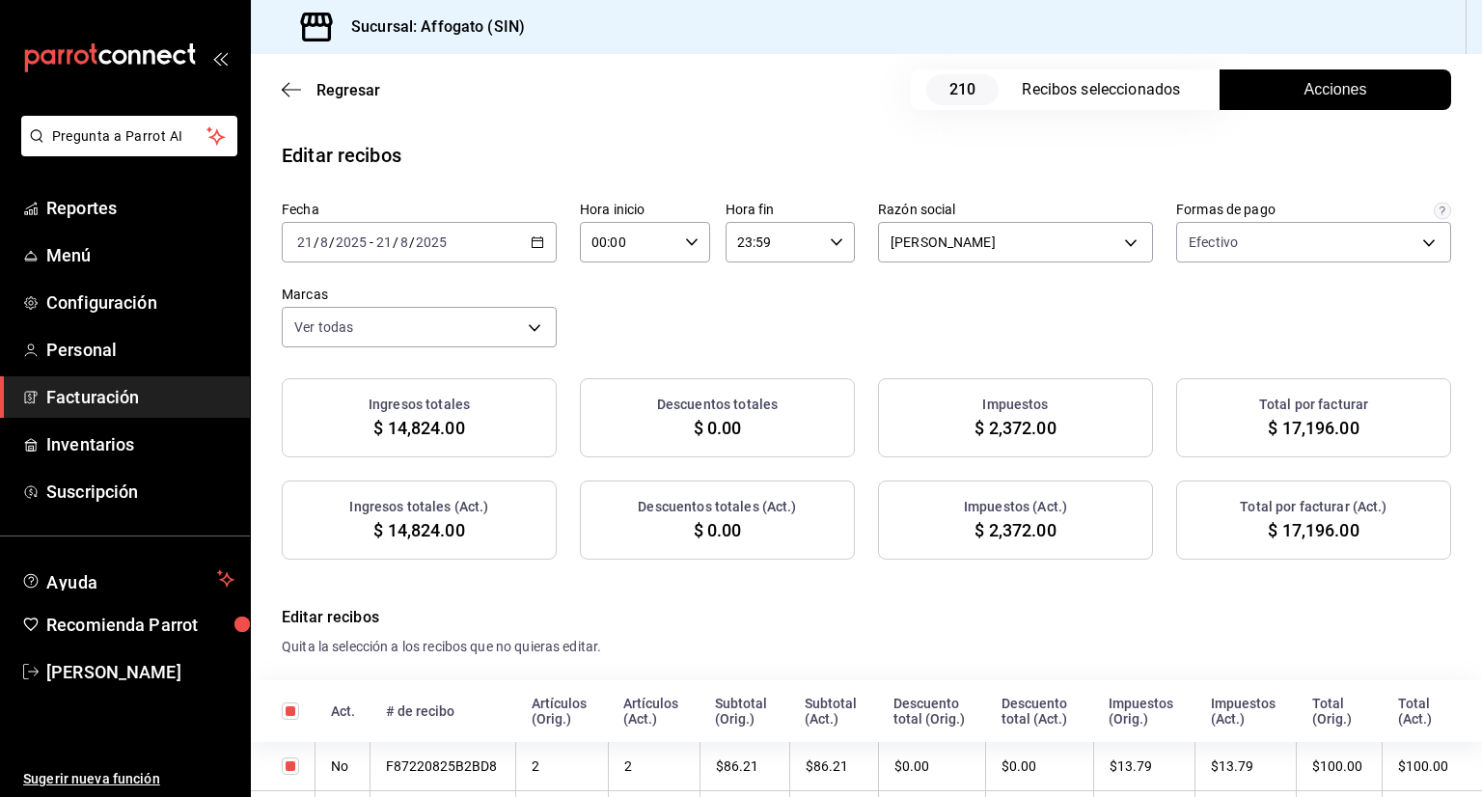
click at [1304, 95] on span "Acciones" at bounding box center [1335, 89] width 63 height 23
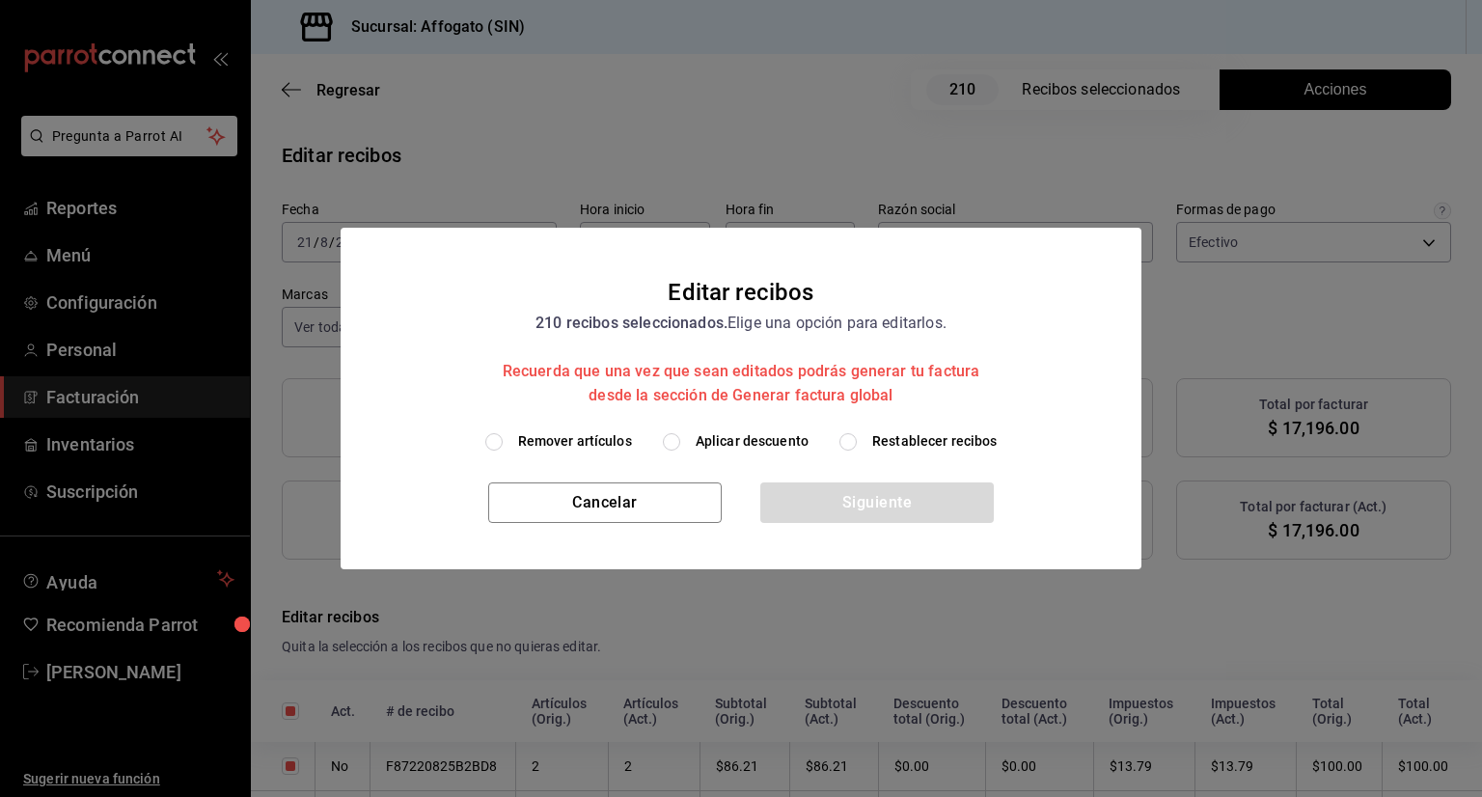
click at [493, 443] on input "Remover artículos" at bounding box center [493, 441] width 17 height 17
radio input "true"
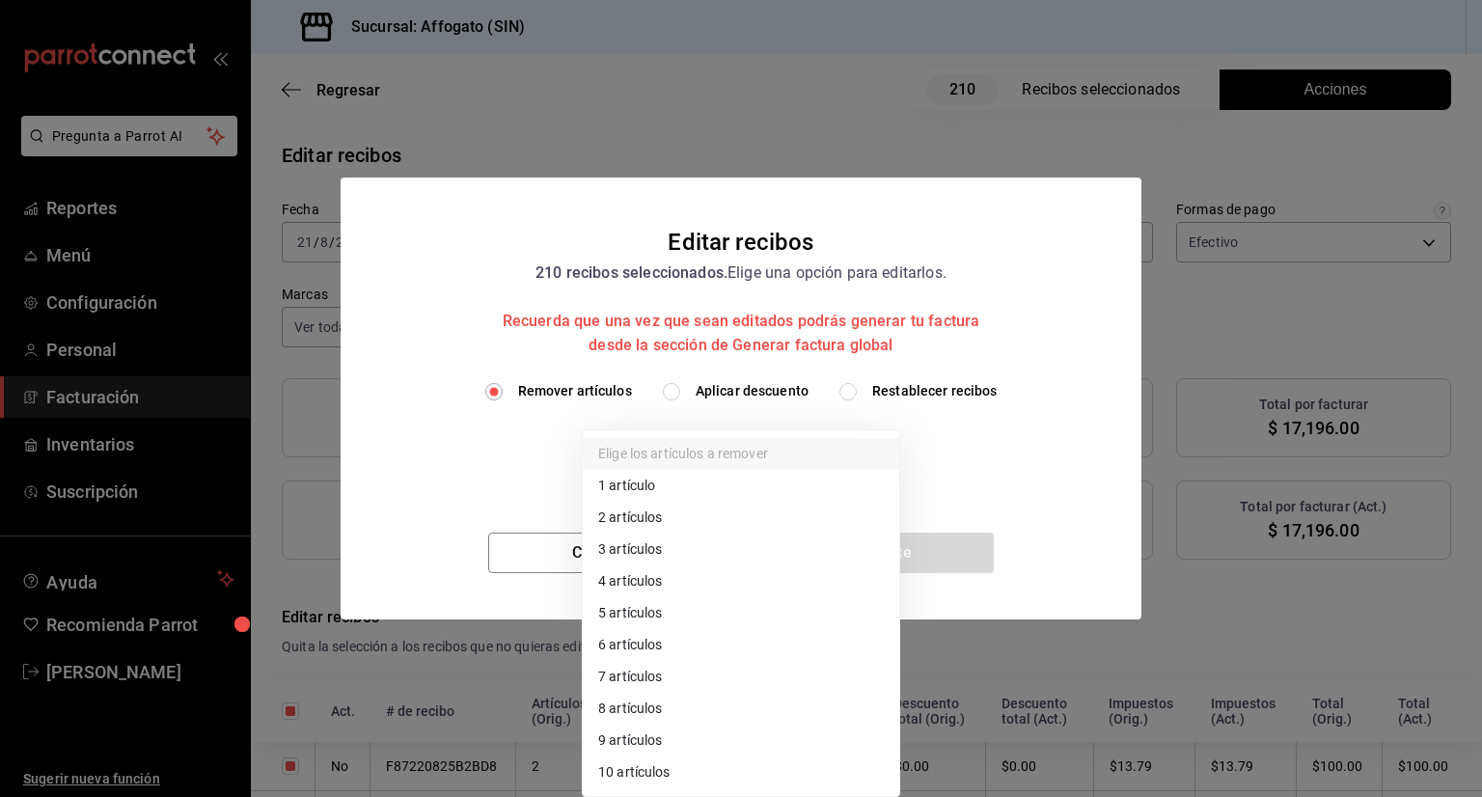
click at [863, 452] on body "Pregunta a Parrot AI Reportes Menú Configuración Personal Facturación Inventari…" at bounding box center [741, 398] width 1482 height 797
click at [644, 478] on li "1 artículo" at bounding box center [741, 486] width 316 height 32
type input "1"
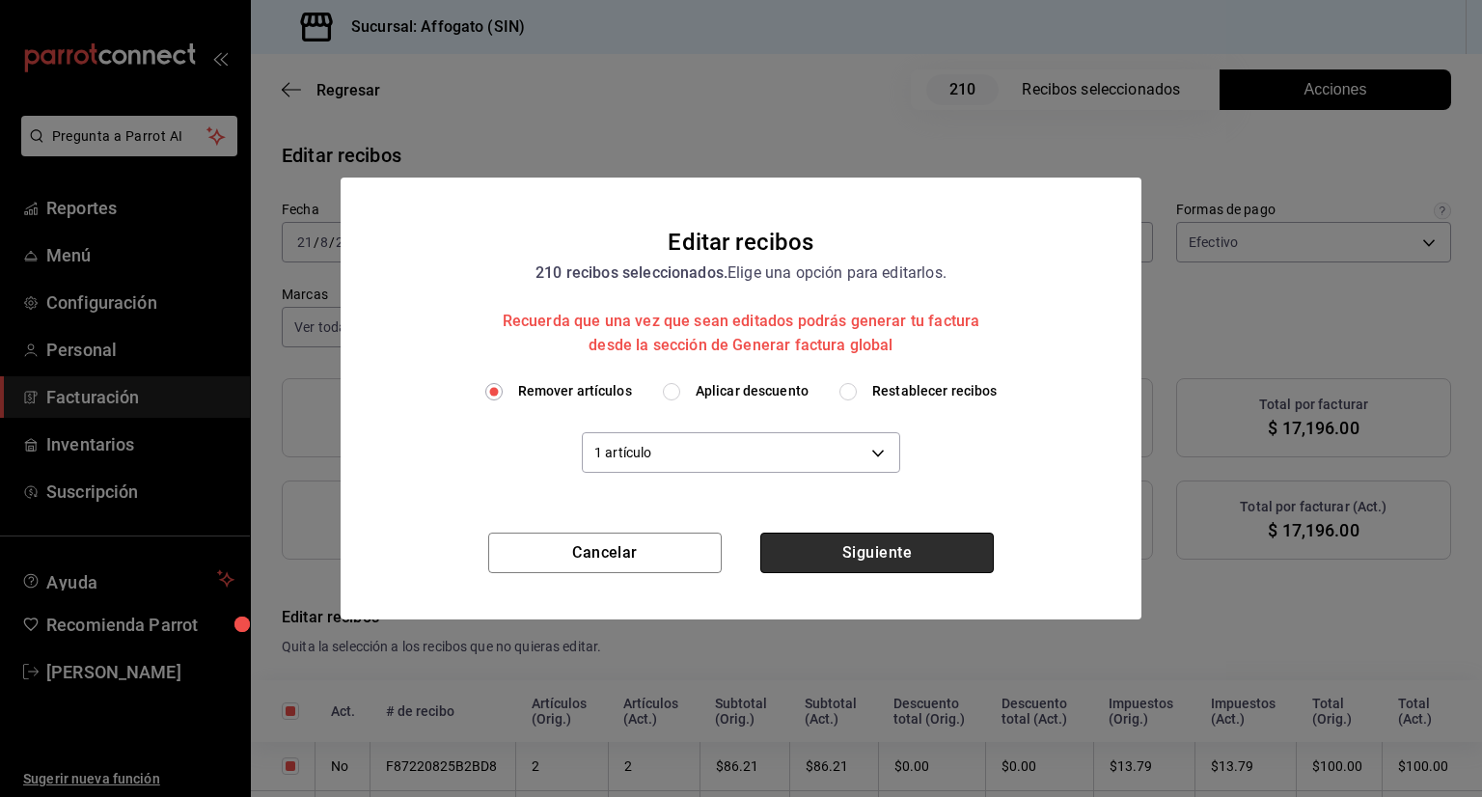
click at [886, 551] on button "Siguiente" at bounding box center [876, 552] width 233 height 41
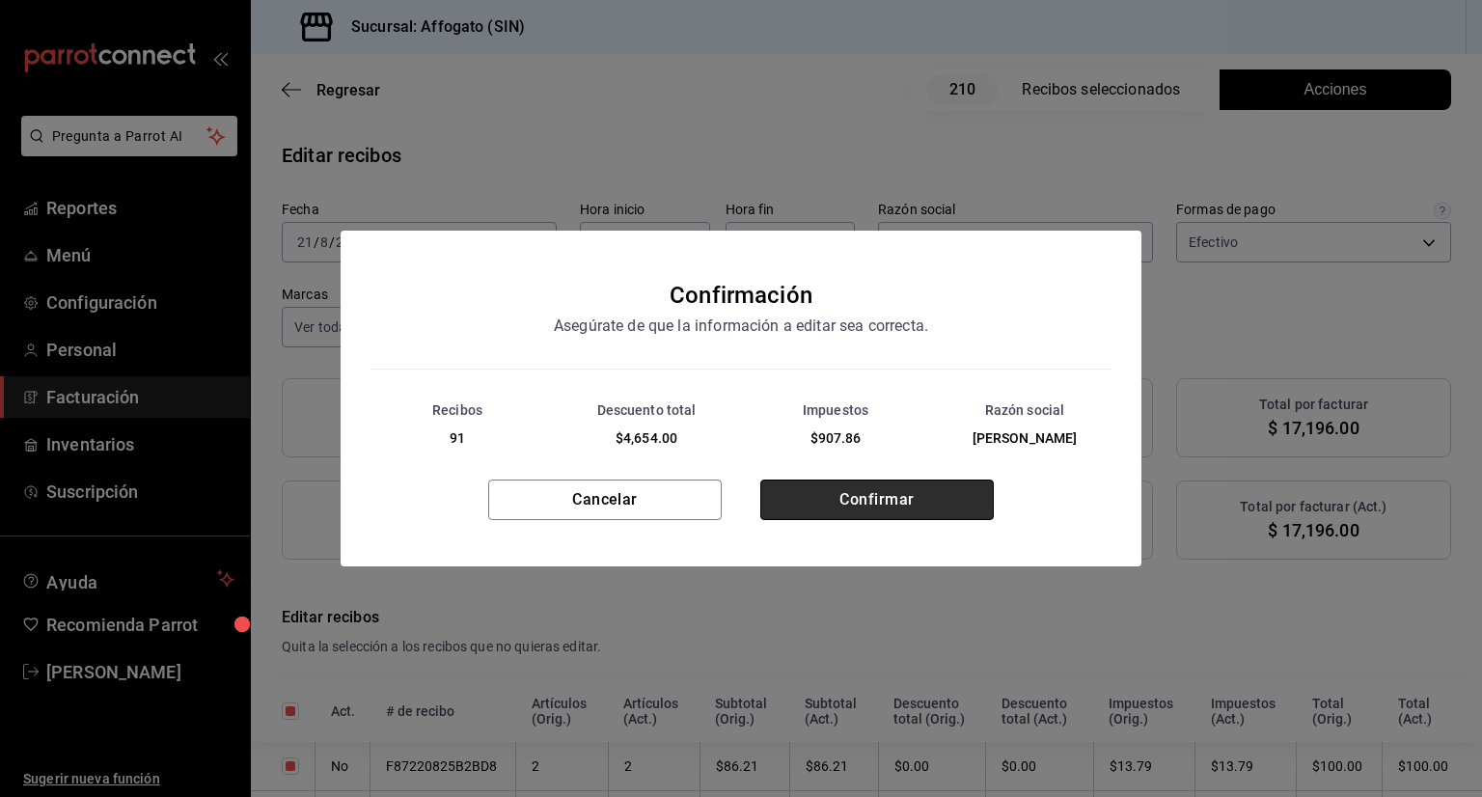
click at [897, 493] on button "Confirmar" at bounding box center [876, 499] width 233 height 41
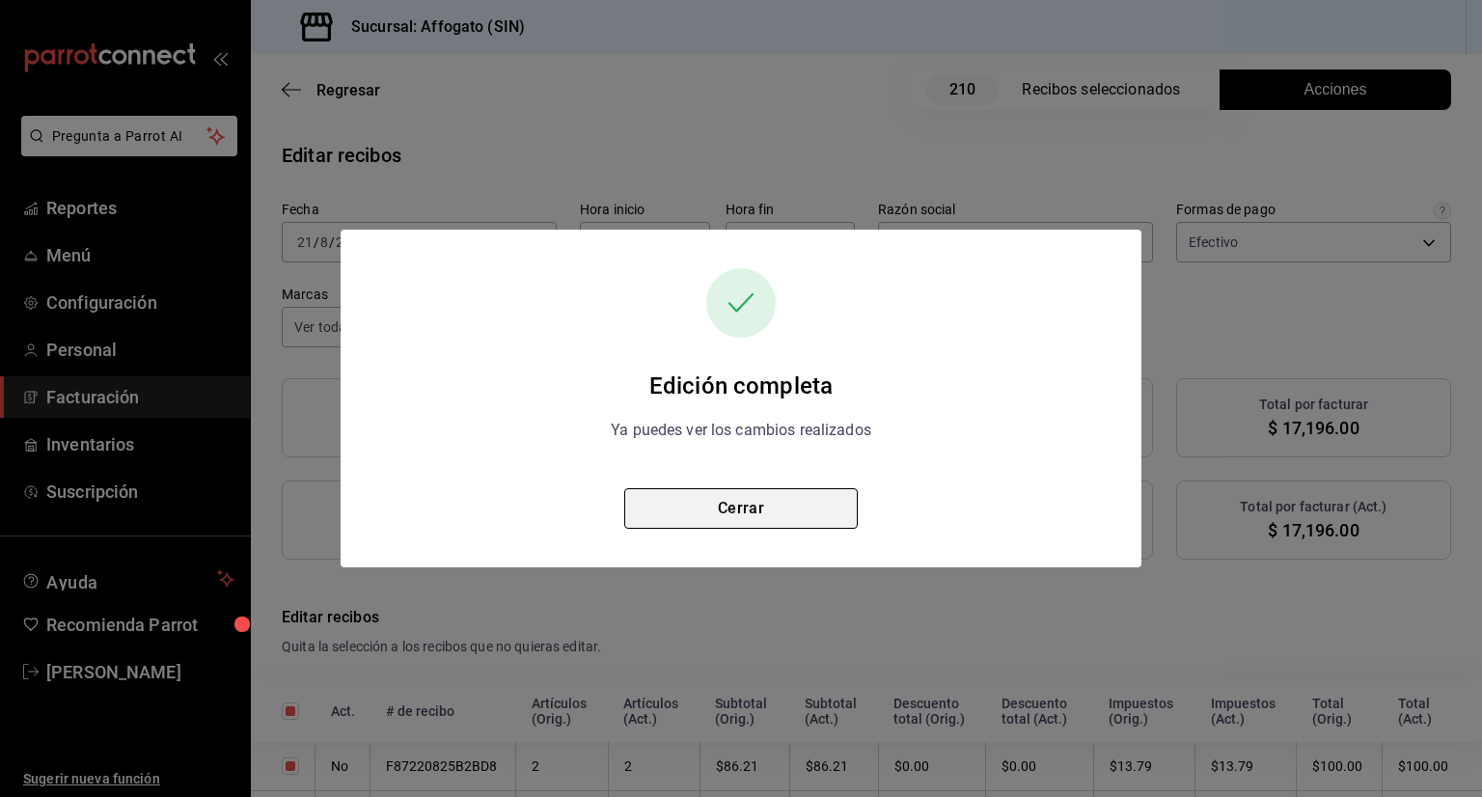
click at [771, 511] on button "Cerrar" at bounding box center [740, 508] width 233 height 41
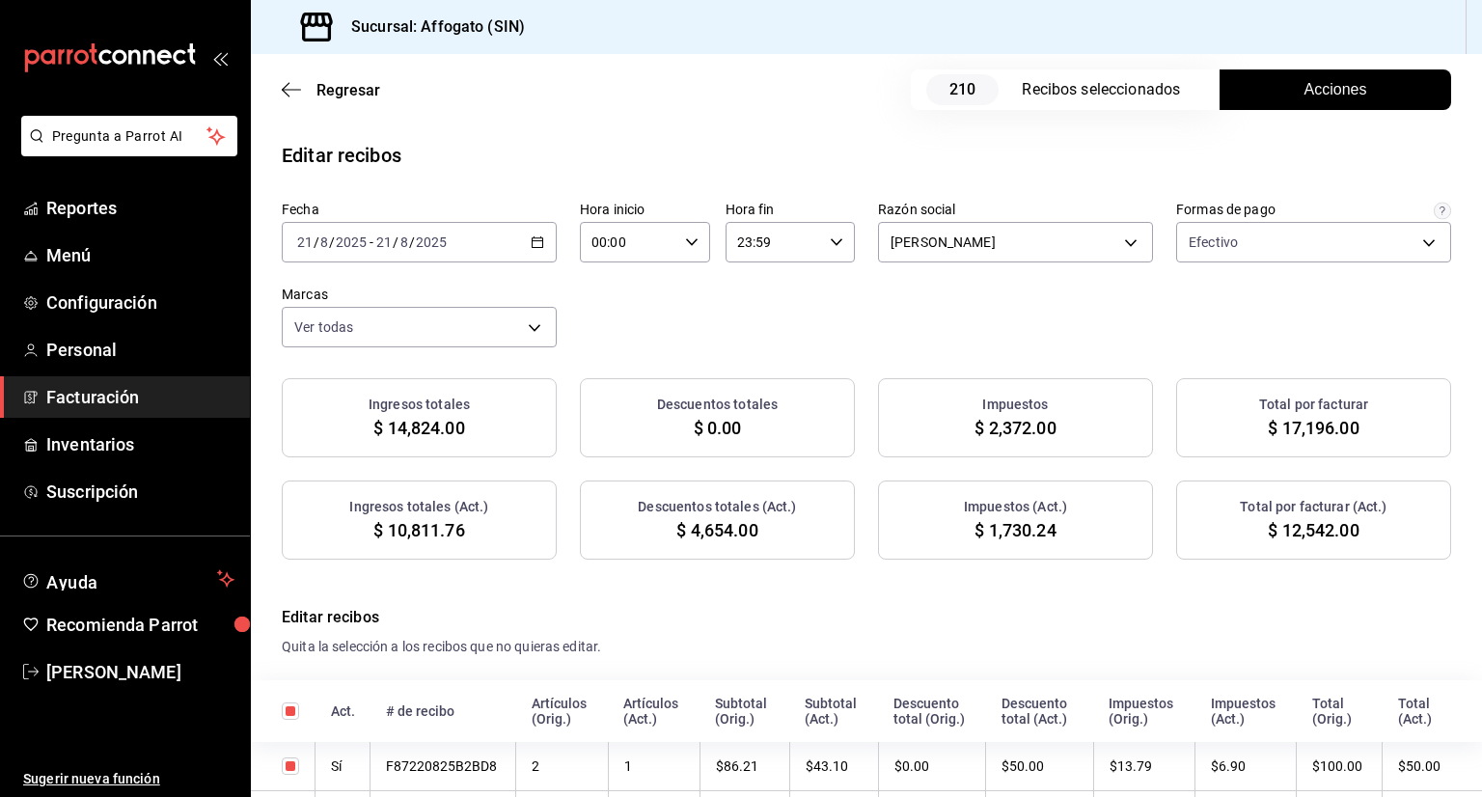
click at [536, 238] on icon "button" at bounding box center [538, 242] width 14 height 14
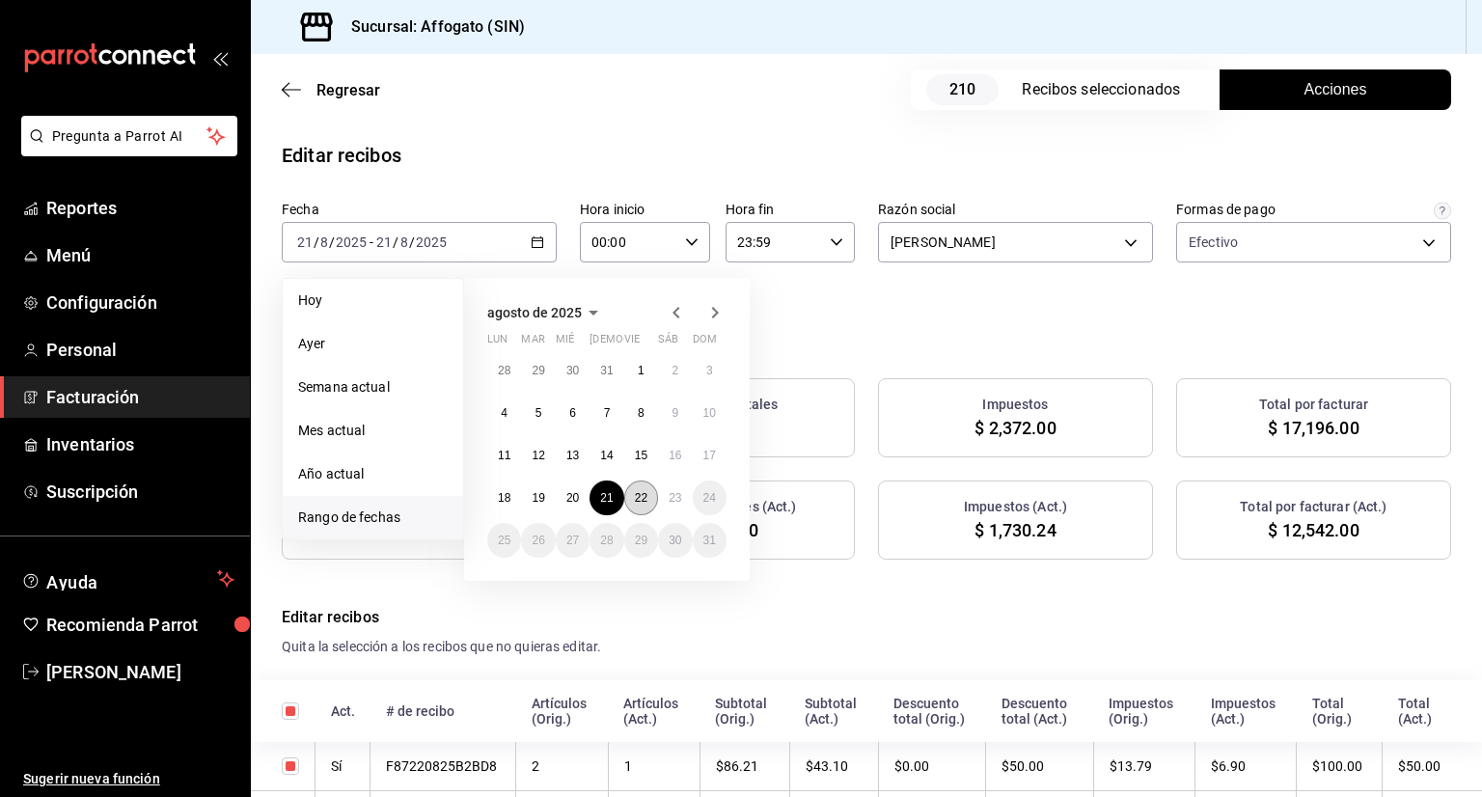
click at [640, 492] on abbr "22" at bounding box center [641, 498] width 13 height 14
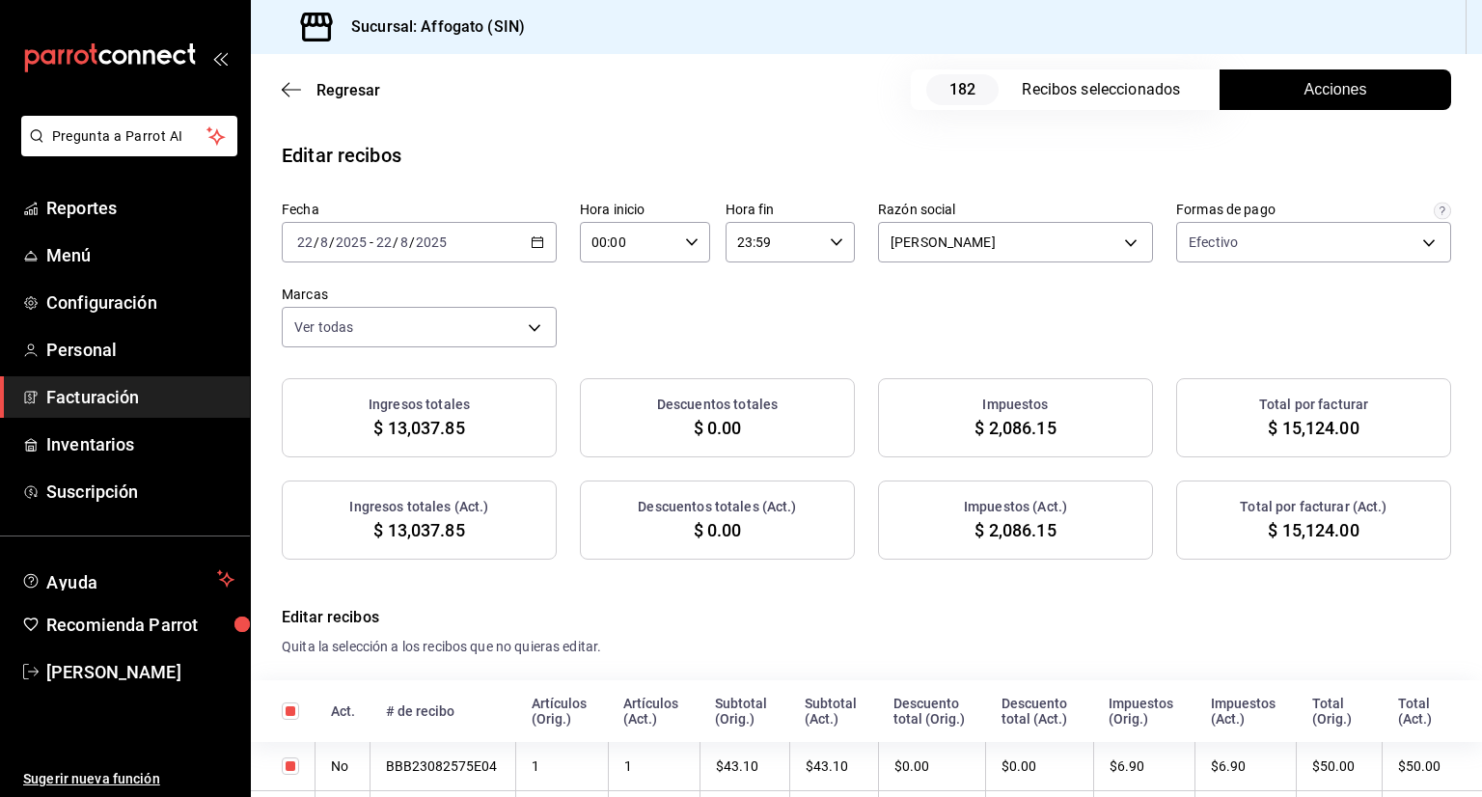
click at [1304, 87] on span "Acciones" at bounding box center [1335, 89] width 63 height 23
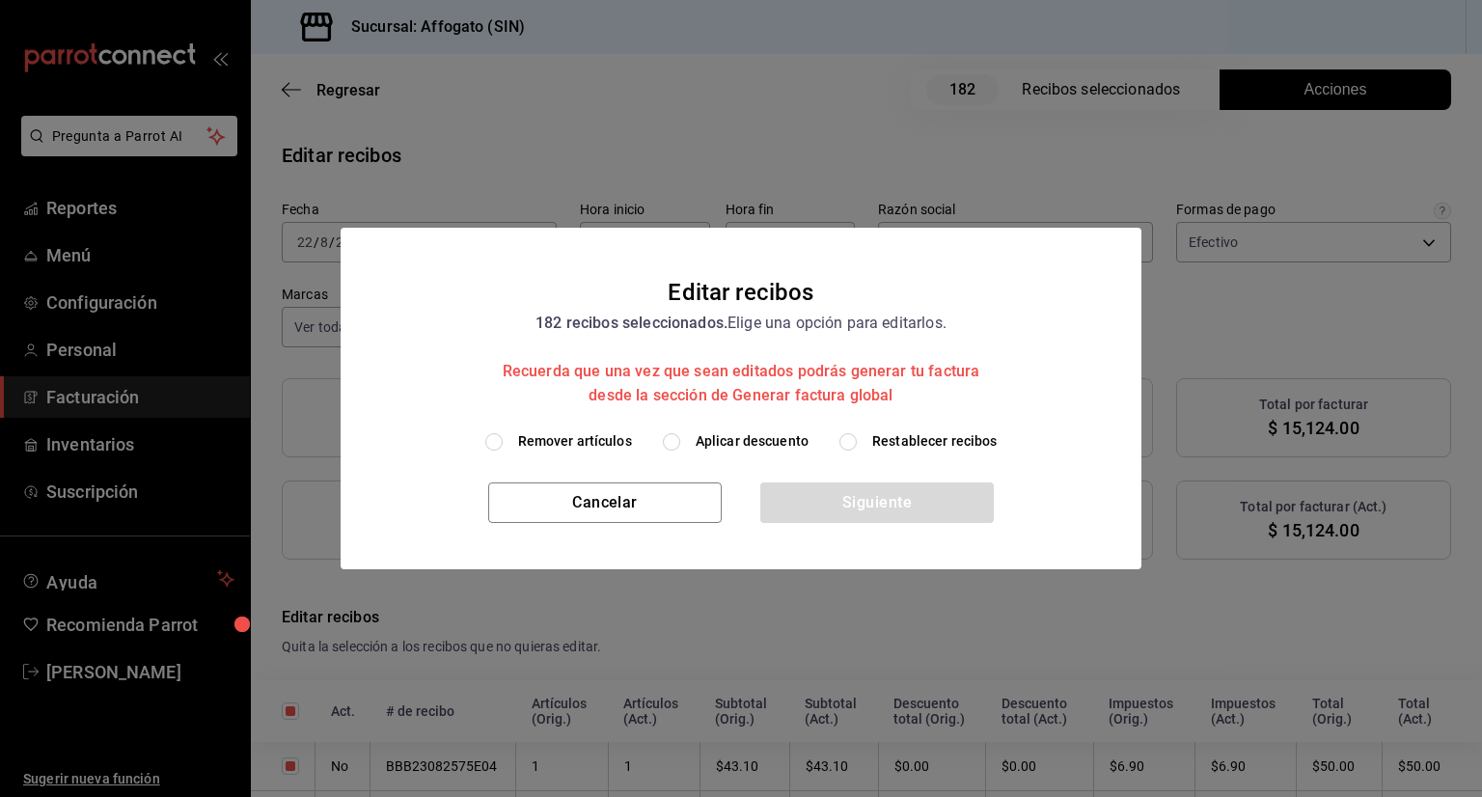
click at [494, 445] on input "Remover artículos" at bounding box center [493, 441] width 17 height 17
radio input "true"
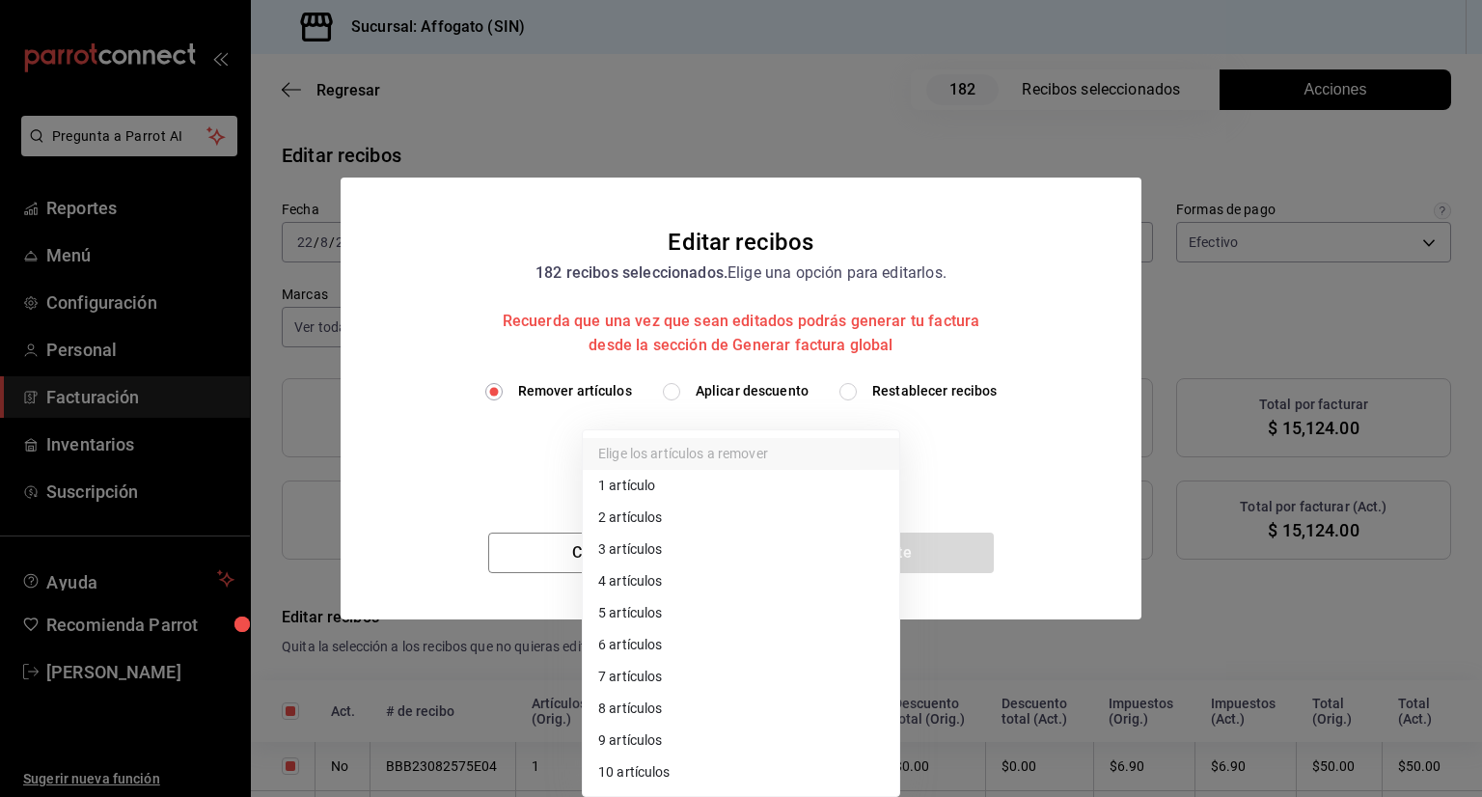
click at [886, 445] on body "Pregunta a Parrot AI Reportes Menú Configuración Personal Facturación Inventari…" at bounding box center [741, 398] width 1482 height 797
click at [642, 479] on li "1 artículo" at bounding box center [741, 486] width 316 height 32
type input "1"
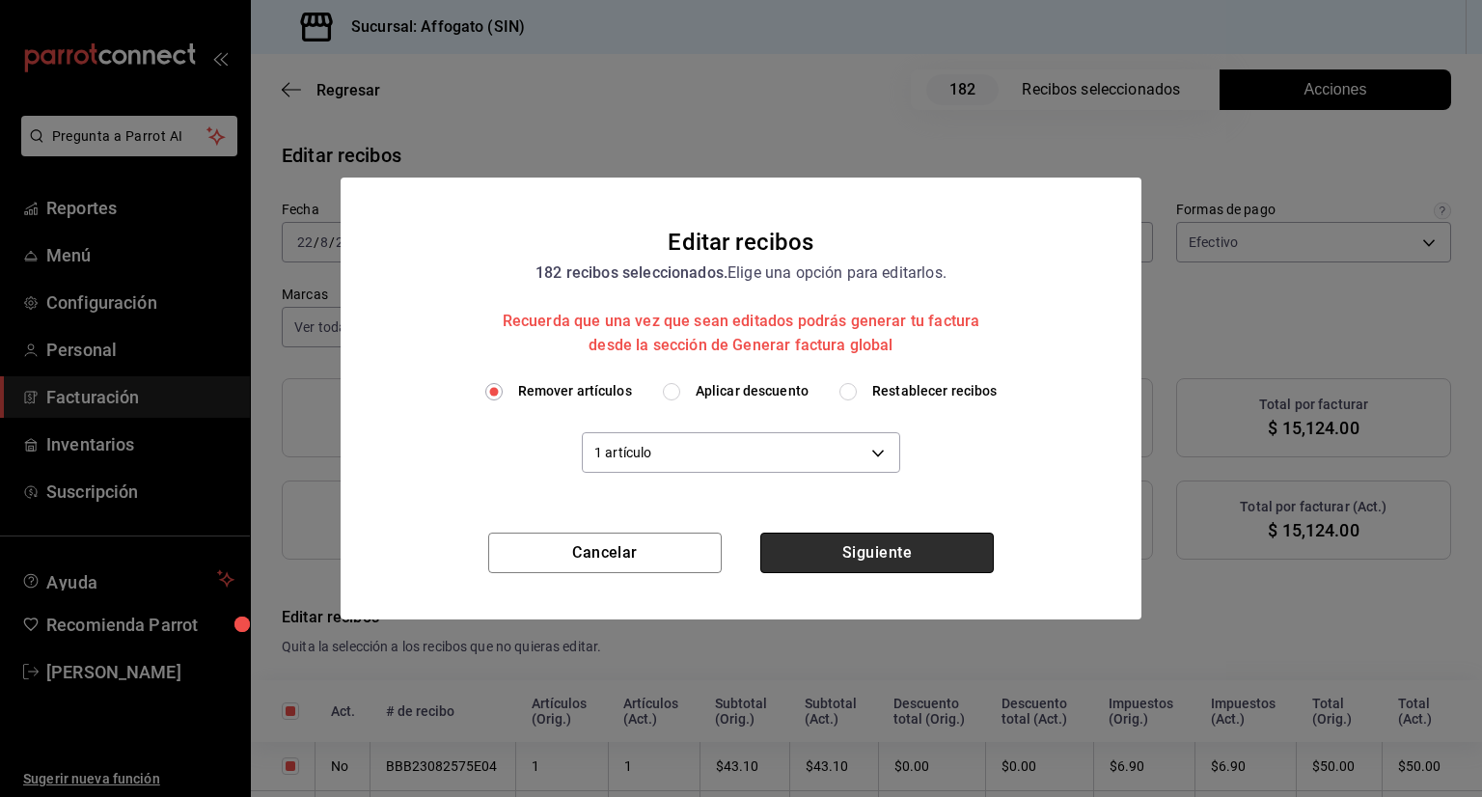
click at [887, 552] on button "Siguiente" at bounding box center [876, 552] width 233 height 41
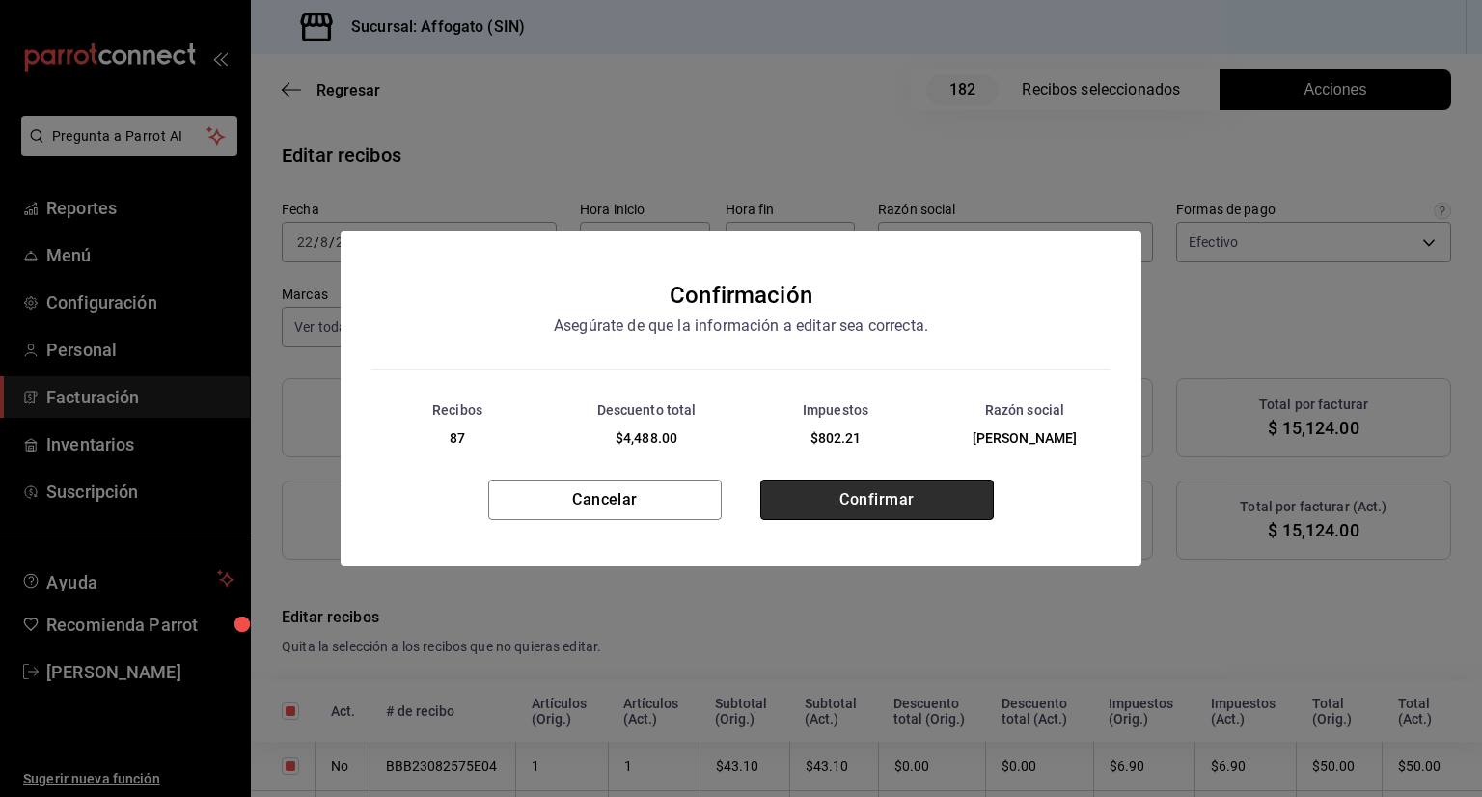
click at [859, 505] on button "Confirmar" at bounding box center [876, 499] width 233 height 41
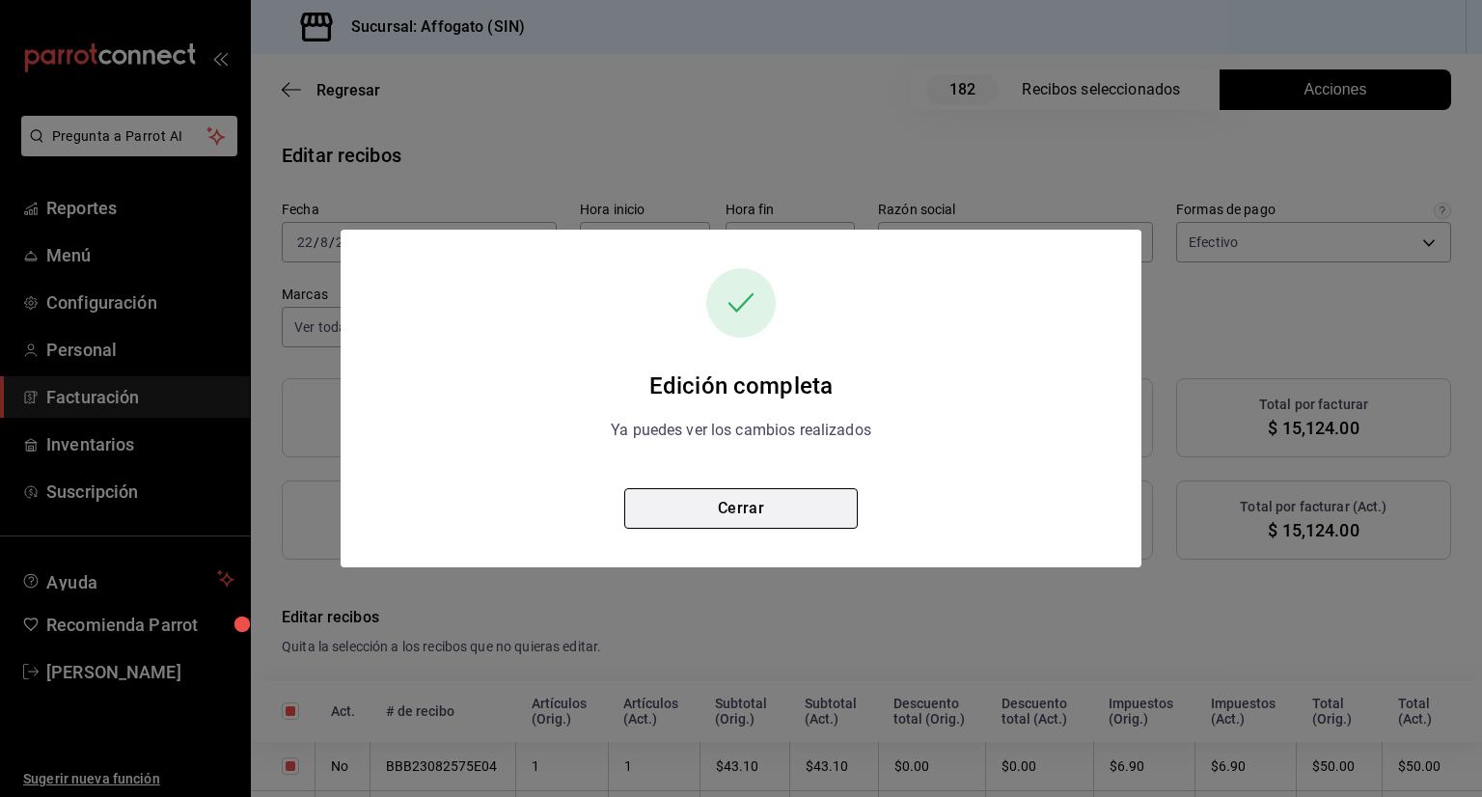
click at [741, 502] on button "Cerrar" at bounding box center [740, 508] width 233 height 41
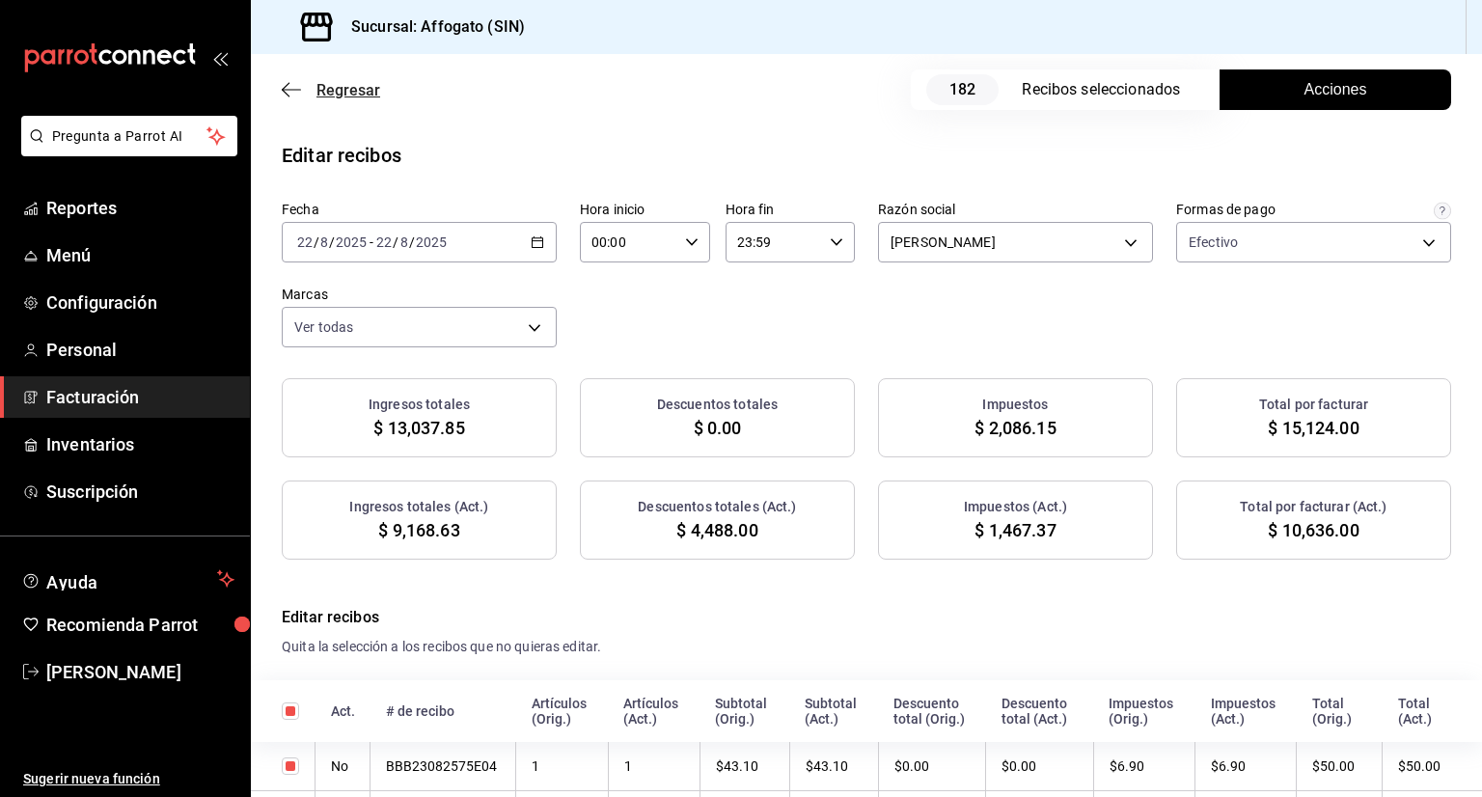
click at [289, 90] on icon "button" at bounding box center [291, 89] width 19 height 1
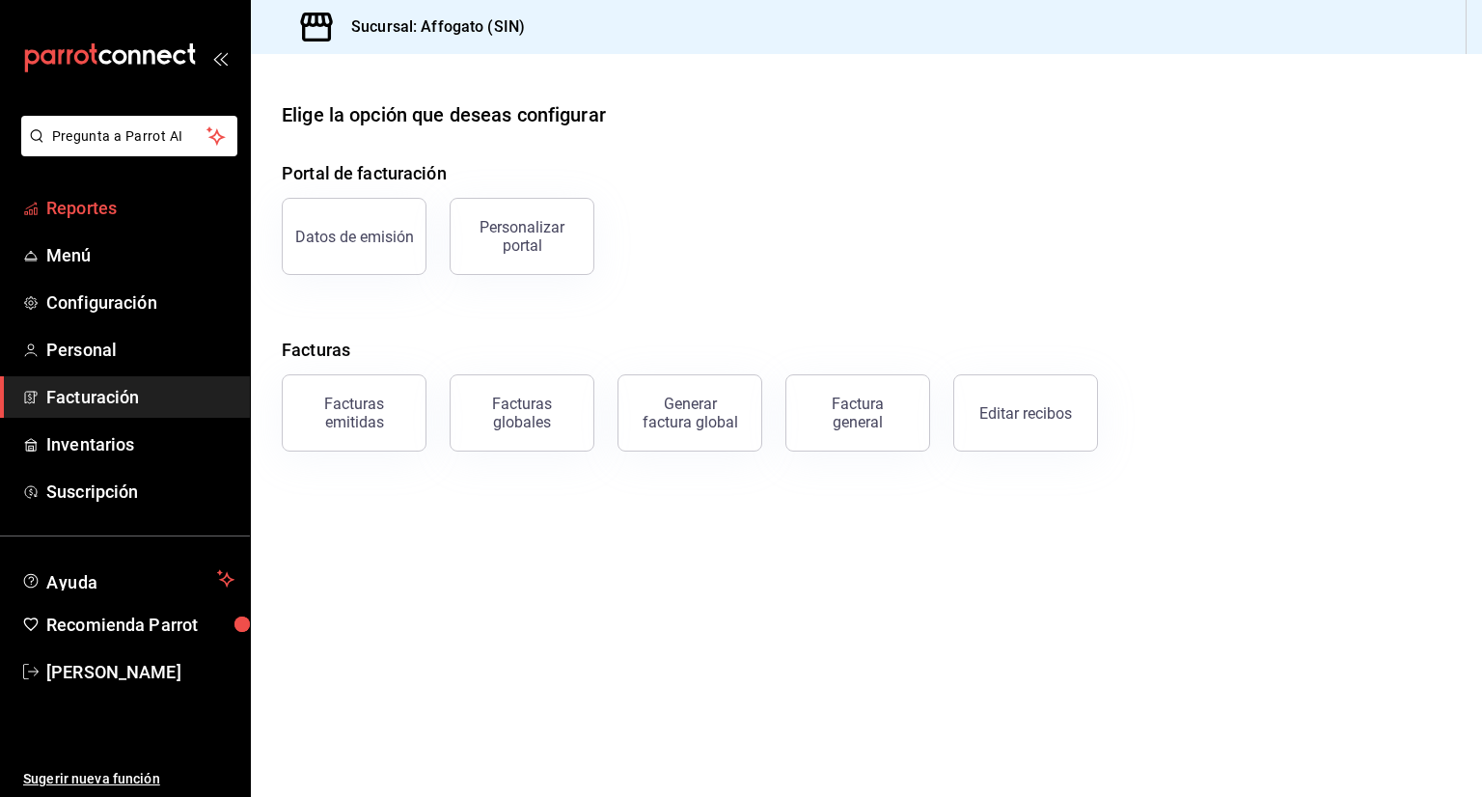
click at [97, 211] on span "Reportes" at bounding box center [140, 208] width 188 height 26
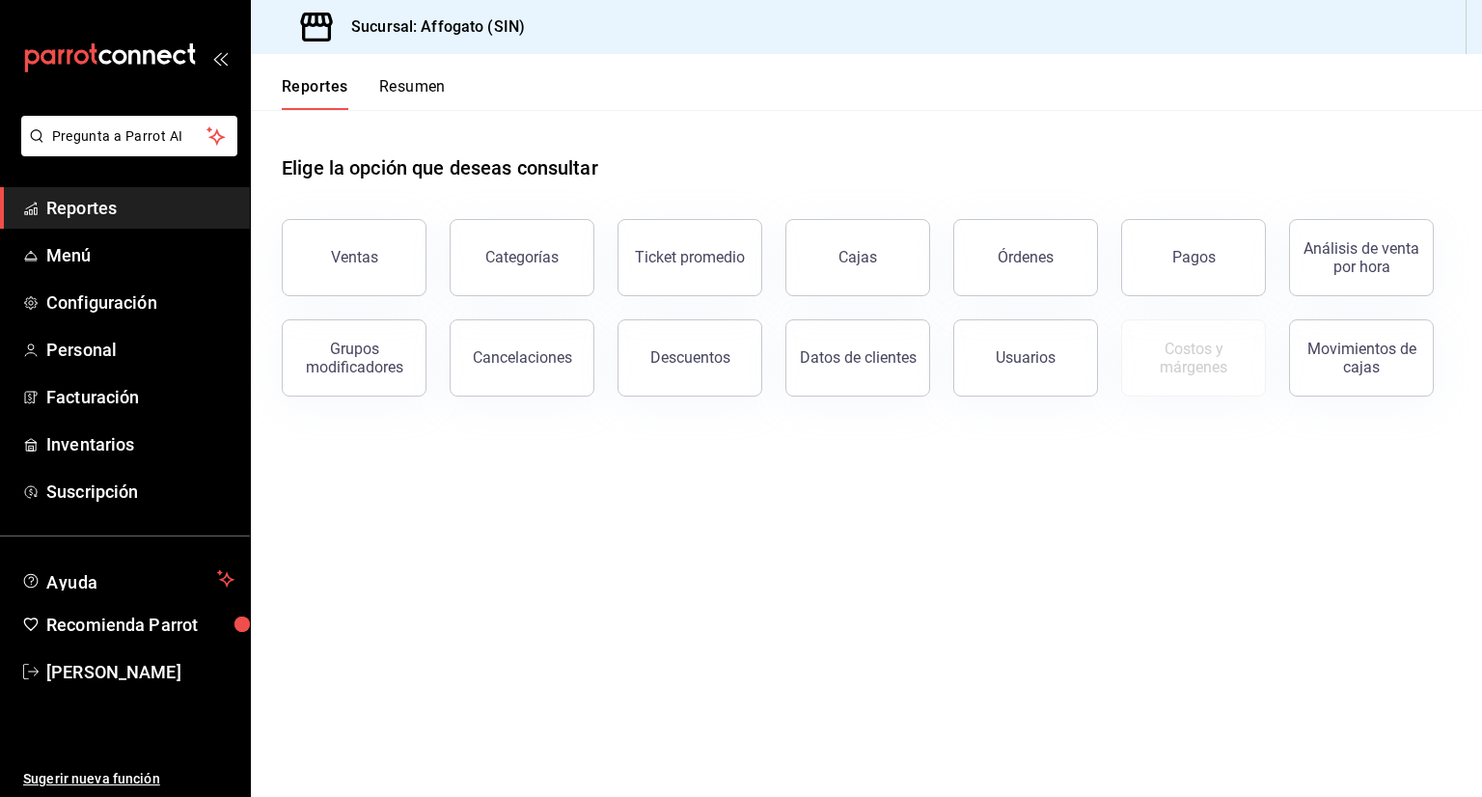
click at [412, 83] on button "Resumen" at bounding box center [412, 93] width 67 height 33
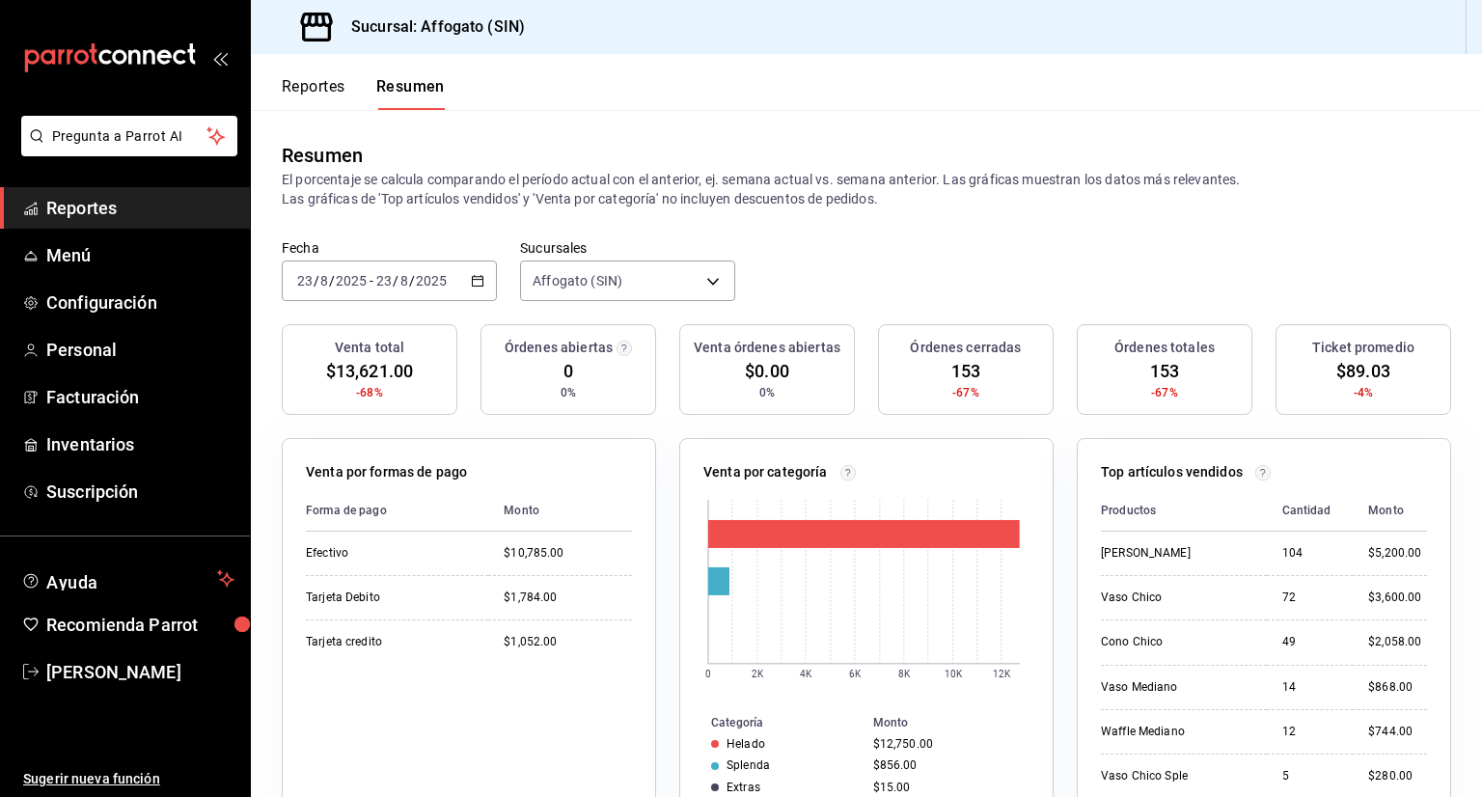
click at [475, 283] on icon "button" at bounding box center [478, 281] width 14 height 14
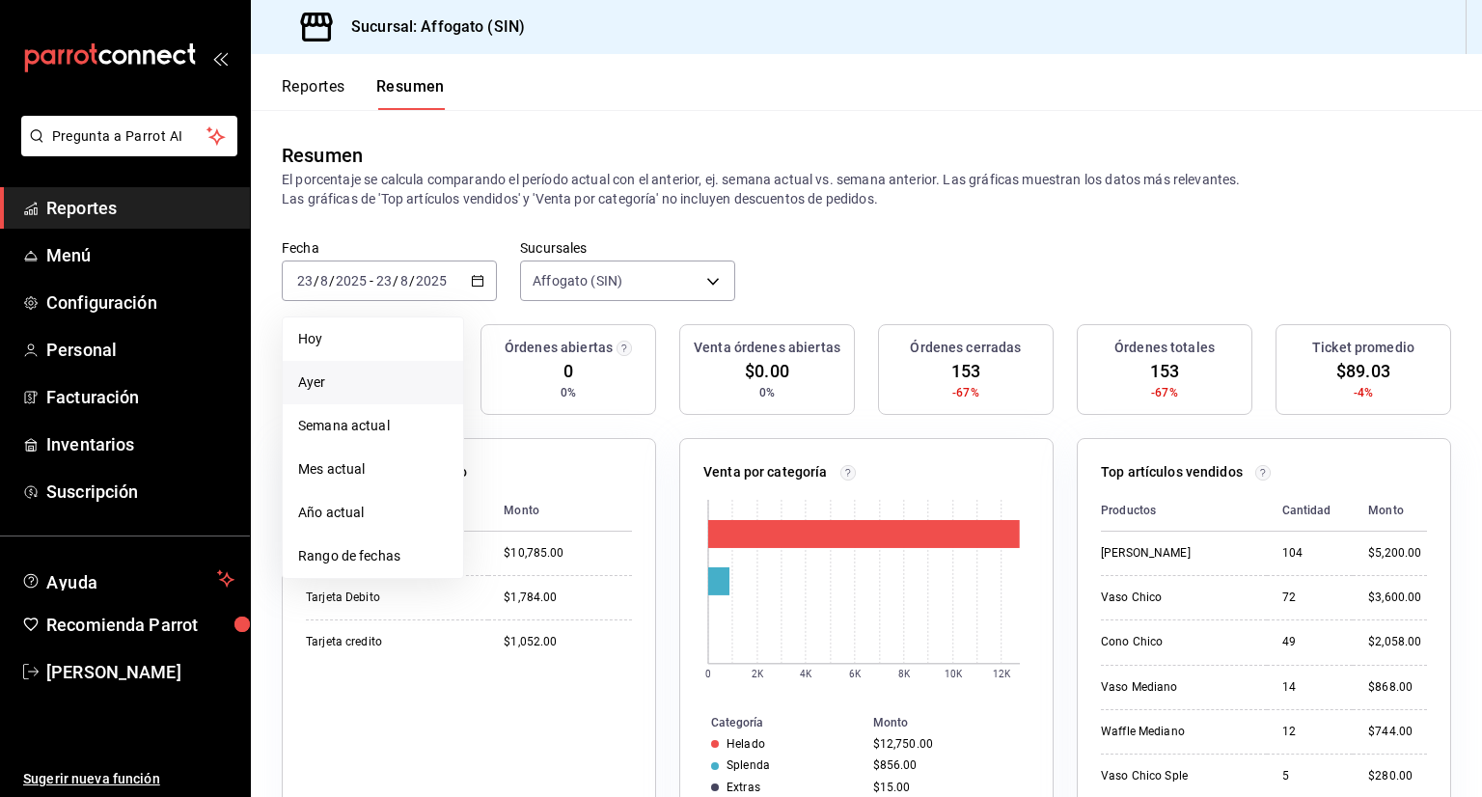
click at [330, 390] on span "Ayer" at bounding box center [373, 382] width 150 height 20
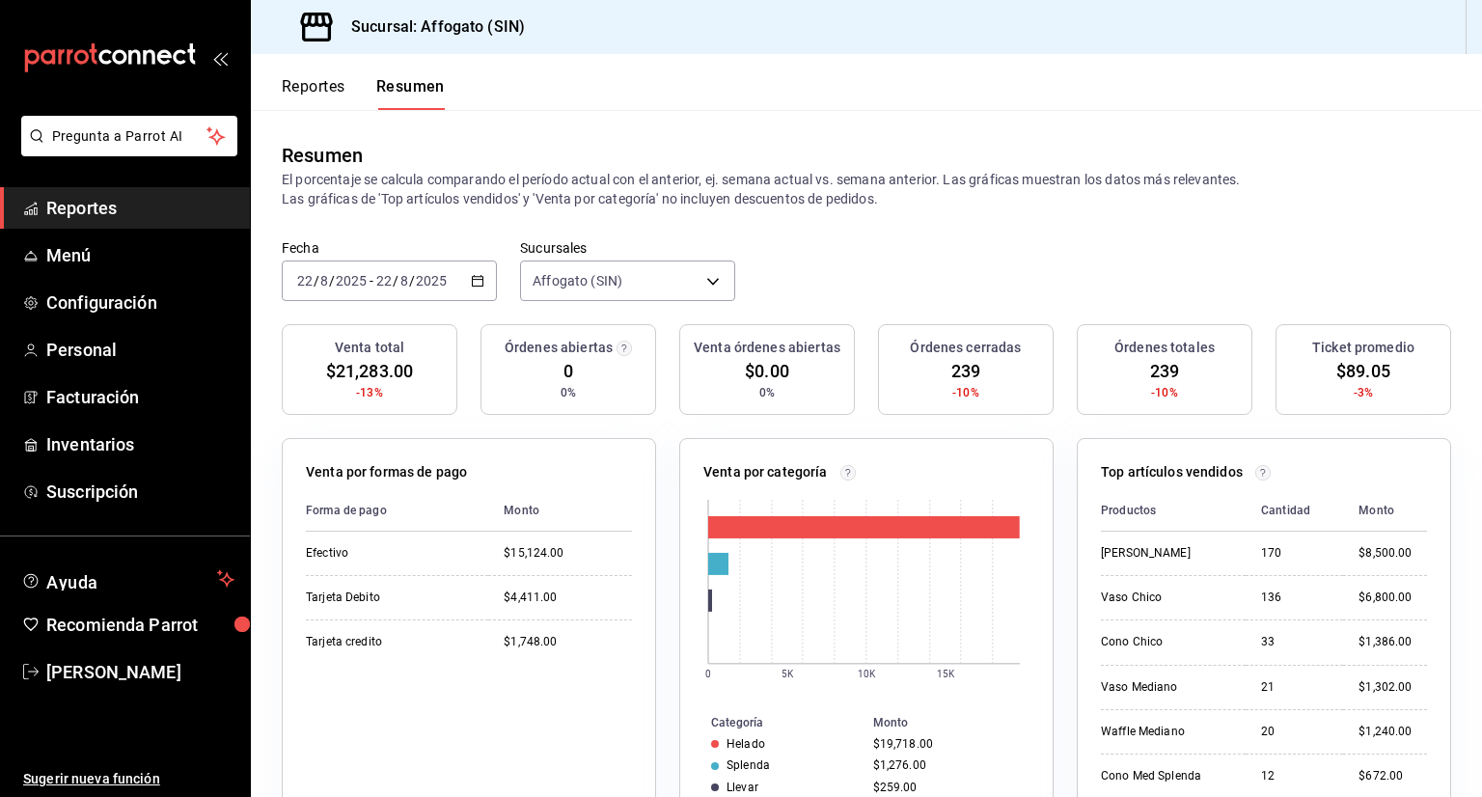
click at [478, 279] on \(Stroke\) "button" at bounding box center [478, 279] width 11 height 1
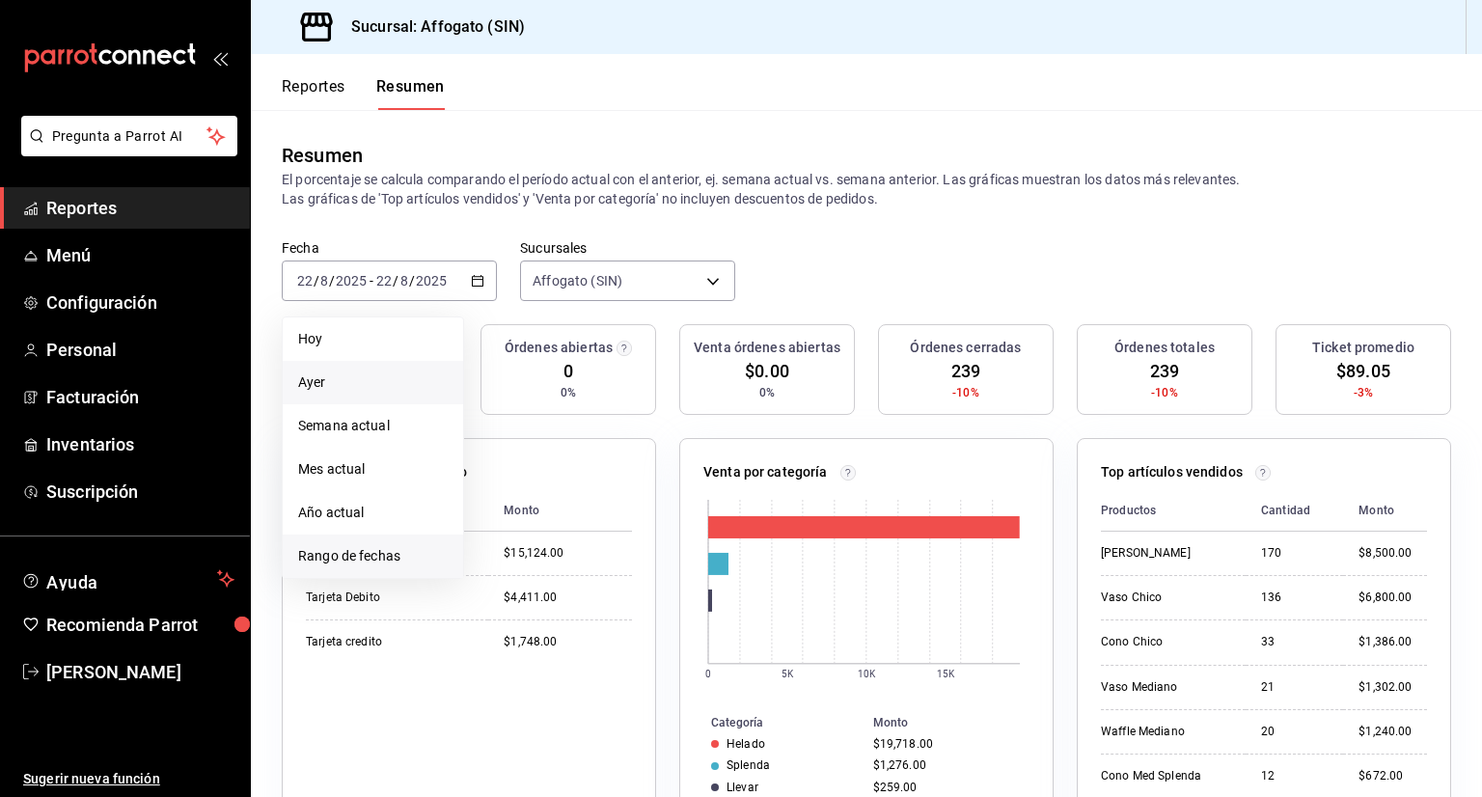
click at [375, 556] on span "Rango de fechas" at bounding box center [373, 556] width 150 height 20
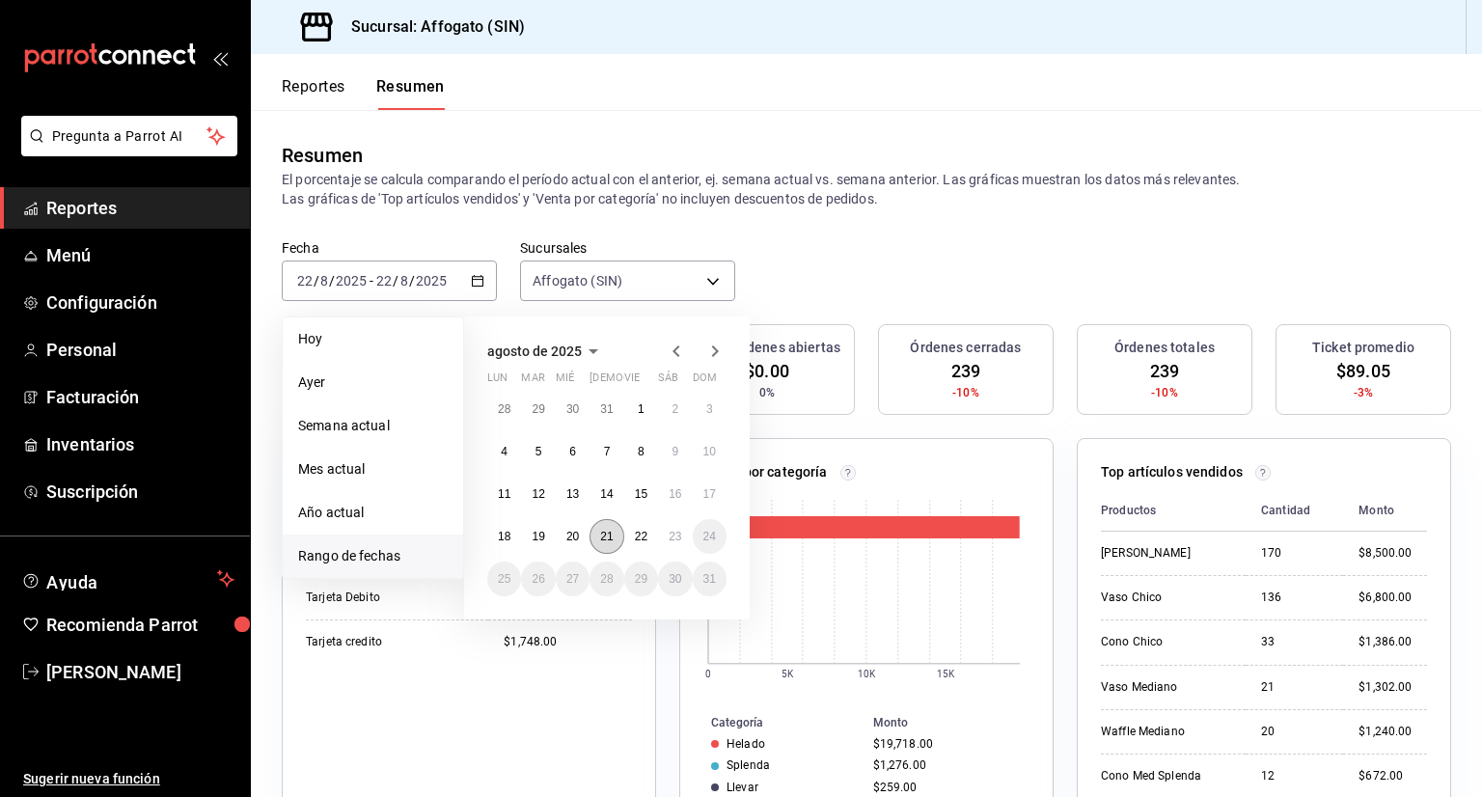
click at [609, 538] on abbr "21" at bounding box center [606, 537] width 13 height 14
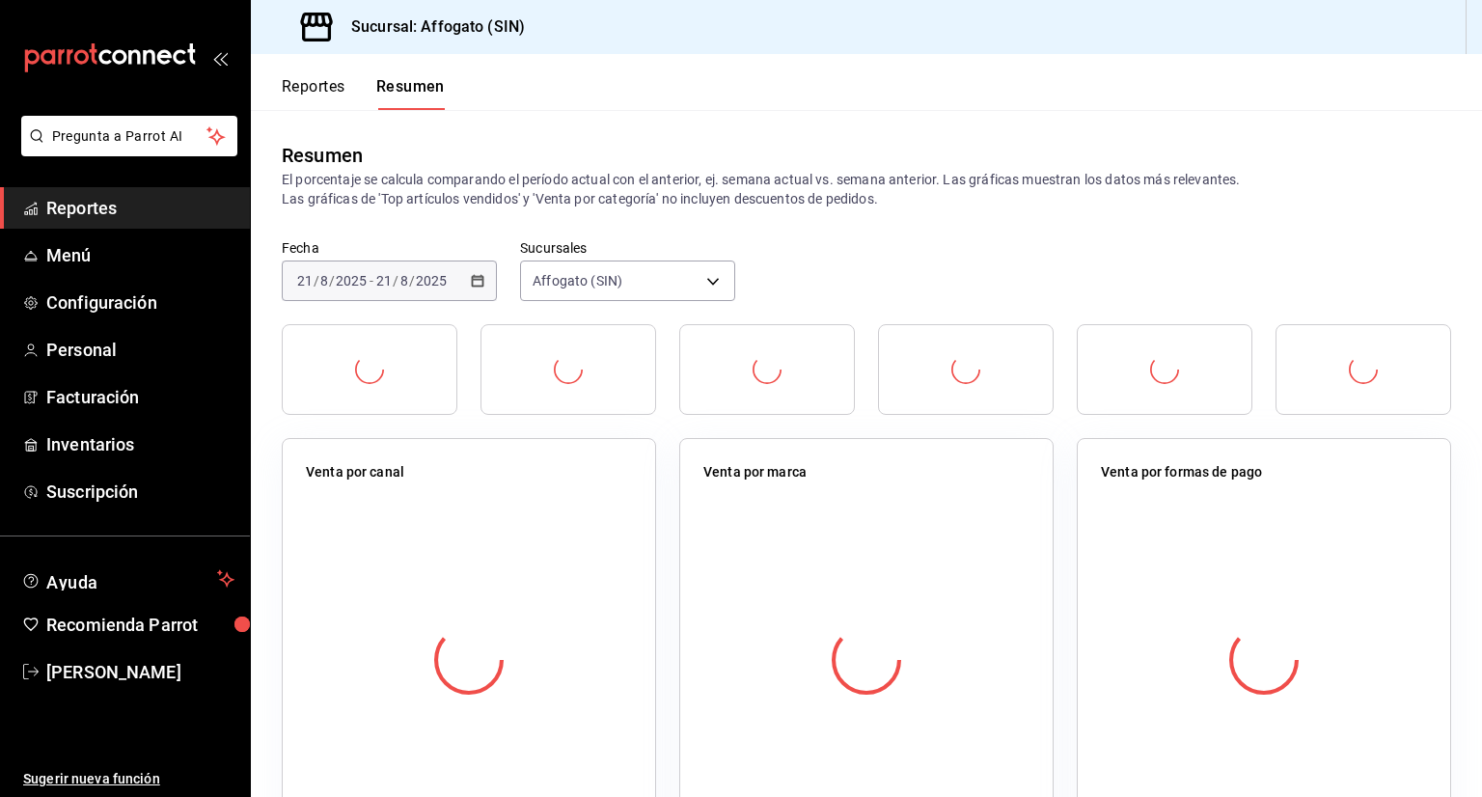
click at [609, 538] on div at bounding box center [469, 660] width 326 height 340
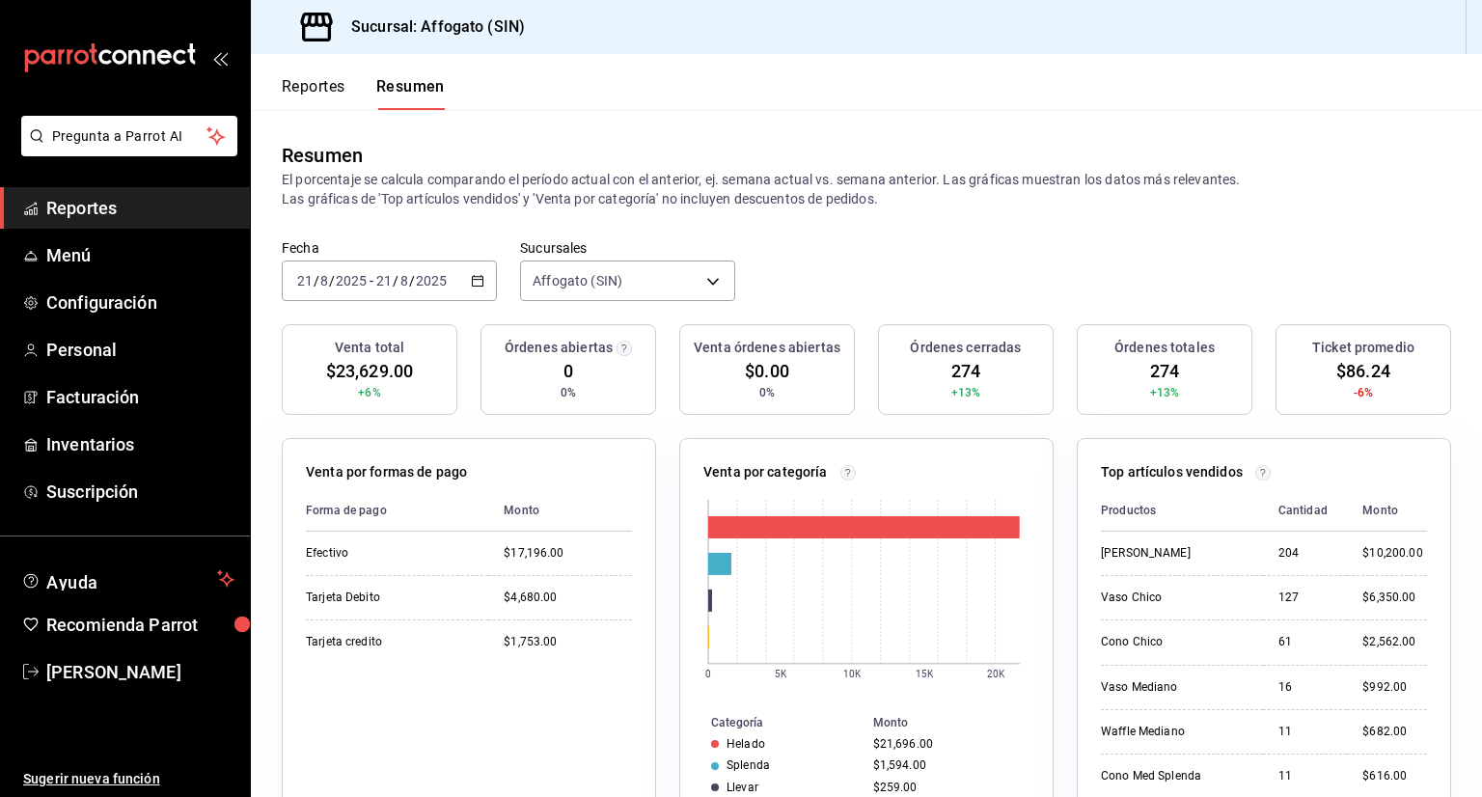
click at [101, 204] on span "Reportes" at bounding box center [140, 208] width 188 height 26
